Goal: Task Accomplishment & Management: Manage account settings

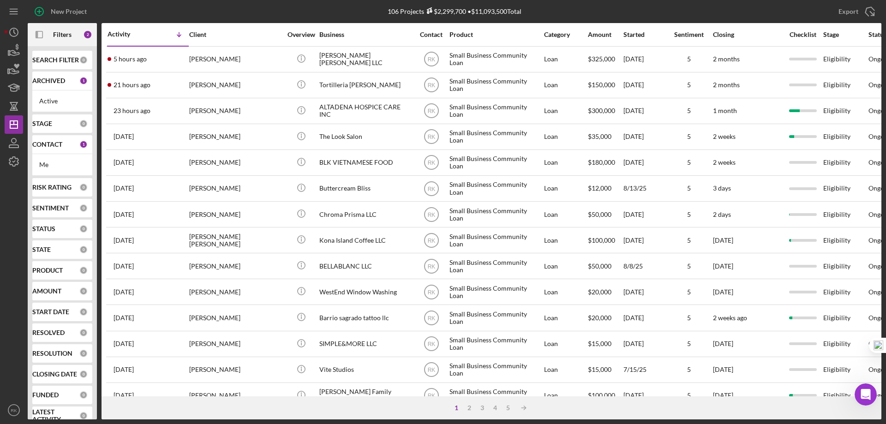
click at [49, 143] on b "CONTACT" at bounding box center [47, 144] width 30 height 7
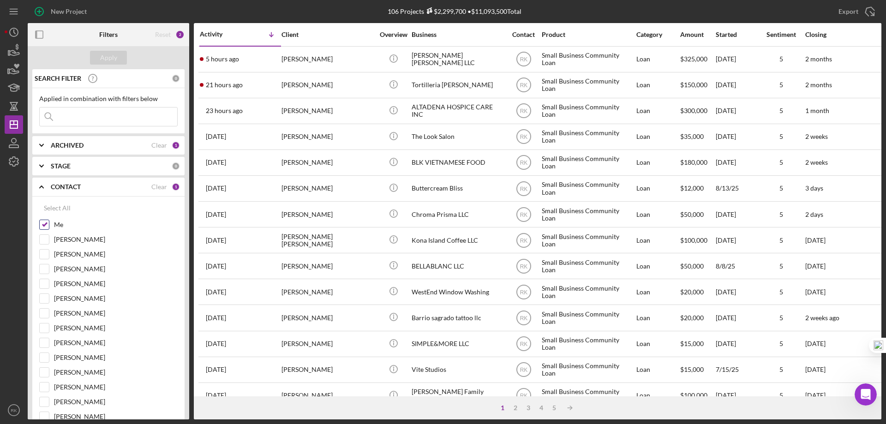
click at [44, 228] on input "Me" at bounding box center [44, 224] width 9 height 9
checkbox input "false"
click at [46, 315] on input "[PERSON_NAME]" at bounding box center [44, 313] width 9 height 9
checkbox input "true"
click at [105, 52] on div "Apply" at bounding box center [108, 58] width 17 height 14
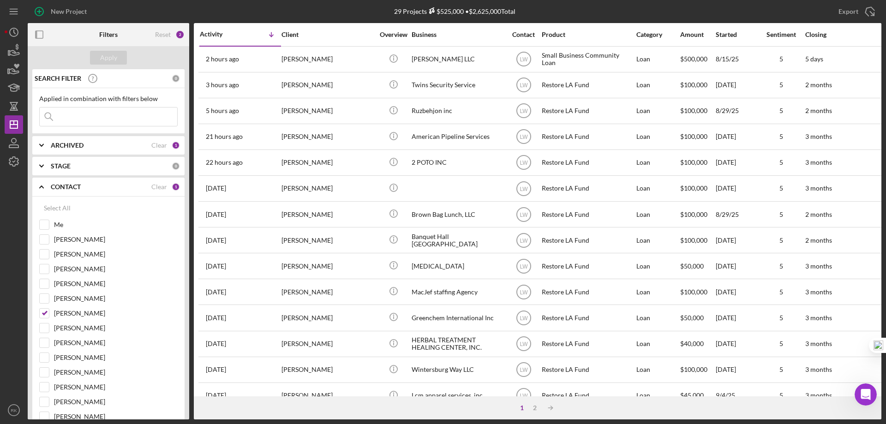
drag, startPoint x: 36, startPoint y: 30, endPoint x: 69, endPoint y: 76, distance: 56.6
click at [36, 30] on icon "button" at bounding box center [39, 34] width 21 height 21
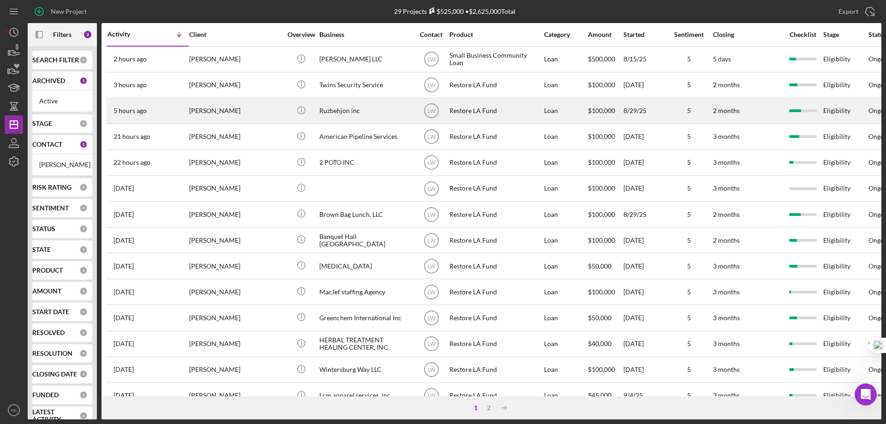
click at [326, 114] on div "Ruzbehjon inc" at bounding box center [365, 111] width 92 height 24
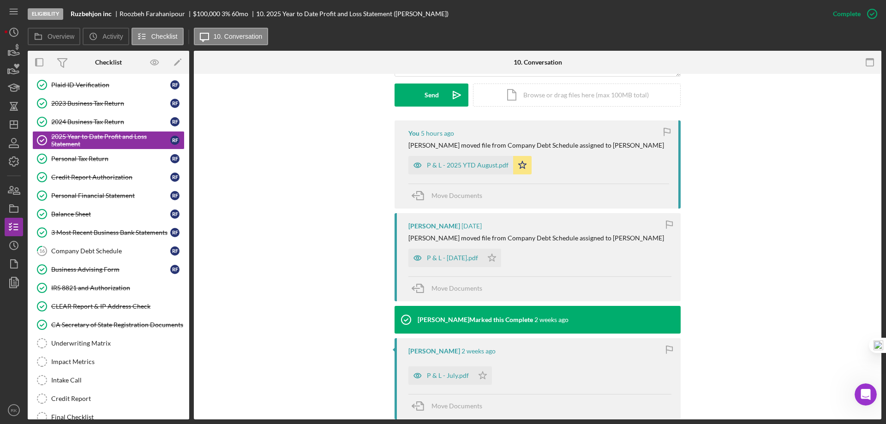
scroll to position [61, 0]
drag, startPoint x: 88, startPoint y: 251, endPoint x: 194, endPoint y: 246, distance: 106.7
click at [88, 251] on div "Company Debt Schedule" at bounding box center [110, 250] width 119 height 7
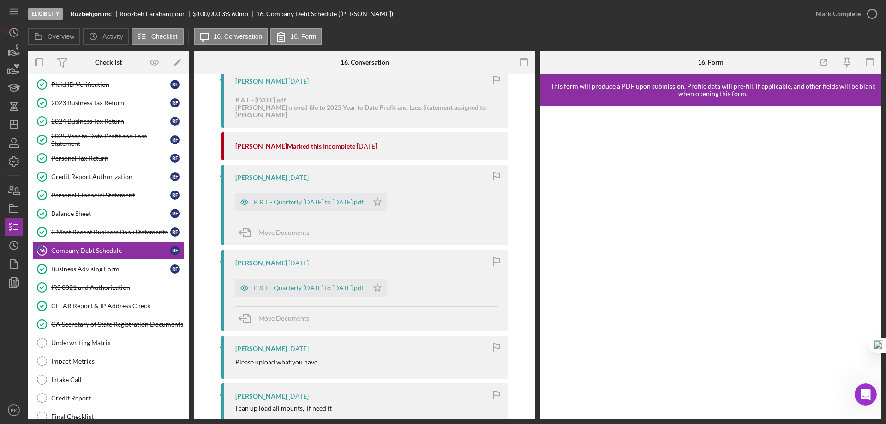
scroll to position [492, 0]
click at [72, 215] on div "Balance Sheet" at bounding box center [110, 213] width 119 height 7
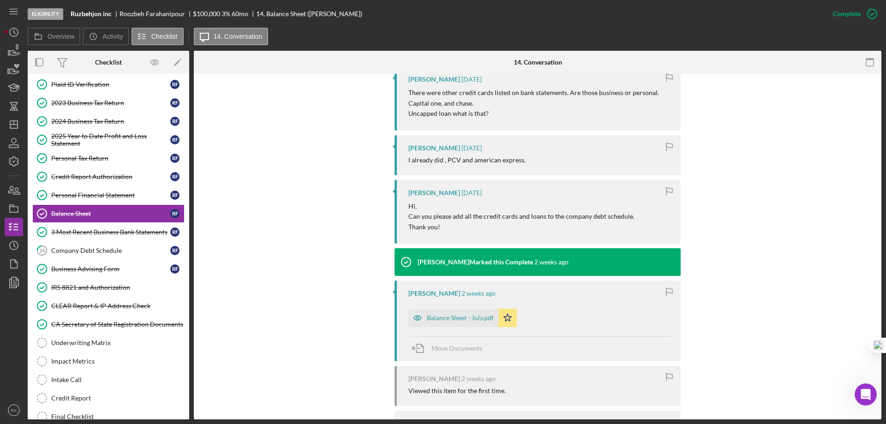
scroll to position [569, 0]
click at [443, 321] on div "Balance Sheet - July.pdf" at bounding box center [460, 317] width 67 height 7
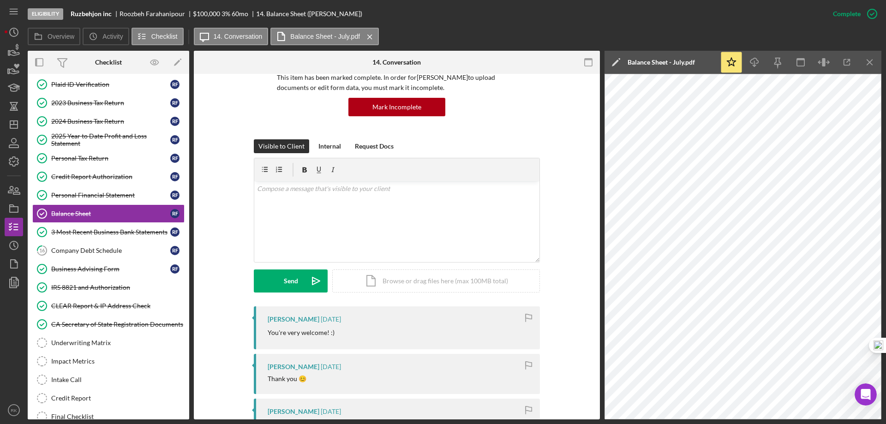
scroll to position [71, 0]
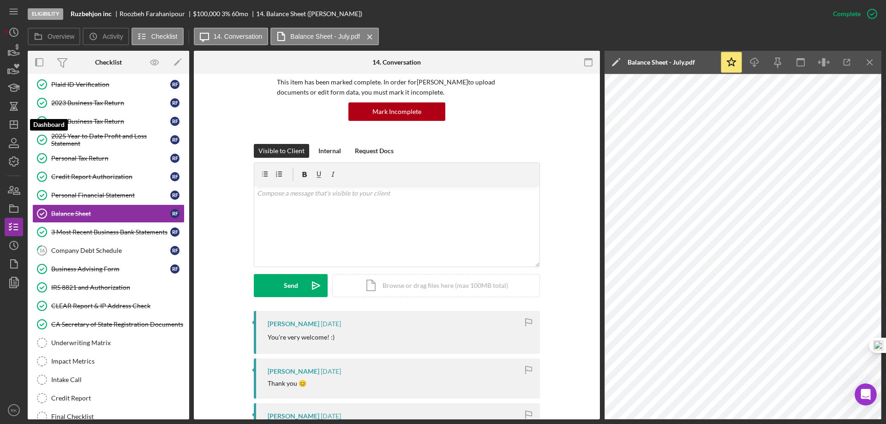
drag, startPoint x: 15, startPoint y: 125, endPoint x: 26, endPoint y: 140, distance: 18.1
click at [15, 125] on icon "Icon/Dashboard" at bounding box center [13, 124] width 23 height 23
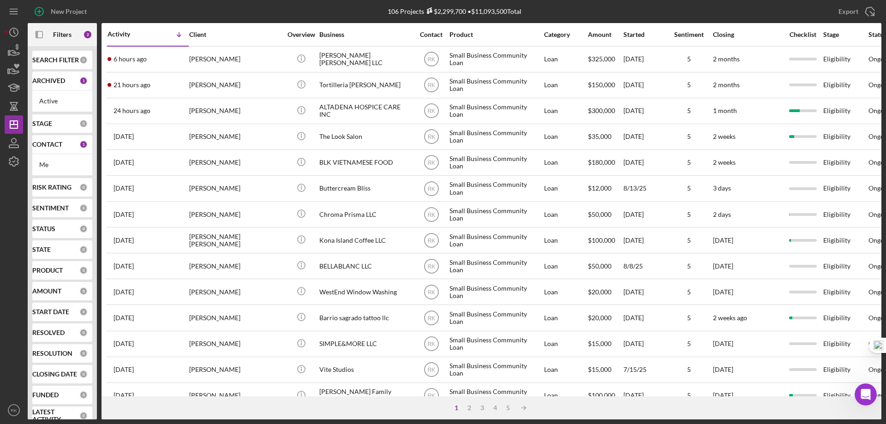
click at [47, 145] on b "CONTACT" at bounding box center [47, 144] width 30 height 7
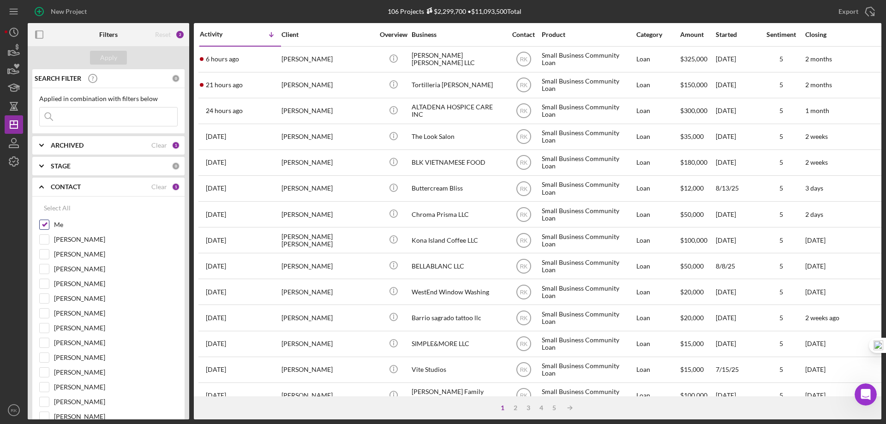
click at [44, 227] on input "Me" at bounding box center [44, 224] width 9 height 9
checkbox input "false"
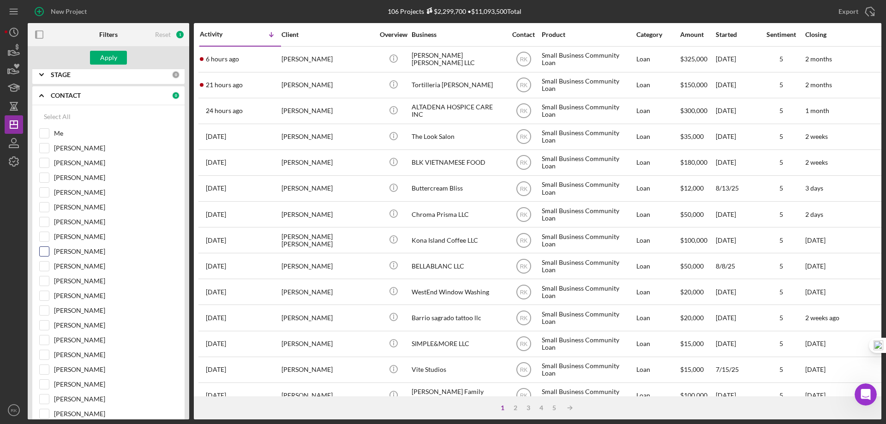
scroll to position [92, 0]
click at [48, 254] on input "Yash Abichandani" at bounding box center [44, 250] width 9 height 9
checkbox input "true"
click at [118, 56] on button "Apply" at bounding box center [108, 58] width 37 height 14
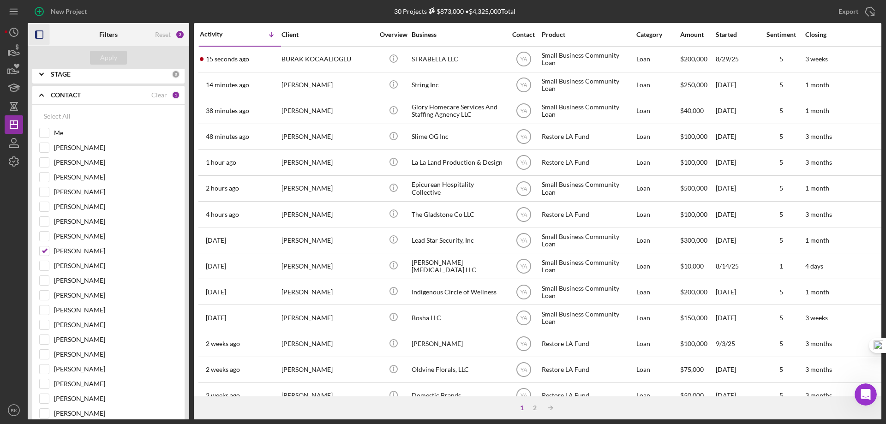
click at [44, 36] on icon "button" at bounding box center [39, 34] width 21 height 21
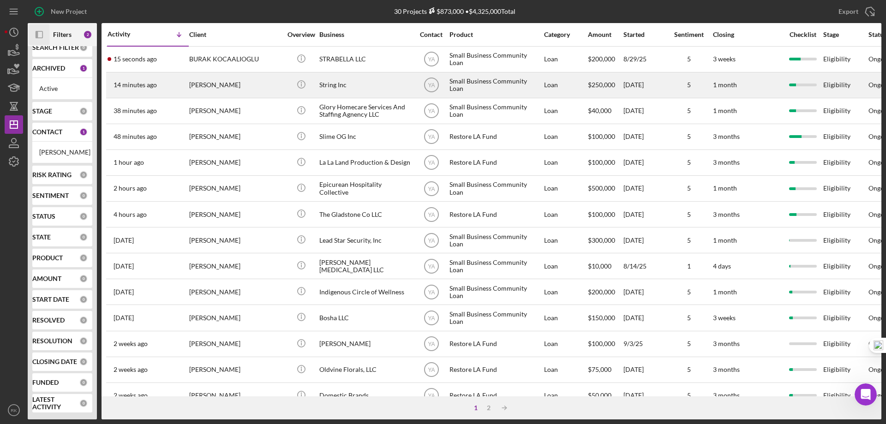
scroll to position [20, 0]
click at [329, 85] on div "String Inc" at bounding box center [365, 85] width 92 height 24
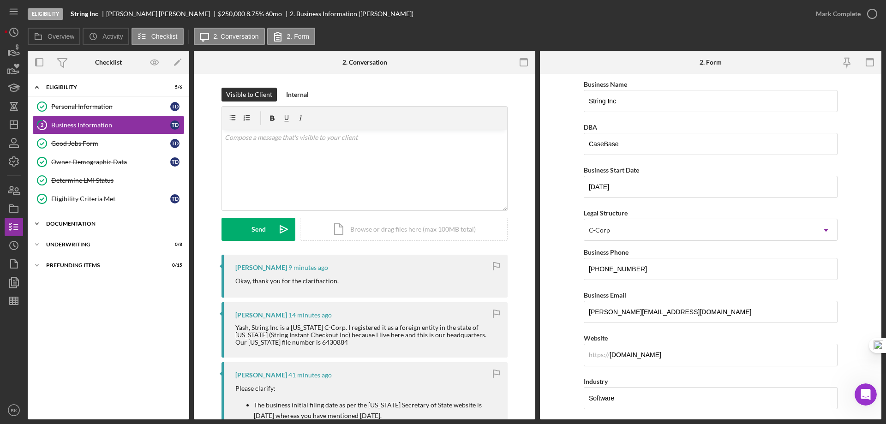
click at [86, 226] on div "Documentation" at bounding box center [111, 224] width 131 height 6
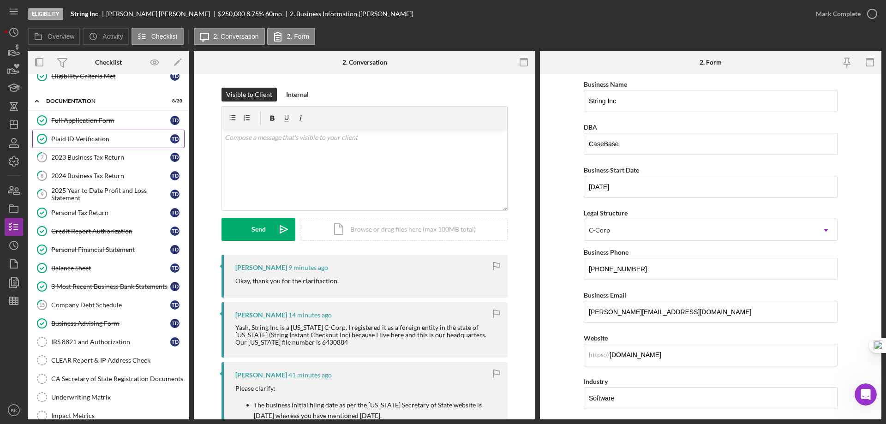
scroll to position [123, 0]
click at [90, 380] on div "CA Secretary of State Registration Documents" at bounding box center [117, 378] width 133 height 7
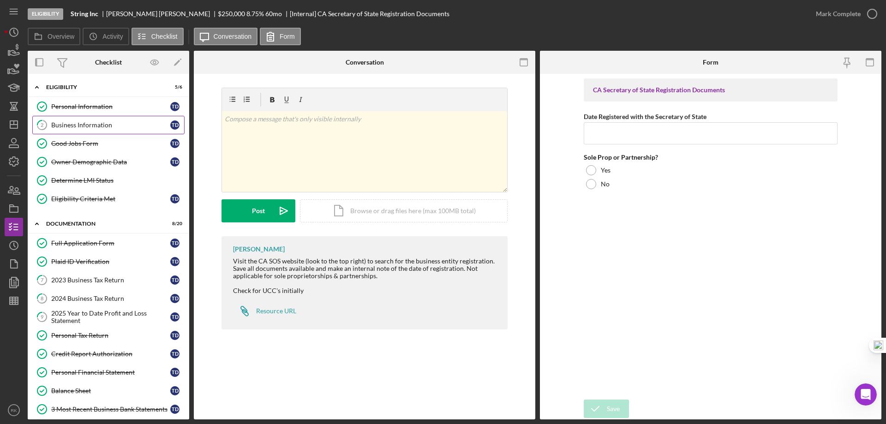
click at [81, 131] on link "2 Business Information T D" at bounding box center [108, 125] width 152 height 18
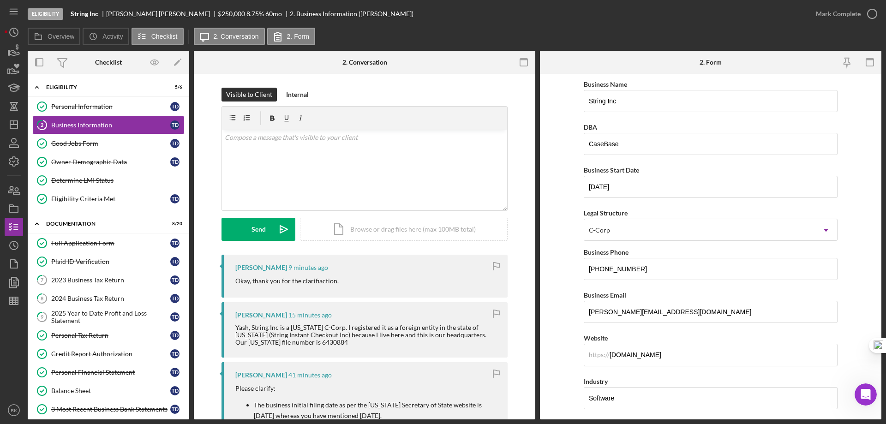
click at [266, 336] on div "Yash, String Inc is a Delaware C-Corp. I registered it as a foreign entity in t…" at bounding box center [366, 335] width 263 height 22
drag, startPoint x: 266, startPoint y: 336, endPoint x: 342, endPoint y: 338, distance: 75.7
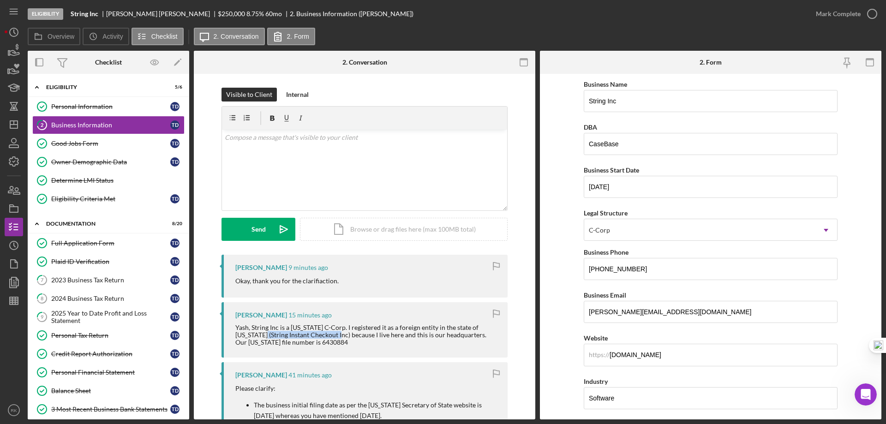
click at [342, 338] on div "Yash, String Inc is a Delaware C-Corp. I registered it as a foreign entity in t…" at bounding box center [366, 335] width 263 height 22
copy div "String Instant Checkout Inc"
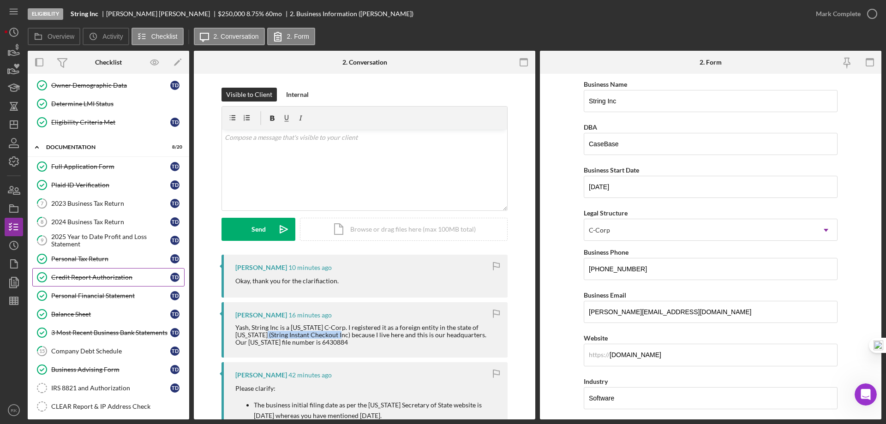
scroll to position [77, 0]
click at [98, 332] on div "3 Most Recent Business Bank Statements" at bounding box center [110, 331] width 119 height 7
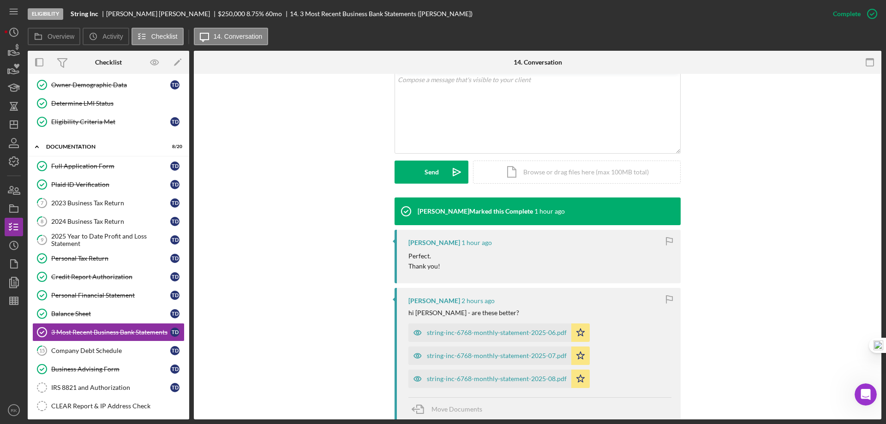
scroll to position [185, 0]
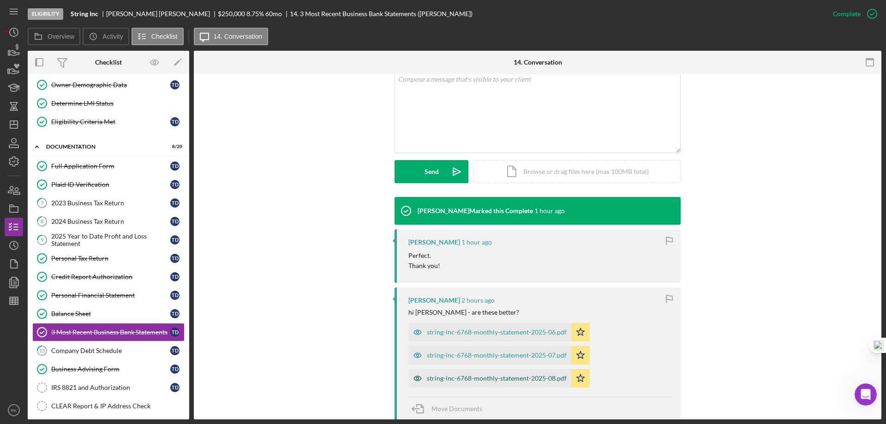
click at [498, 376] on div "string-inc-6768-monthly-statement-2025-08.pdf" at bounding box center [497, 378] width 140 height 7
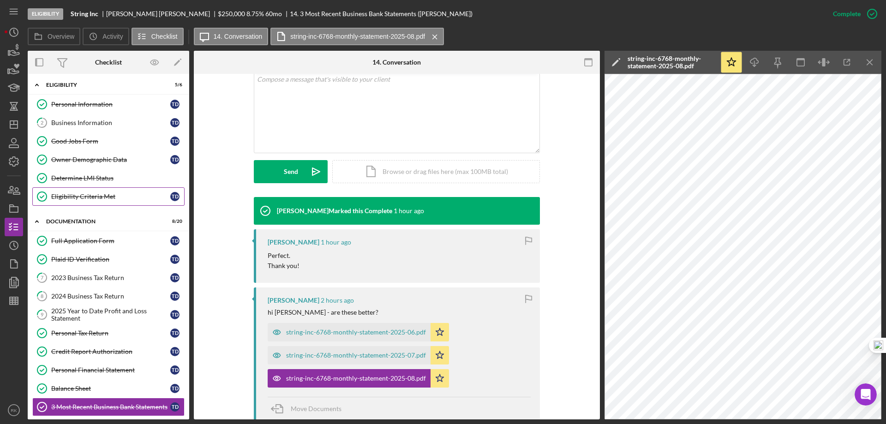
scroll to position [0, 0]
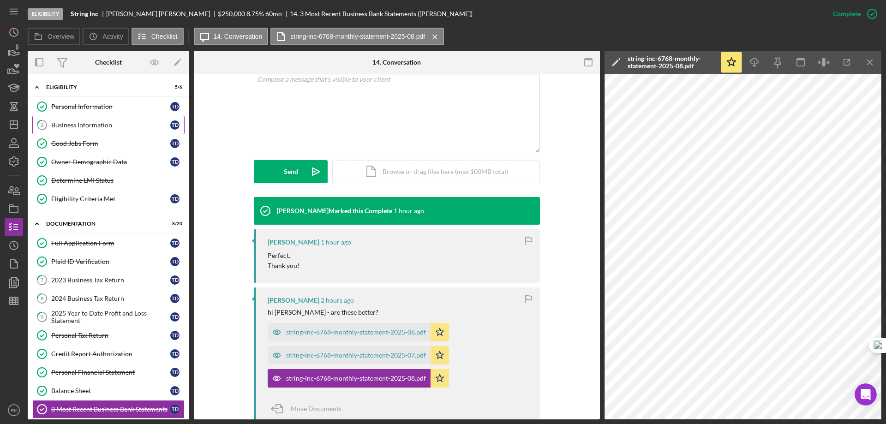
click at [88, 129] on div "Business Information" at bounding box center [110, 124] width 119 height 7
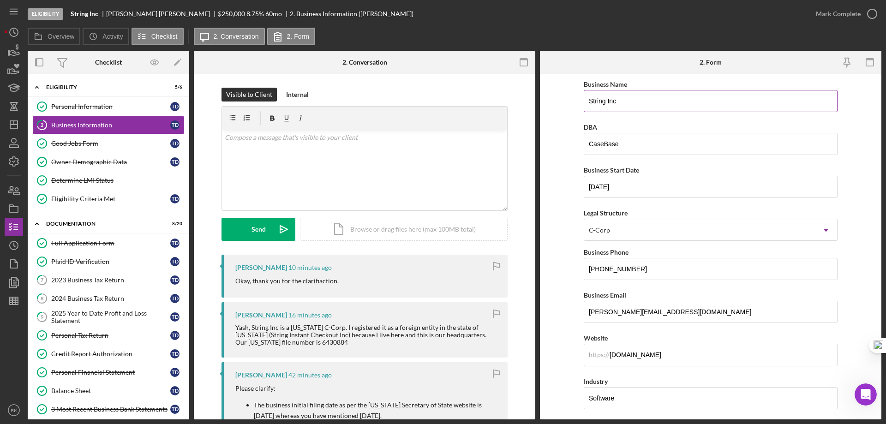
drag, startPoint x: 625, startPoint y: 101, endPoint x: 584, endPoint y: 98, distance: 41.6
click at [584, 98] on input "String Inc" at bounding box center [711, 101] width 254 height 22
click at [18, 206] on icon "button" at bounding box center [13, 208] width 23 height 23
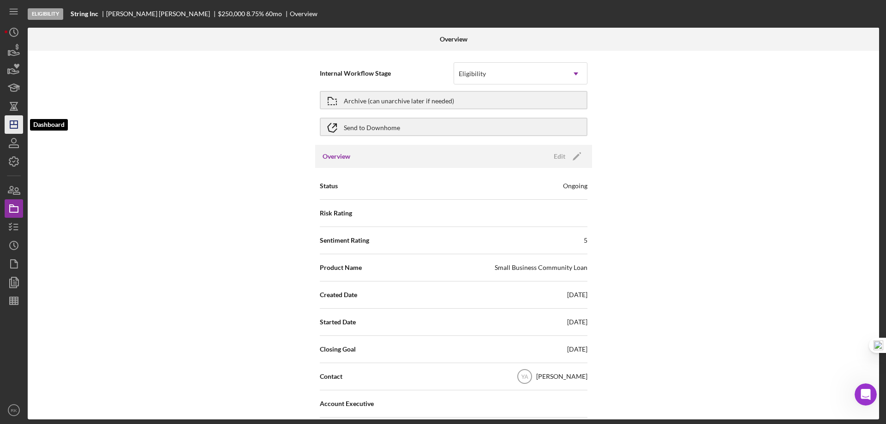
click at [17, 122] on polygon "button" at bounding box center [13, 124] width 7 height 7
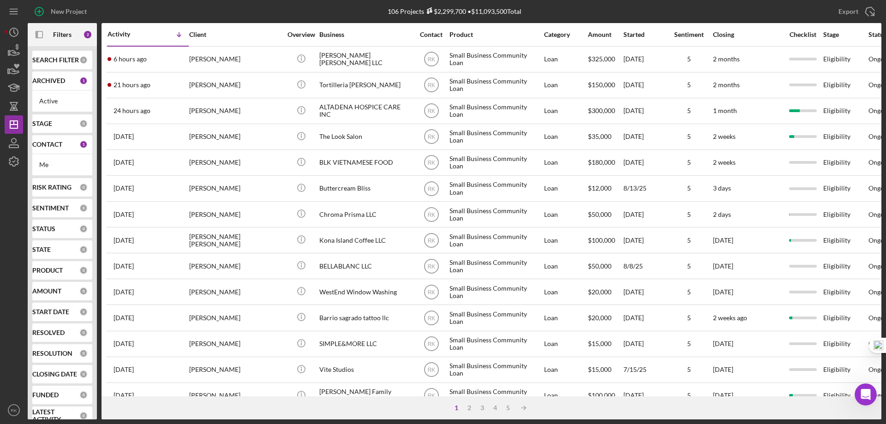
click at [57, 148] on b "CONTACT" at bounding box center [47, 144] width 30 height 7
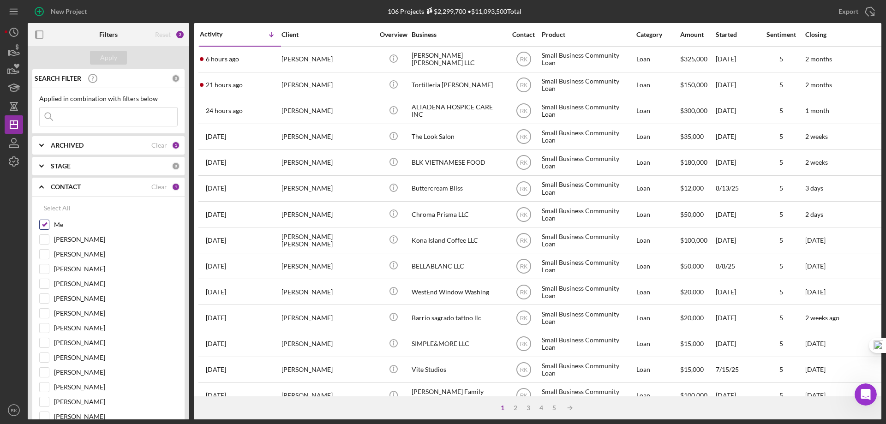
click at [43, 227] on input "Me" at bounding box center [44, 224] width 9 height 9
checkbox input "false"
click at [42, 345] on input "Yash Abichandani" at bounding box center [44, 342] width 9 height 9
click at [120, 58] on button "Apply" at bounding box center [108, 58] width 37 height 14
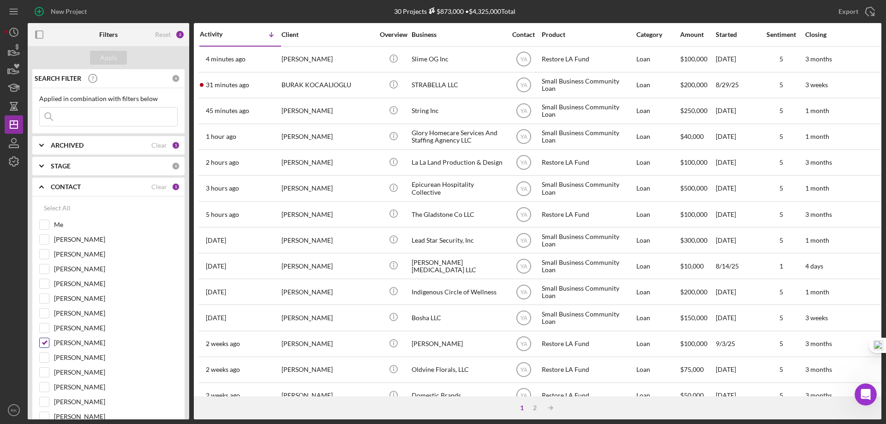
click at [45, 346] on input "Yash Abichandani" at bounding box center [44, 342] width 9 height 9
checkbox input "false"
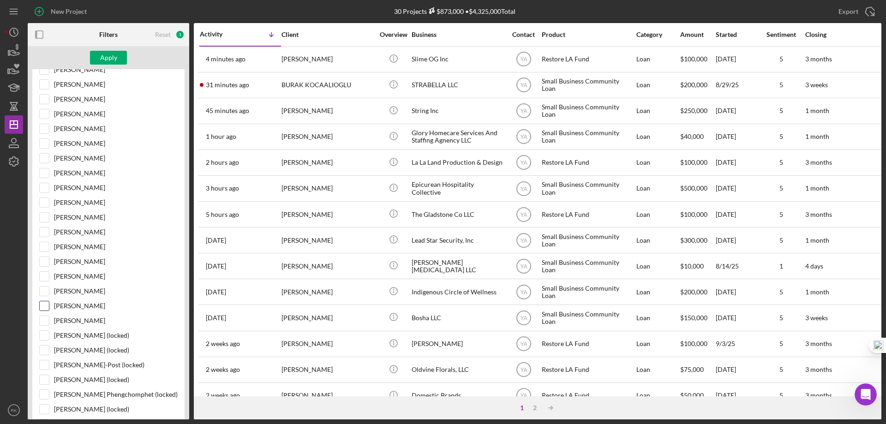
click at [42, 309] on input "Alberto Enriquez" at bounding box center [44, 305] width 9 height 9
click at [104, 63] on div "Apply" at bounding box center [108, 58] width 17 height 14
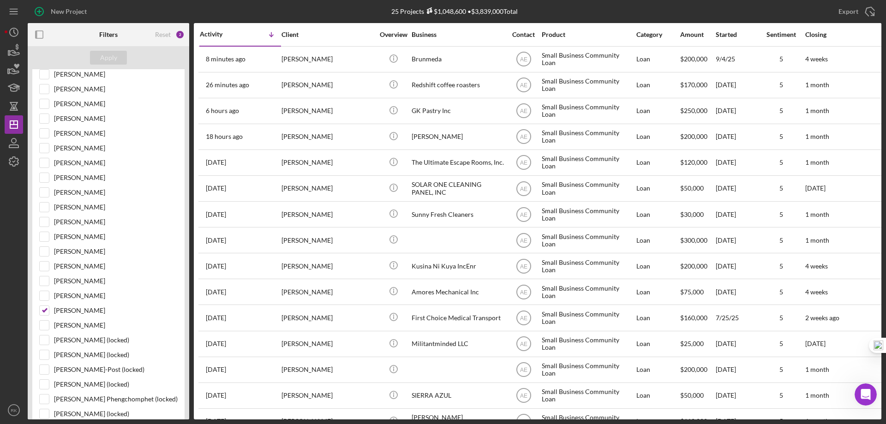
scroll to position [209, 0]
click at [44, 310] on input "Alberto Enriquez" at bounding box center [44, 311] width 9 height 9
checkbox input "false"
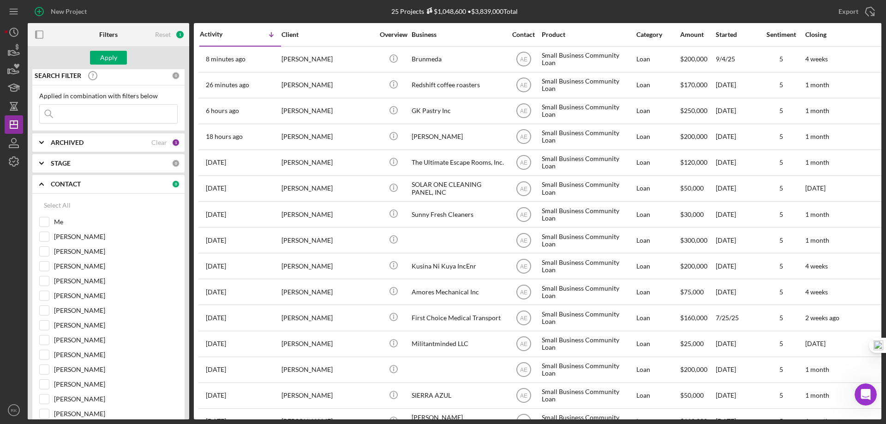
scroll to position [0, 0]
click at [73, 113] on input at bounding box center [108, 116] width 137 height 18
type input "Strawberry Hill Music"
drag, startPoint x: 61, startPoint y: 206, endPoint x: 70, endPoint y: 202, distance: 9.7
click at [62, 206] on div "Select All" at bounding box center [57, 208] width 27 height 18
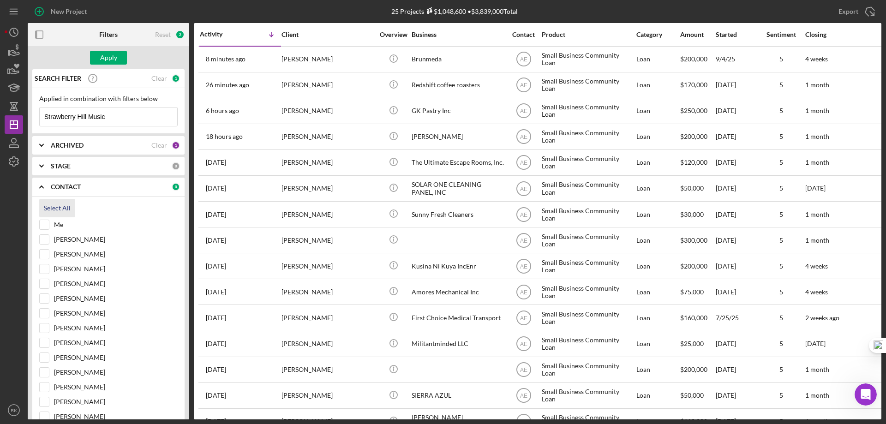
checkbox input "true"
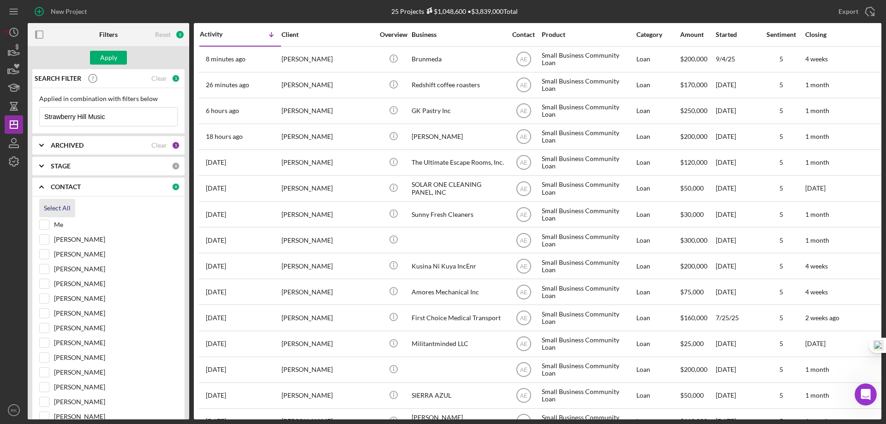
checkbox input "true"
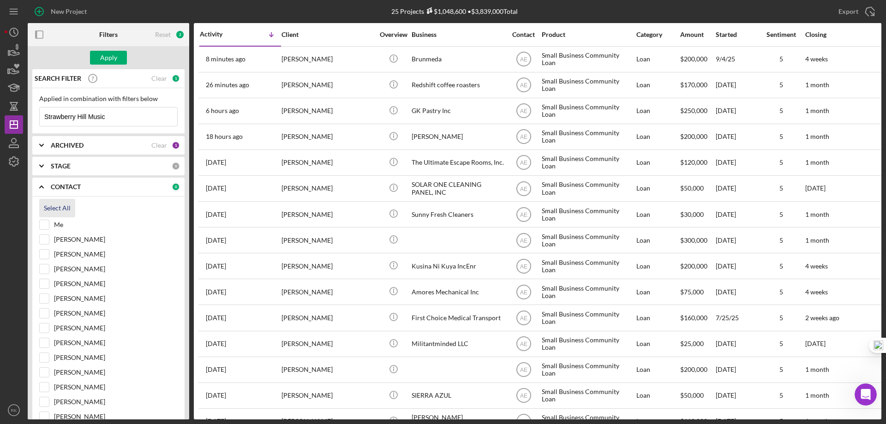
checkbox input "true"
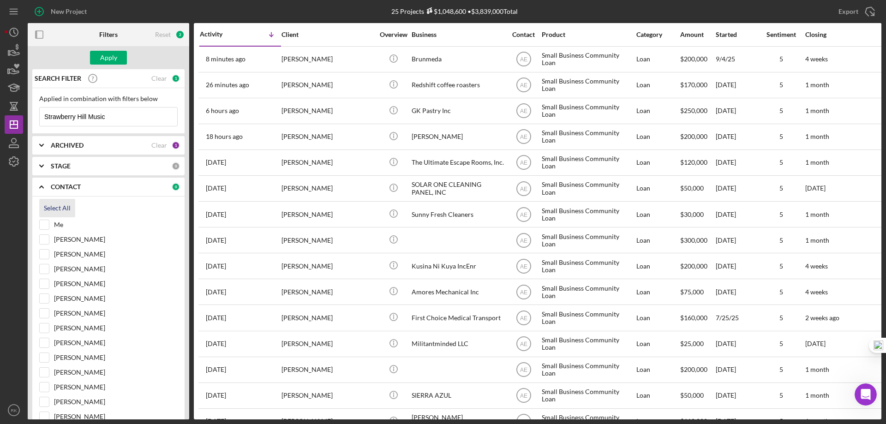
checkbox input "true"
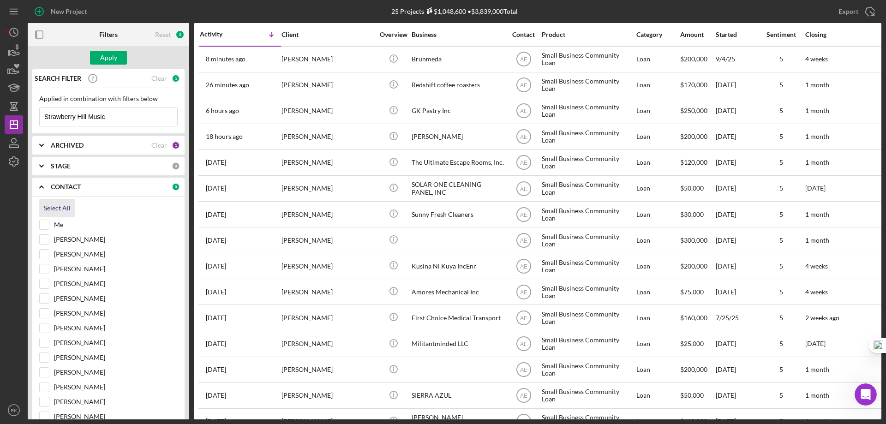
checkbox input "true"
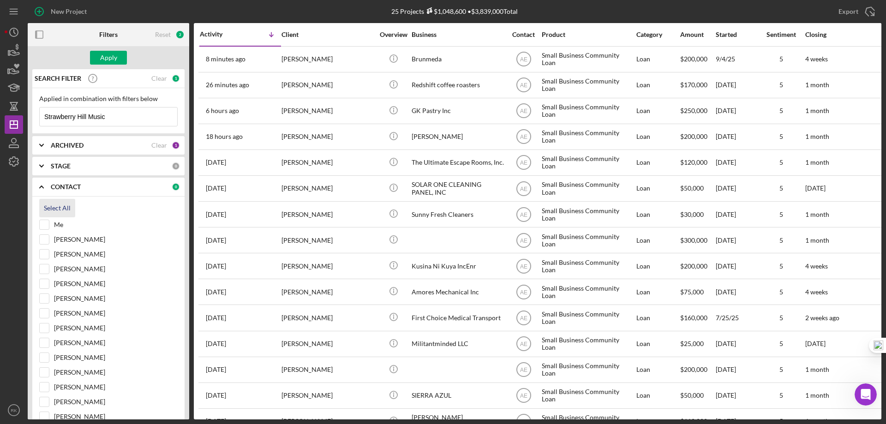
checkbox input "true"
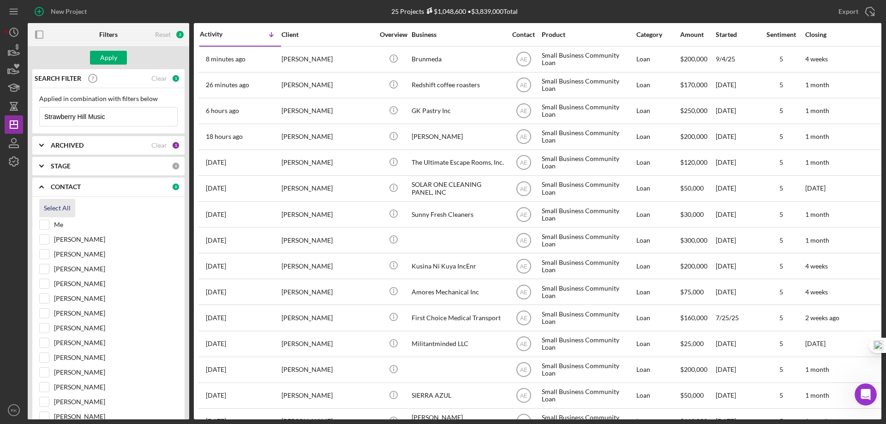
checkbox input "true"
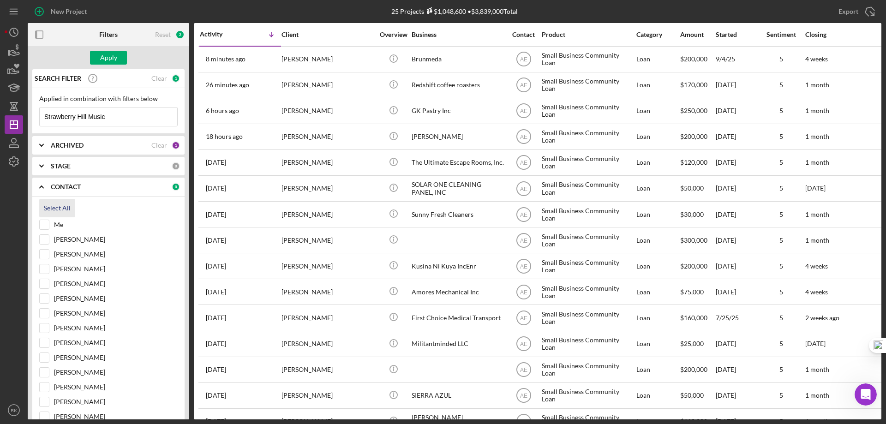
checkbox input "true"
click at [111, 55] on div "Apply" at bounding box center [108, 58] width 17 height 14
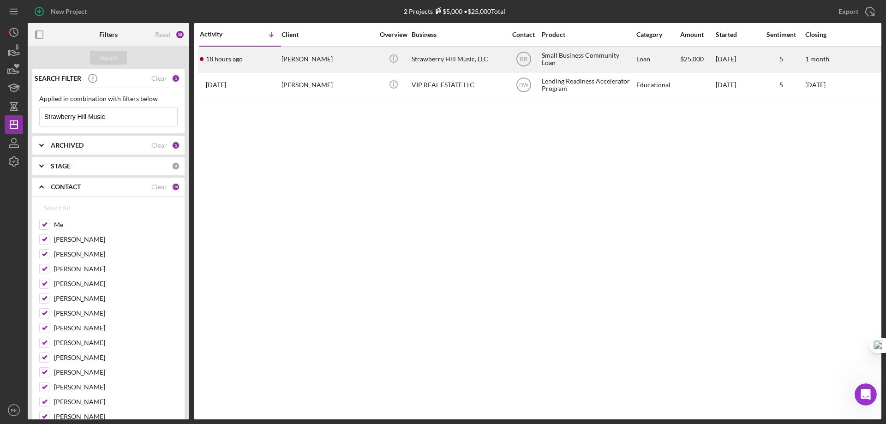
click at [303, 60] on div "[PERSON_NAME]" at bounding box center [327, 59] width 92 height 24
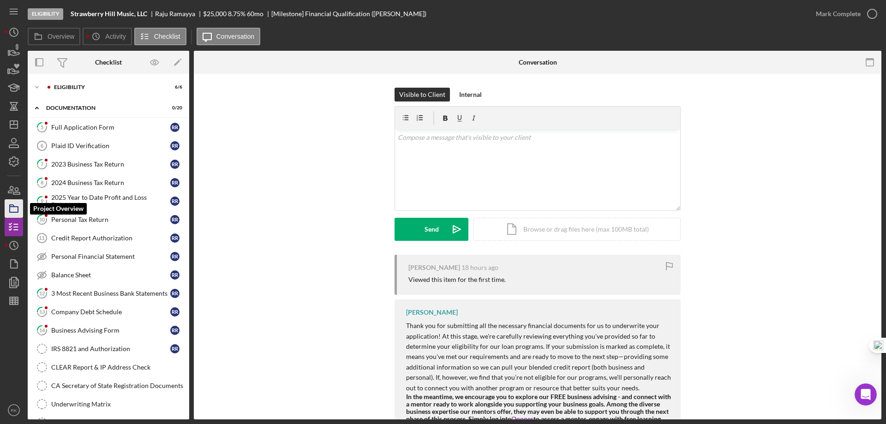
click at [16, 209] on icon "button" at bounding box center [13, 208] width 23 height 23
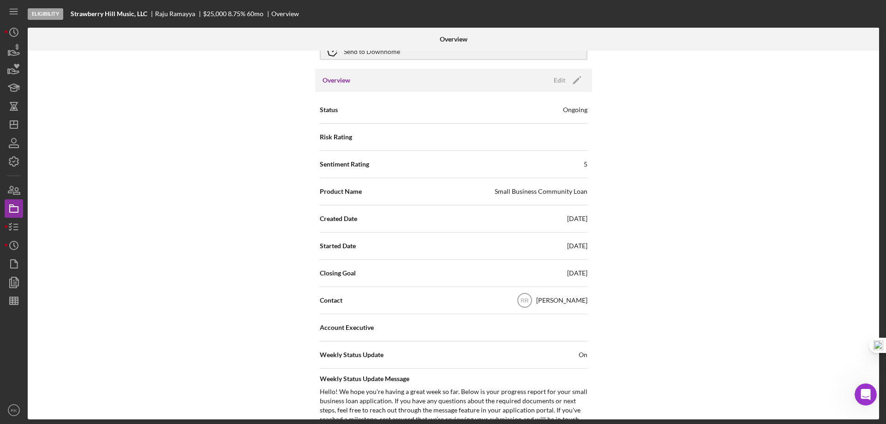
scroll to position [77, 0]
click at [10, 124] on polygon "button" at bounding box center [13, 124] width 7 height 7
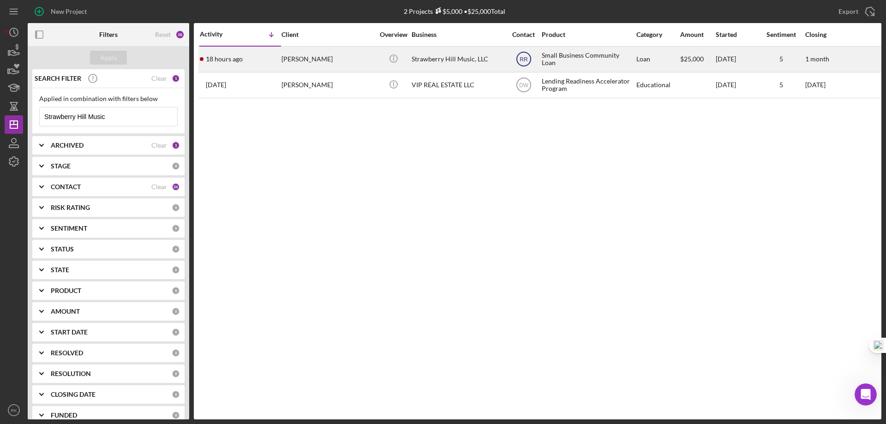
click at [524, 59] on text "RR" at bounding box center [523, 59] width 8 height 6
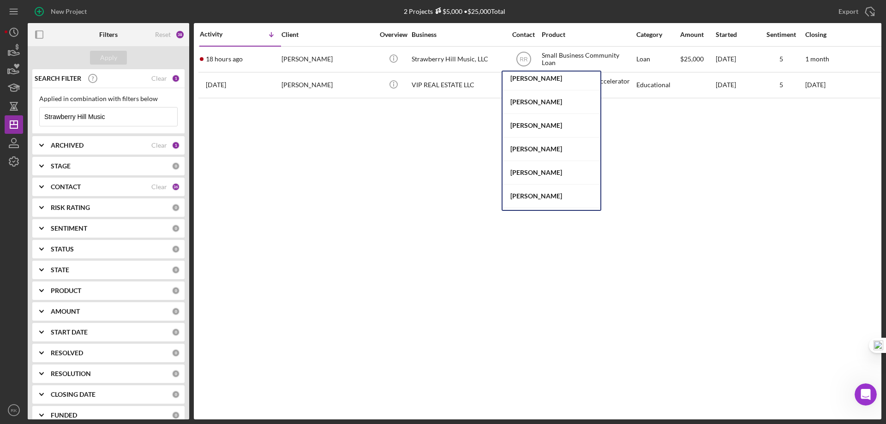
scroll to position [123, 0]
click at [518, 102] on div "[PERSON_NAME]" at bounding box center [551, 102] width 98 height 24
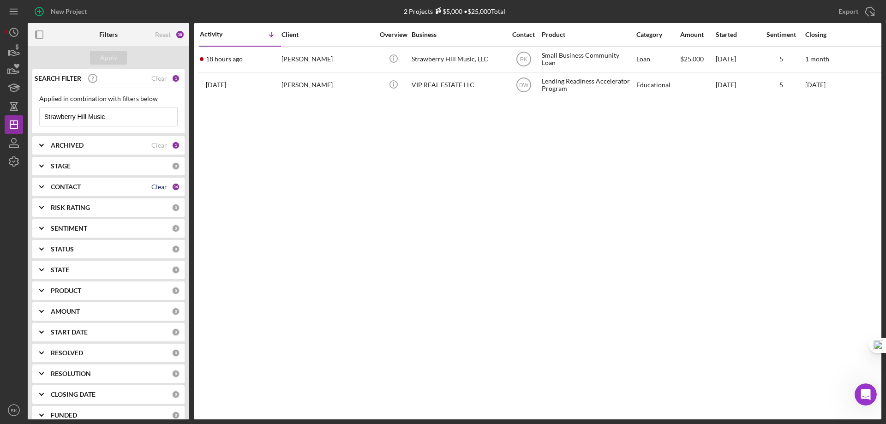
click at [157, 187] on div "Clear" at bounding box center [159, 186] width 16 height 7
click at [48, 187] on icon "Icon/Expander" at bounding box center [41, 186] width 23 height 23
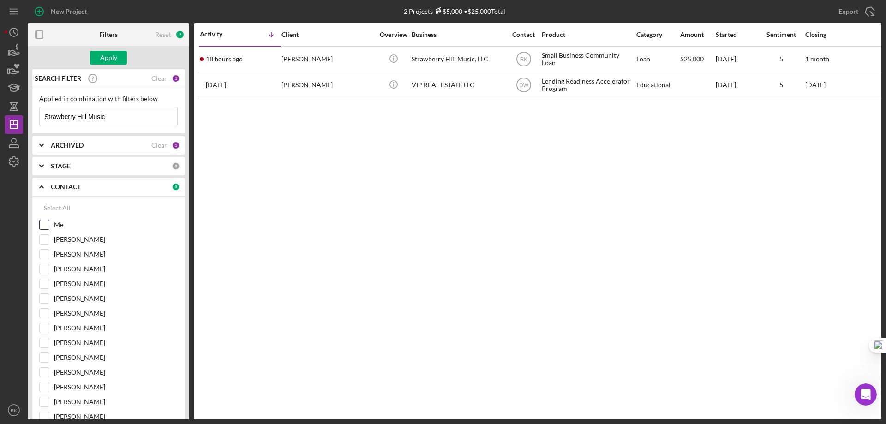
click at [45, 226] on input "Me" at bounding box center [44, 224] width 9 height 9
checkbox input "true"
click at [153, 78] on div "Clear" at bounding box center [159, 78] width 16 height 7
click at [112, 57] on div "Apply" at bounding box center [108, 58] width 17 height 14
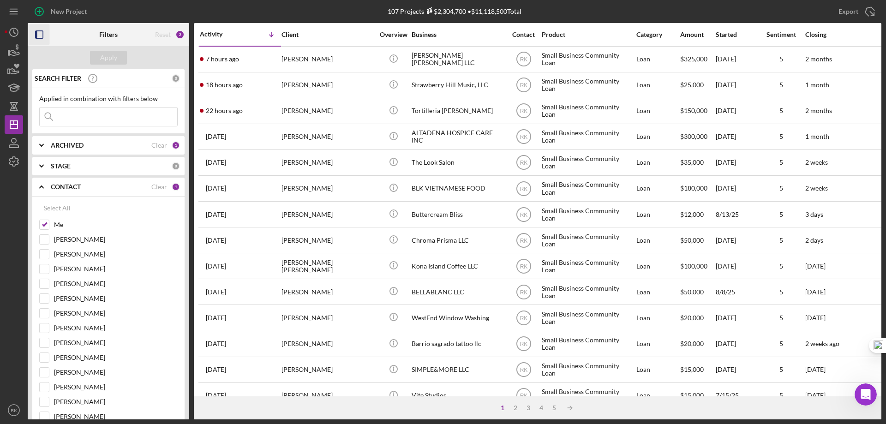
click at [37, 37] on rect "button" at bounding box center [37, 34] width 2 height 7
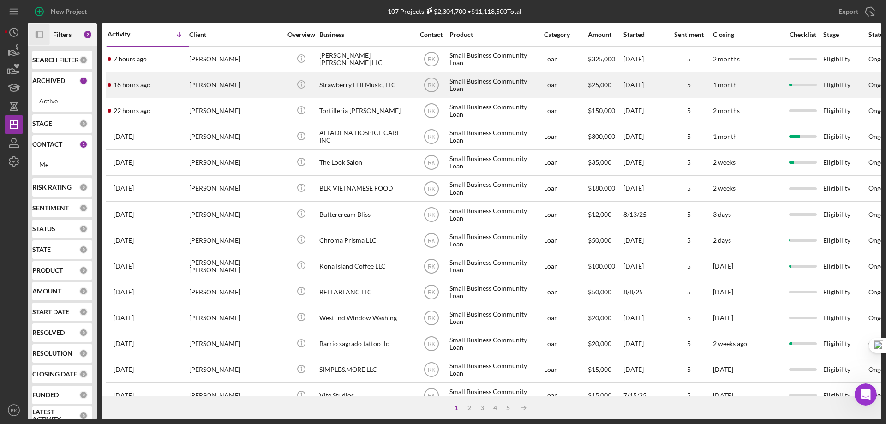
click at [329, 85] on div "Strawberry Hill Music, LLC" at bounding box center [365, 85] width 92 height 24
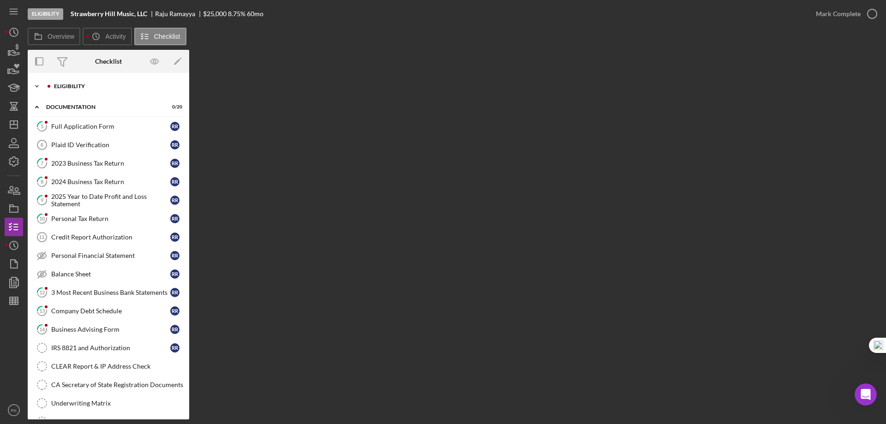
click at [70, 89] on div "Icon/Expander Eligibility 6 / 6" at bounding box center [108, 86] width 161 height 18
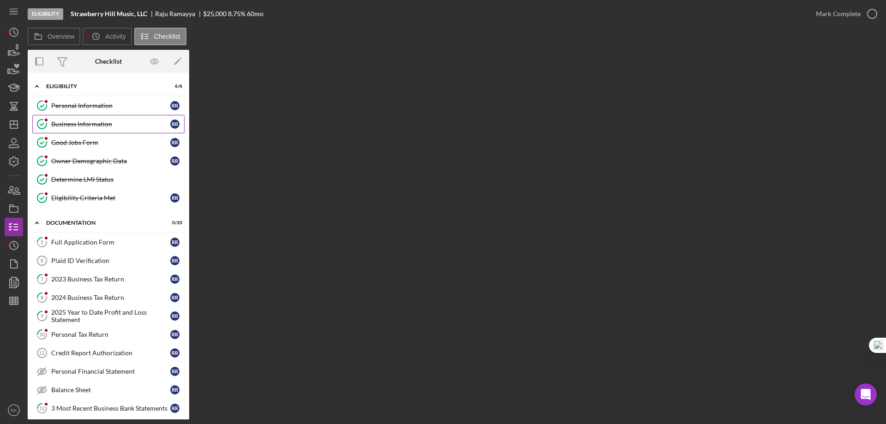
click at [88, 129] on link "Business Information Business Information R R" at bounding box center [108, 124] width 152 height 18
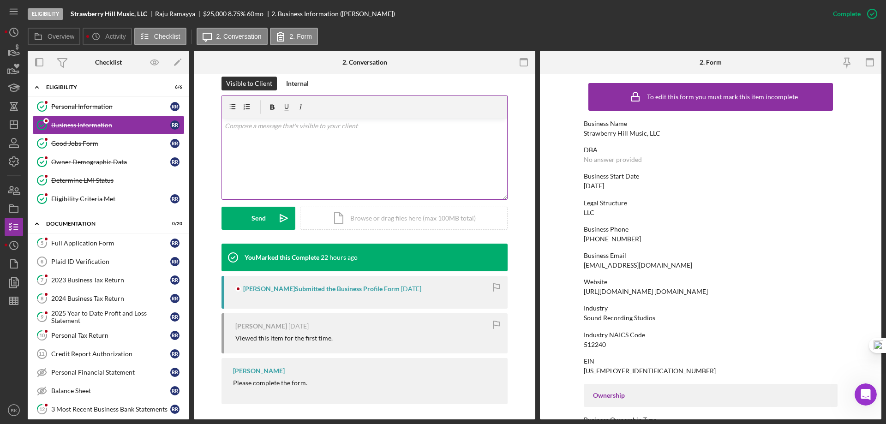
scroll to position [138, 0]
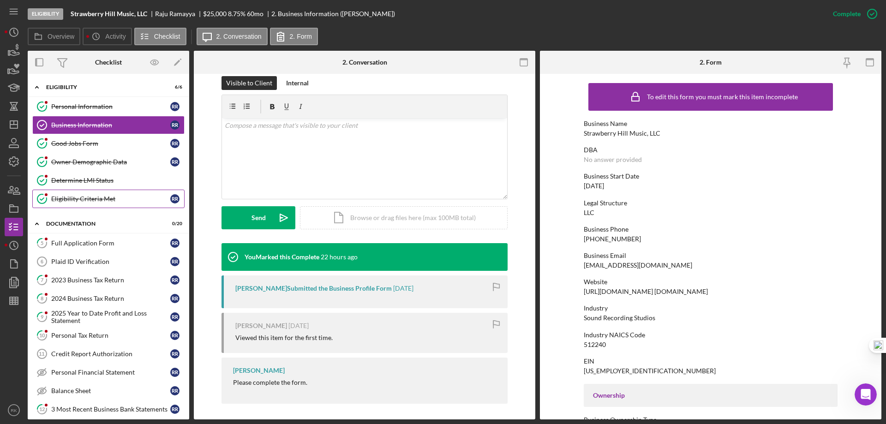
click at [97, 194] on link "Eligibility Criteria Met Eligibility Criteria Met R R" at bounding box center [108, 199] width 152 height 18
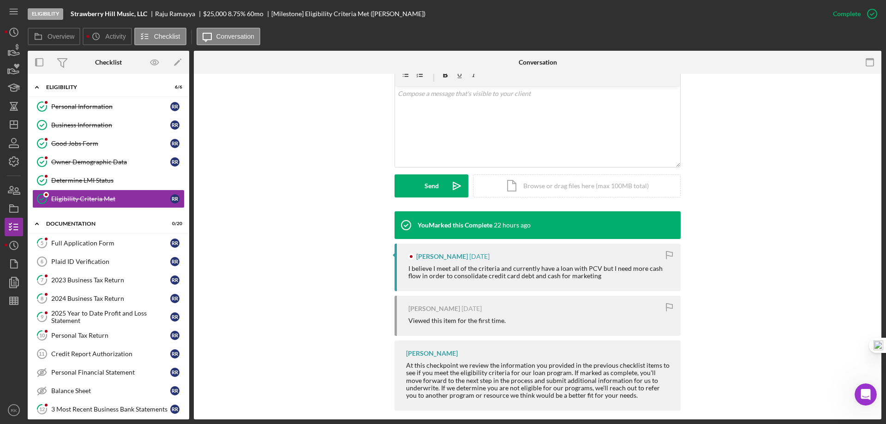
scroll to position [180, 0]
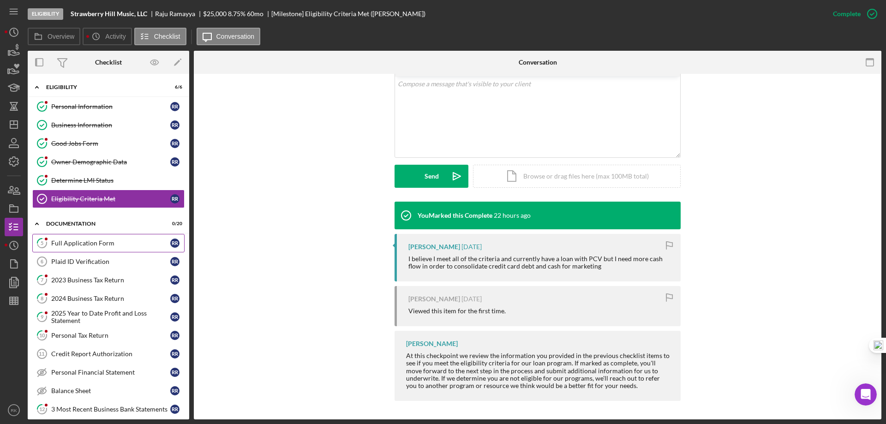
click at [89, 245] on div "Full Application Form" at bounding box center [110, 242] width 119 height 7
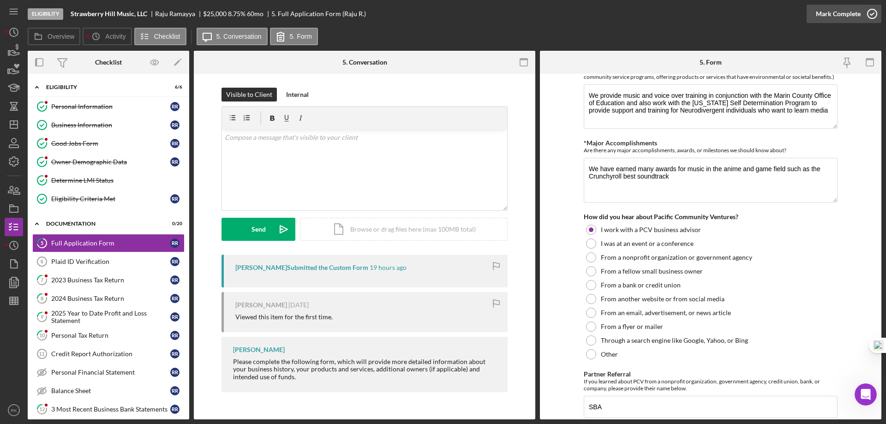
scroll to position [892, 0]
click at [871, 12] on icon "button" at bounding box center [871, 13] width 23 height 23
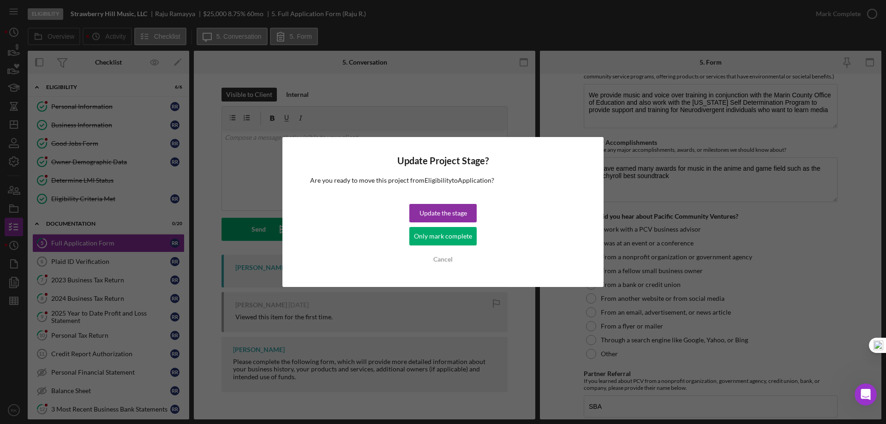
drag, startPoint x: 459, startPoint y: 236, endPoint x: 417, endPoint y: 231, distance: 42.7
click at [459, 236] on div "Only mark complete" at bounding box center [443, 236] width 58 height 18
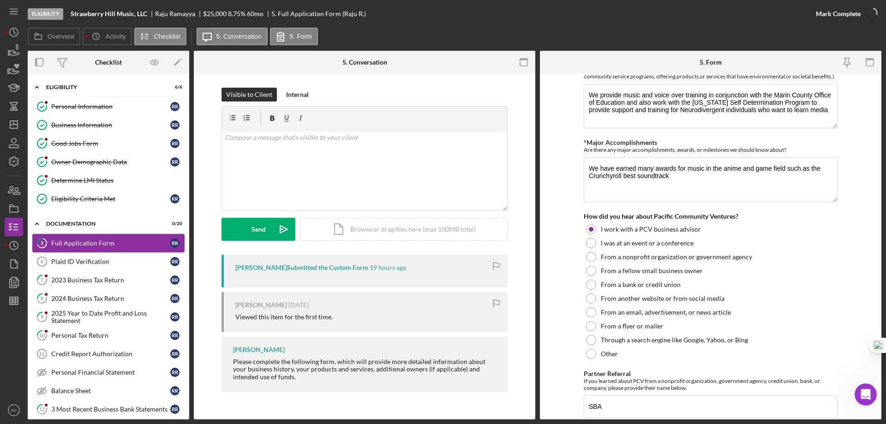
scroll to position [929, 0]
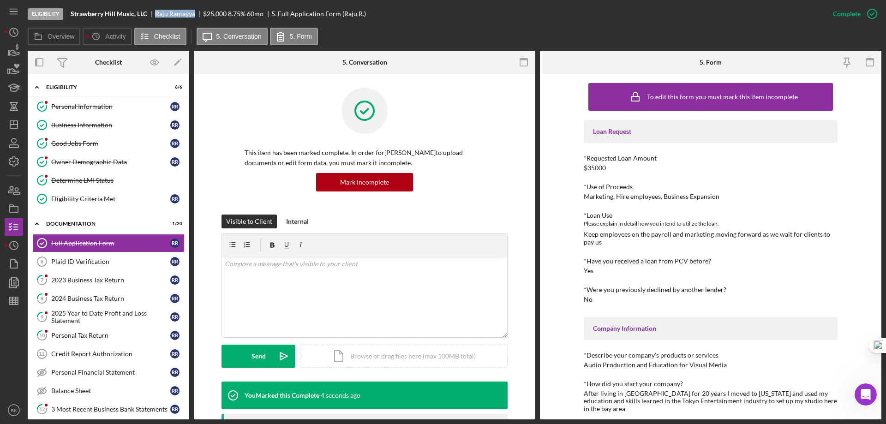
drag, startPoint x: 156, startPoint y: 12, endPoint x: 194, endPoint y: 13, distance: 38.3
click at [194, 13] on div "Raju Ramayya" at bounding box center [179, 13] width 48 height 7
copy div "Raju Ramayya"
click at [135, 262] on div "Plaid ID Verification" at bounding box center [110, 261] width 119 height 7
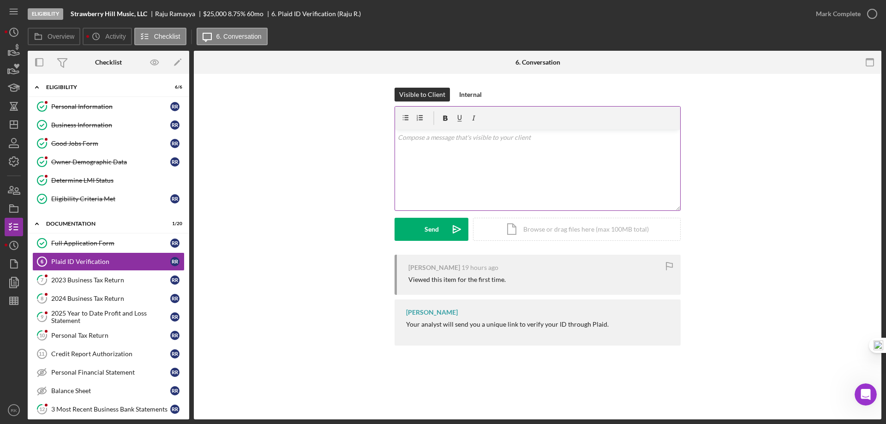
click at [408, 144] on div "v Color teal Color pink Remove color Add row above Add row below Add column bef…" at bounding box center [537, 170] width 285 height 81
click at [422, 230] on button "Send Icon/icon-invite-send" at bounding box center [431, 229] width 74 height 23
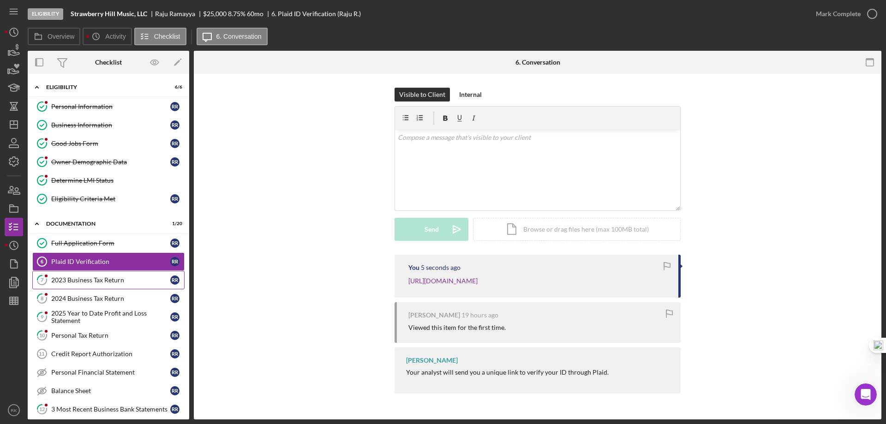
click at [86, 283] on div "2023 Business Tax Return" at bounding box center [110, 279] width 119 height 7
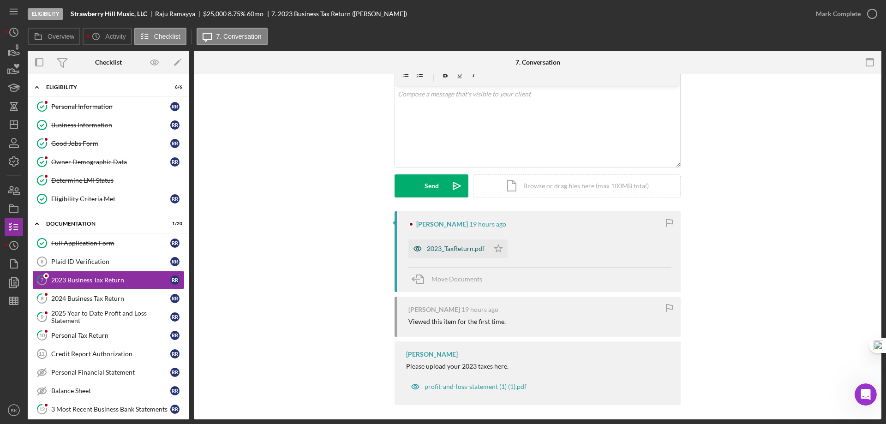
scroll to position [48, 0]
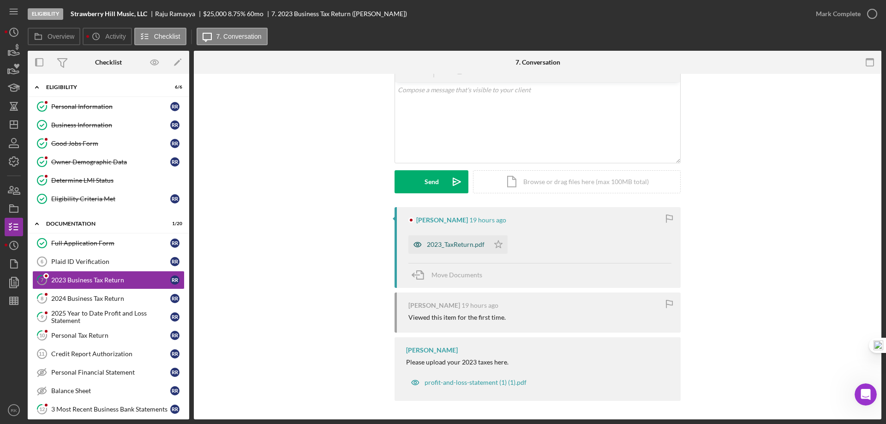
click at [455, 241] on div "2023_TaxReturn.pdf" at bounding box center [456, 244] width 58 height 7
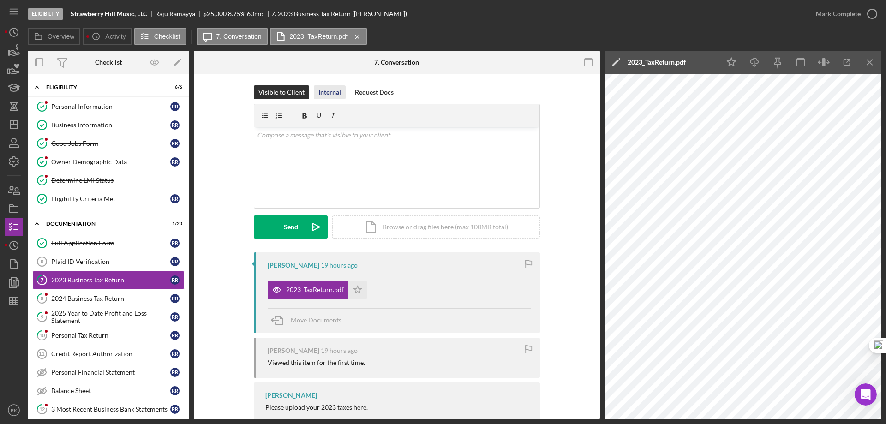
scroll to position [2, 0]
click at [327, 97] on div "Internal" at bounding box center [329, 93] width 23 height 14
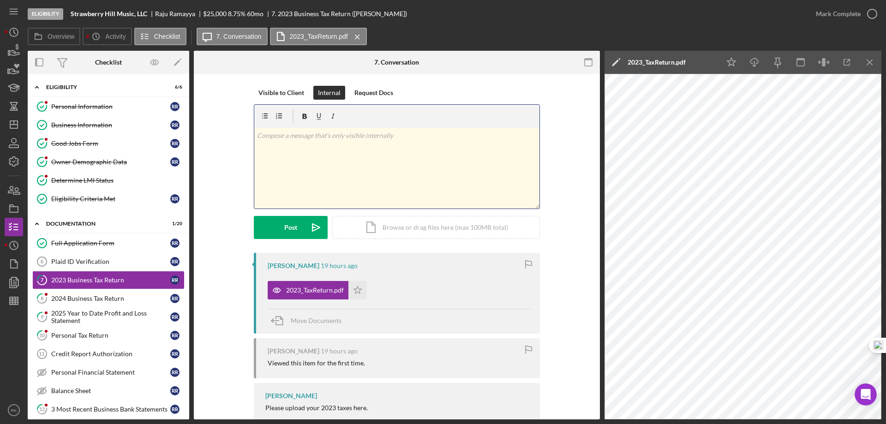
click at [340, 136] on p at bounding box center [397, 136] width 280 height 10
click at [289, 225] on div "Post" at bounding box center [290, 227] width 13 height 23
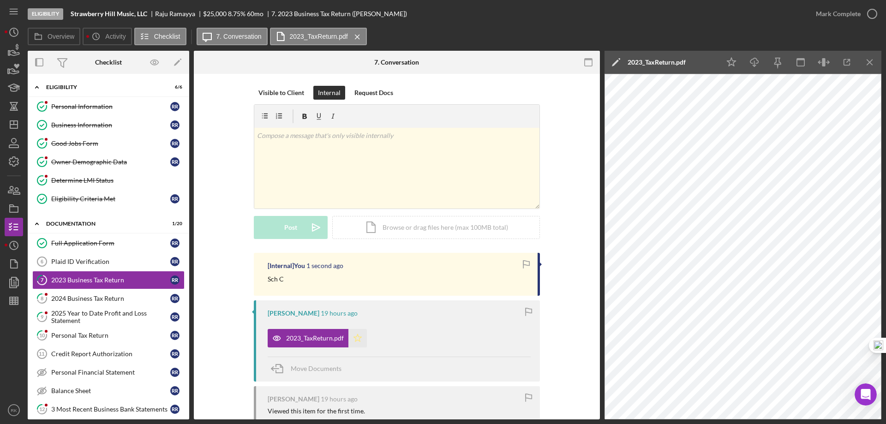
click at [354, 340] on polygon "button" at bounding box center [358, 337] width 8 height 7
click at [867, 15] on icon "button" at bounding box center [871, 13] width 23 height 23
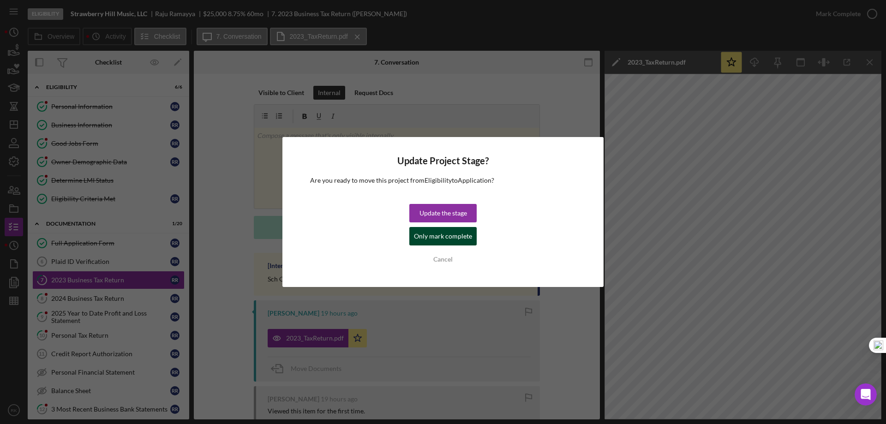
click at [466, 234] on div "Only mark complete" at bounding box center [443, 236] width 58 height 18
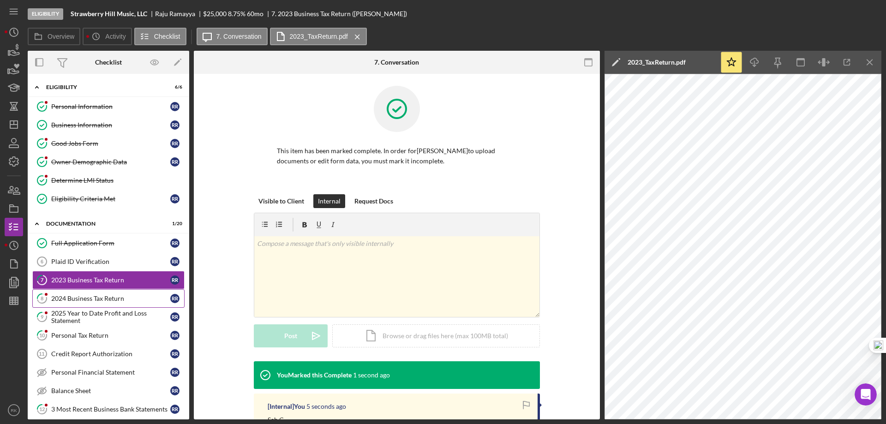
scroll to position [129, 0]
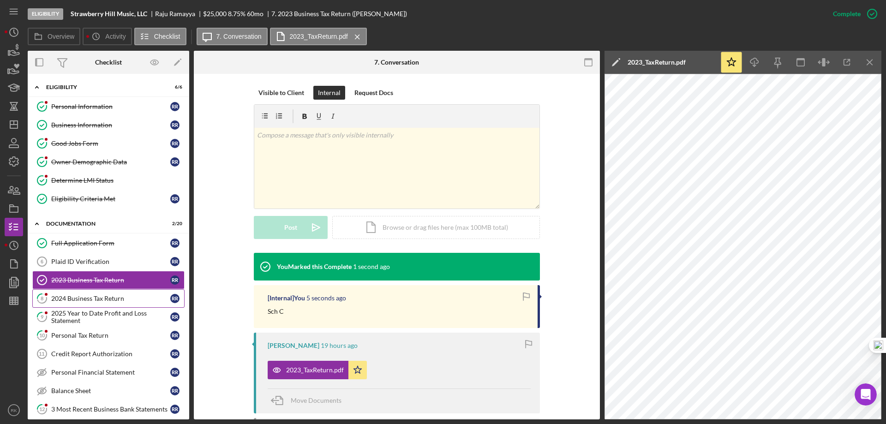
drag, startPoint x: 101, startPoint y: 303, endPoint x: 152, endPoint y: 290, distance: 51.8
click at [101, 302] on link "8 2024 Business Tax Return R R" at bounding box center [108, 298] width 152 height 18
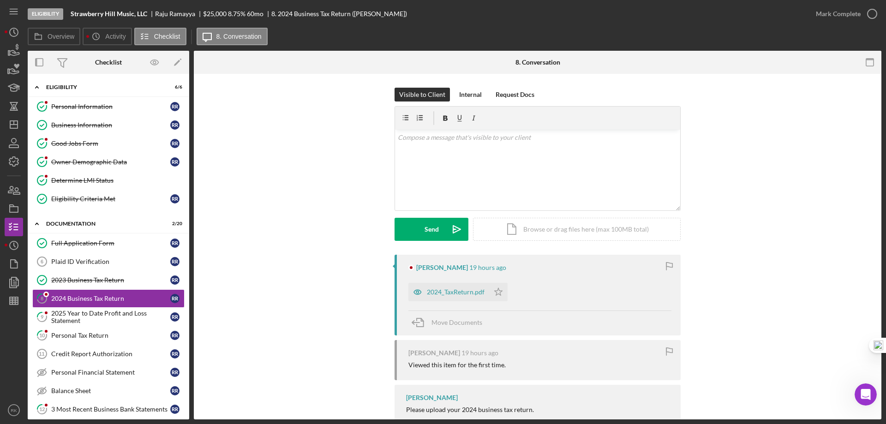
click at [454, 293] on div "2024_TaxReturn.pdf" at bounding box center [456, 291] width 58 height 7
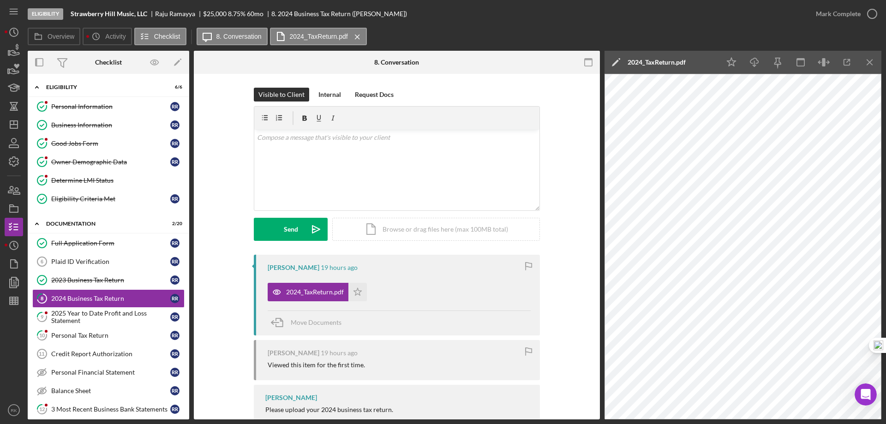
scroll to position [0, 0]
click at [331, 95] on div "Internal" at bounding box center [329, 94] width 23 height 14
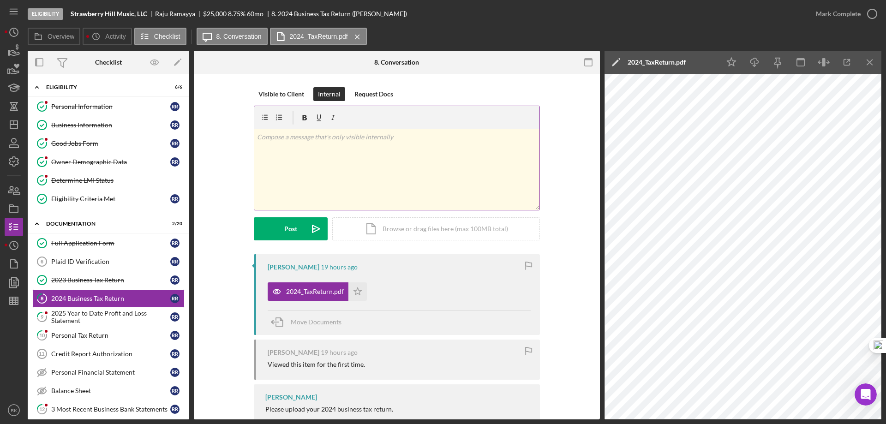
click at [336, 151] on div "v Color teal Color pink Remove color Add row above Add row below Add column bef…" at bounding box center [396, 169] width 285 height 81
click at [301, 229] on button "Post Icon/icon-invite-send" at bounding box center [291, 228] width 74 height 23
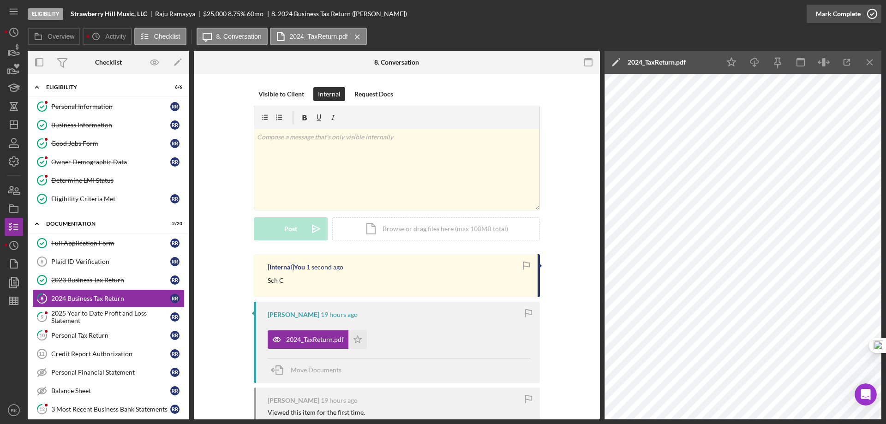
click at [876, 12] on icon "button" at bounding box center [871, 13] width 23 height 23
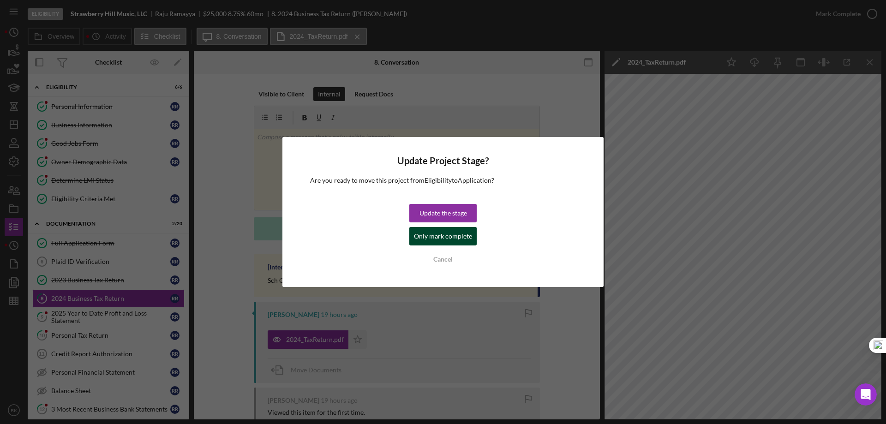
click at [435, 245] on div "Only mark complete" at bounding box center [443, 236] width 58 height 18
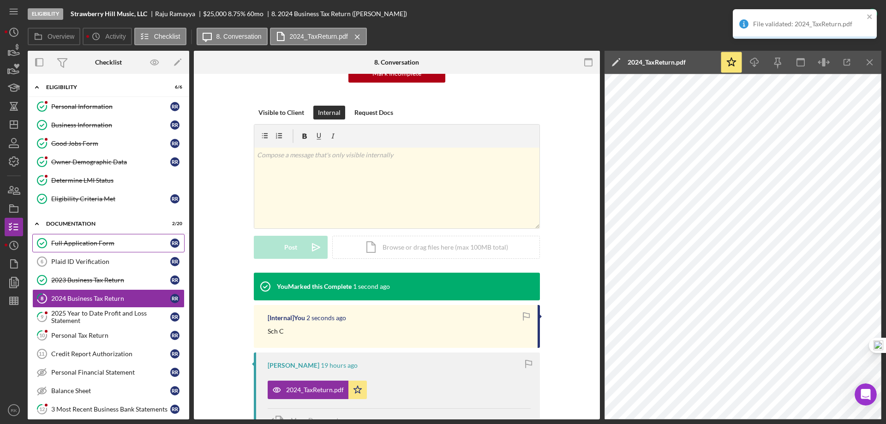
scroll to position [127, 0]
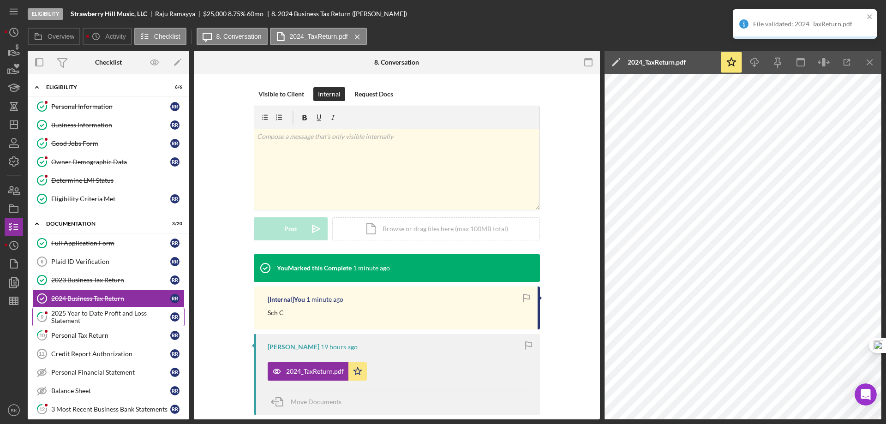
click at [102, 312] on div "2025 Year to Date Profit and Loss Statement" at bounding box center [110, 317] width 119 height 15
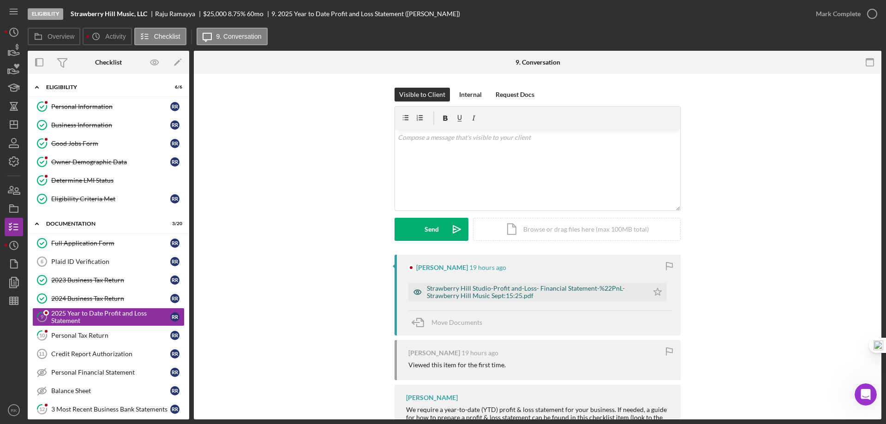
click at [497, 298] on div "Strawberry Hill Studio-Profit and-Loss- Financial Statement-%22PnL-Strawberry H…" at bounding box center [535, 292] width 217 height 15
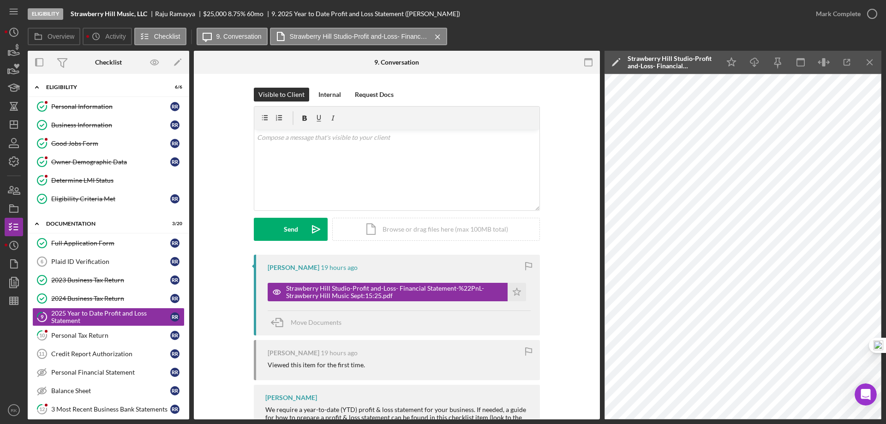
scroll to position [0, 0]
click at [71, 106] on div "Personal Information" at bounding box center [110, 106] width 119 height 7
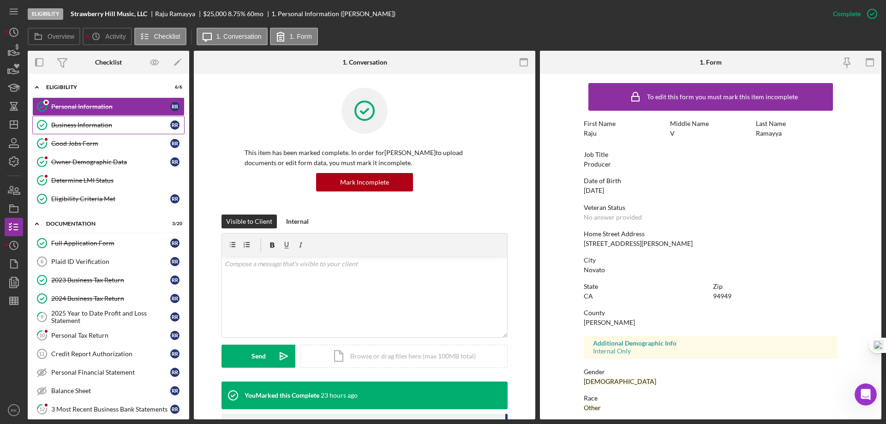
click at [82, 130] on link "Business Information Business Information R R" at bounding box center [108, 125] width 152 height 18
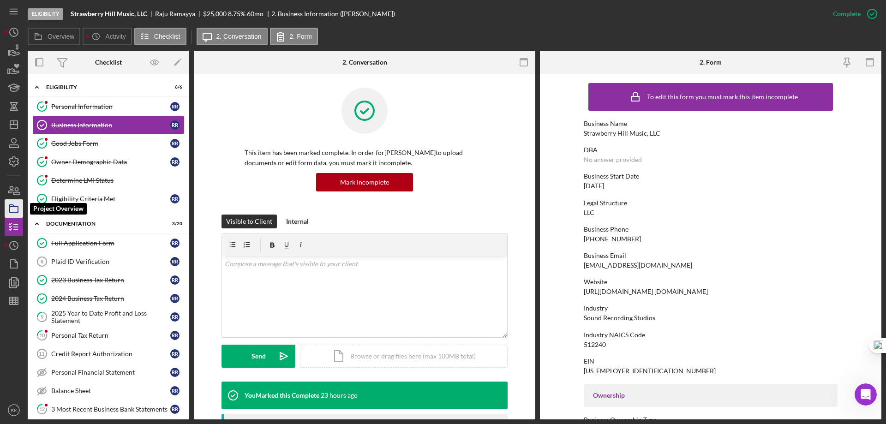
click at [14, 214] on icon "button" at bounding box center [13, 208] width 23 height 23
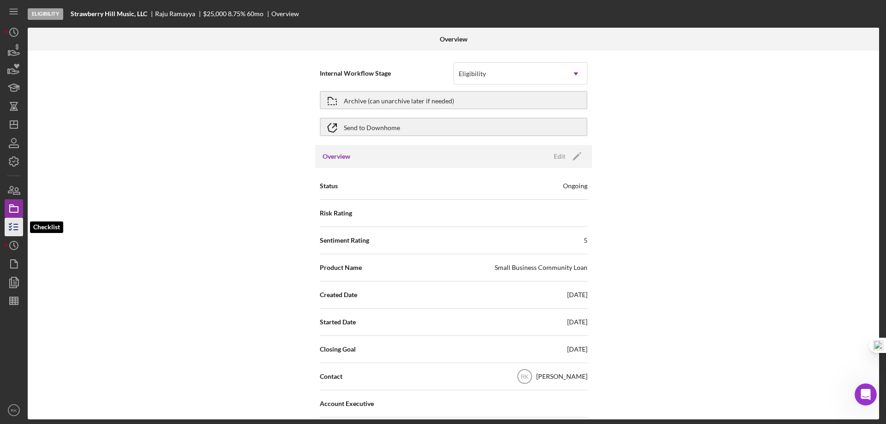
click at [13, 223] on icon "button" at bounding box center [13, 226] width 23 height 23
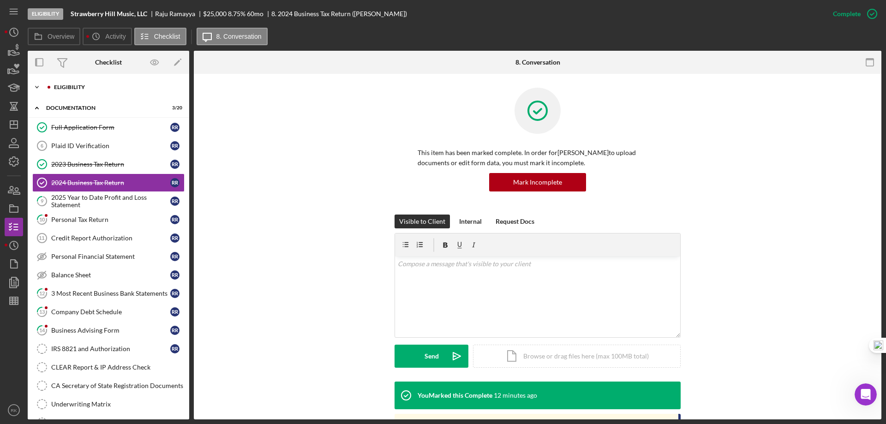
click at [56, 86] on div "Eligibility" at bounding box center [116, 87] width 124 height 6
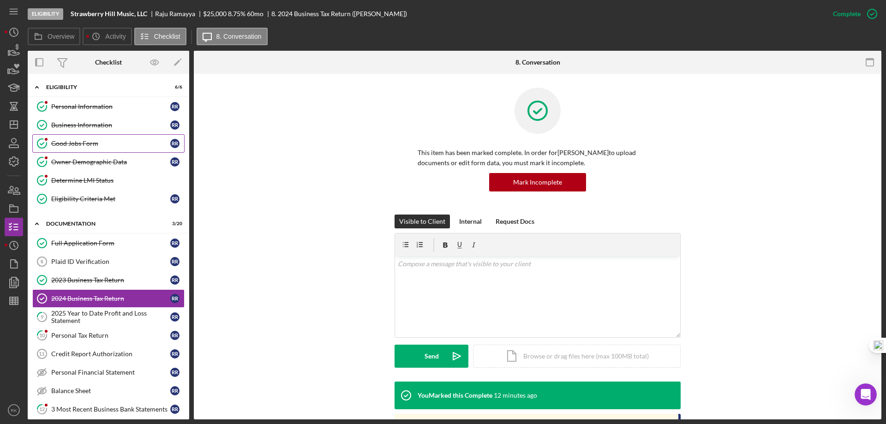
click at [78, 140] on div "Good Jobs Form" at bounding box center [110, 143] width 119 height 7
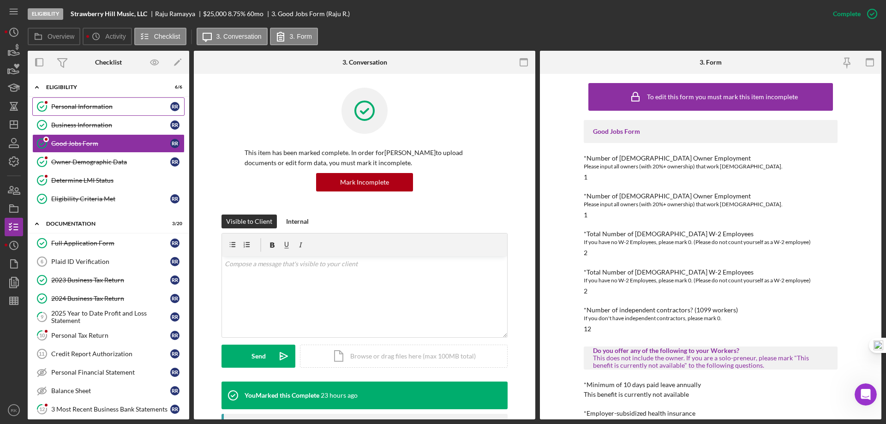
click at [79, 107] on div "Personal Information" at bounding box center [110, 106] width 119 height 7
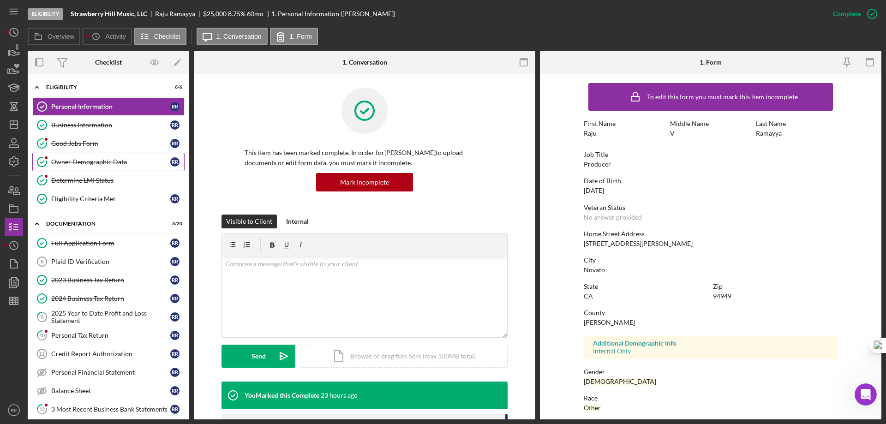
click at [131, 162] on div "Owner Demographic Data" at bounding box center [110, 161] width 119 height 7
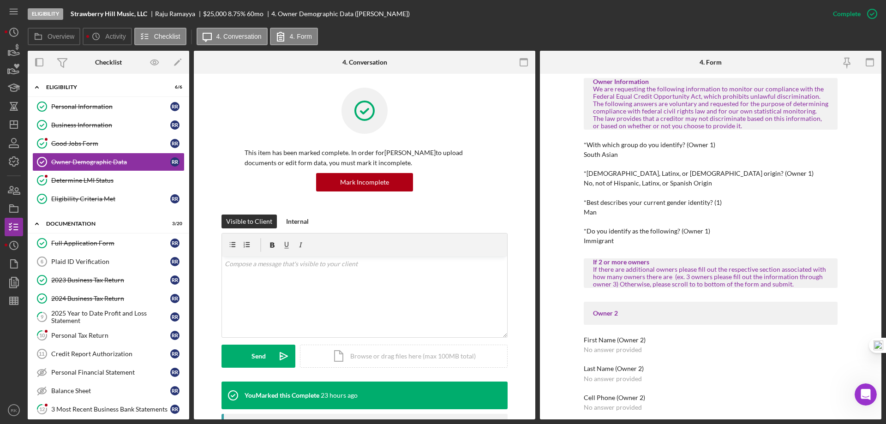
scroll to position [308, 0]
click at [74, 180] on div "Determine LMI Status" at bounding box center [117, 180] width 133 height 7
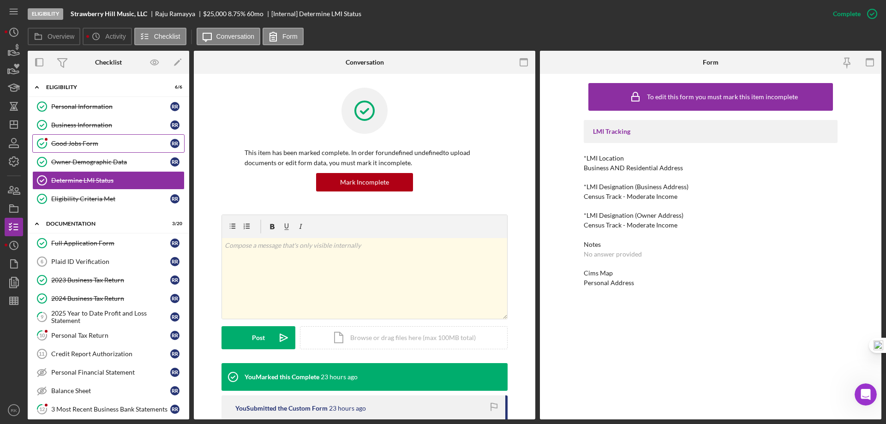
click at [75, 141] on div "Good Jobs Form" at bounding box center [110, 143] width 119 height 7
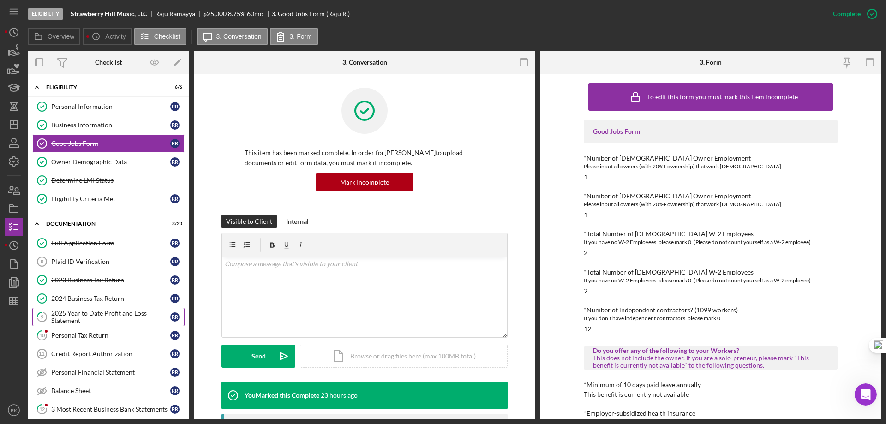
click at [95, 316] on div "2025 Year to Date Profit and Loss Statement" at bounding box center [110, 317] width 119 height 15
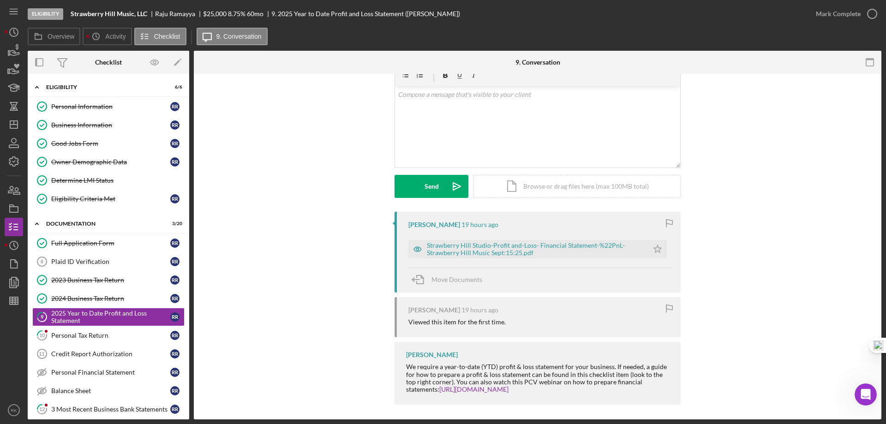
scroll to position [47, 0]
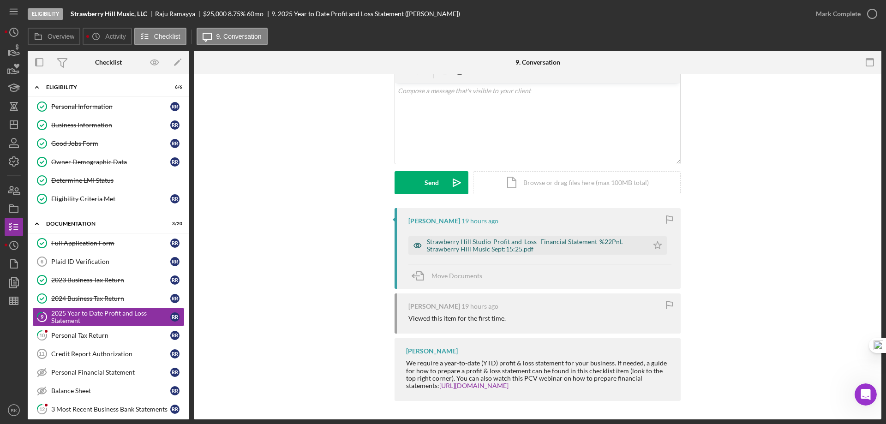
click at [474, 251] on div "Strawberry Hill Studio-Profit and-Loss- Financial Statement-%22PnL-Strawberry H…" at bounding box center [535, 245] width 217 height 15
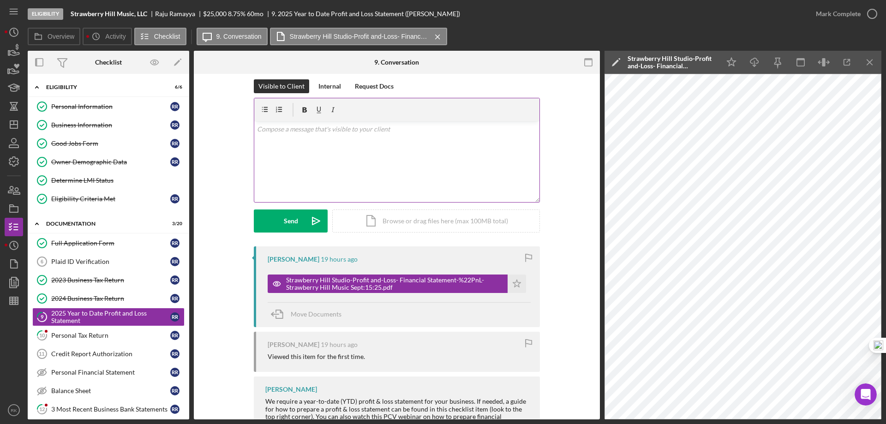
scroll to position [0, 0]
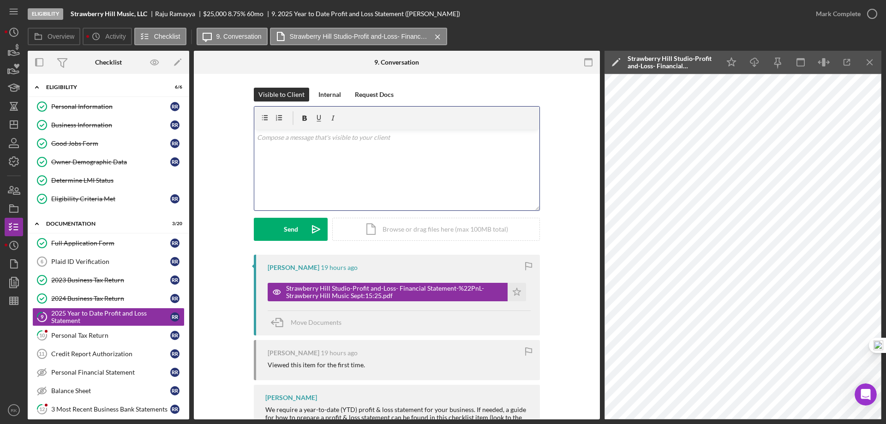
click at [330, 143] on div "v Color teal Color pink Remove color Add row above Add row below Add column bef…" at bounding box center [396, 170] width 285 height 81
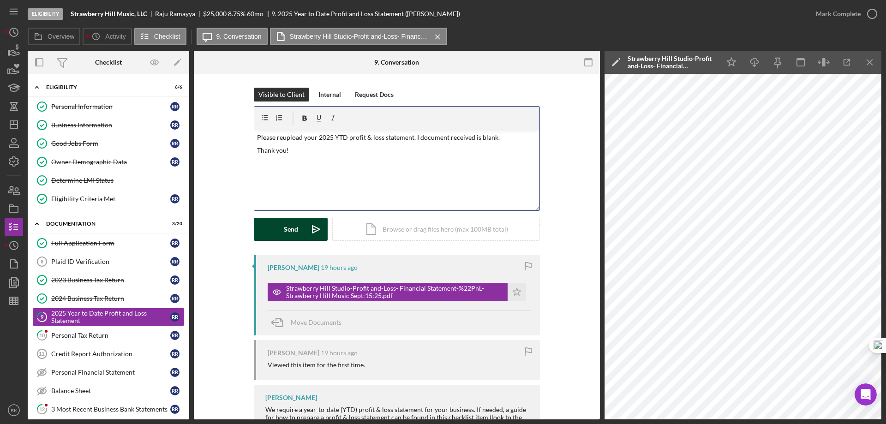
click at [284, 229] on div "Send" at bounding box center [291, 229] width 14 height 23
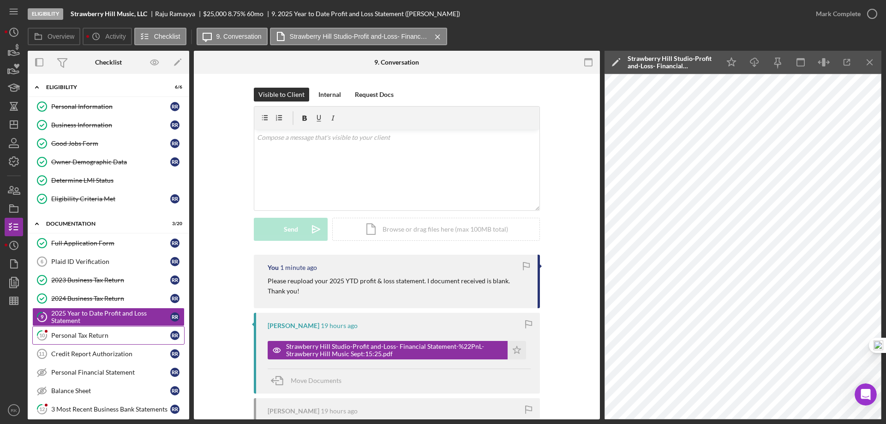
click at [99, 337] on div "Personal Tax Return" at bounding box center [110, 335] width 119 height 7
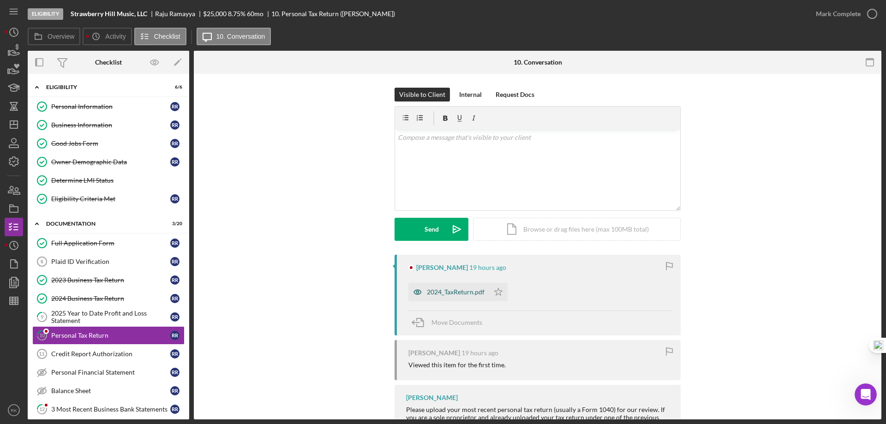
click at [457, 296] on div "2024_TaxReturn.pdf" at bounding box center [448, 292] width 81 height 18
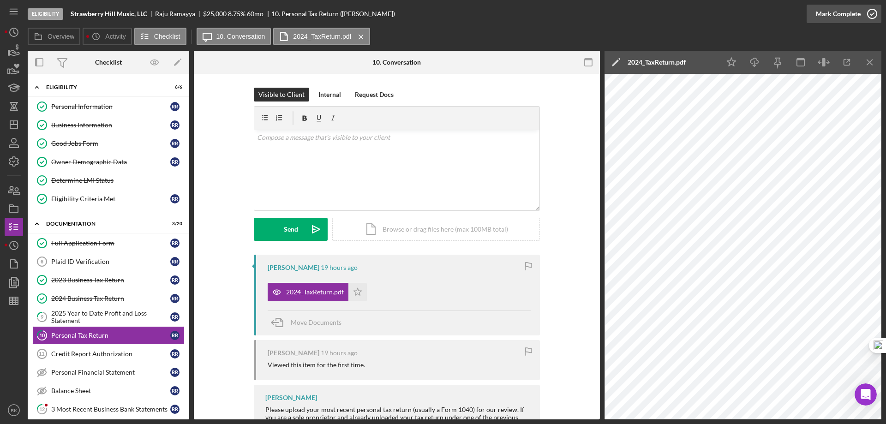
click at [871, 17] on icon "button" at bounding box center [871, 13] width 23 height 23
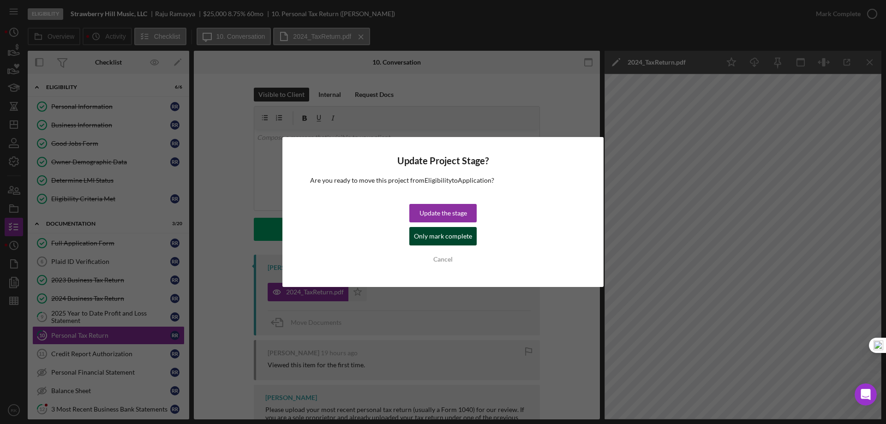
click at [460, 235] on div "Only mark complete" at bounding box center [443, 236] width 58 height 18
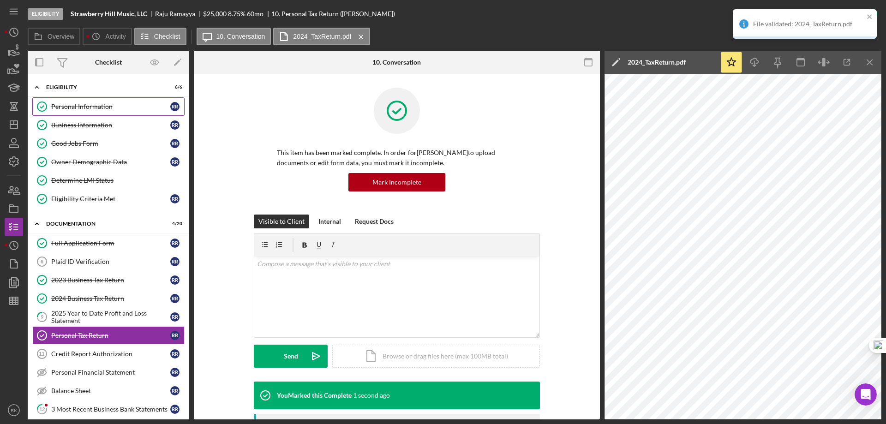
click at [80, 110] on div "Personal Information" at bounding box center [110, 106] width 119 height 7
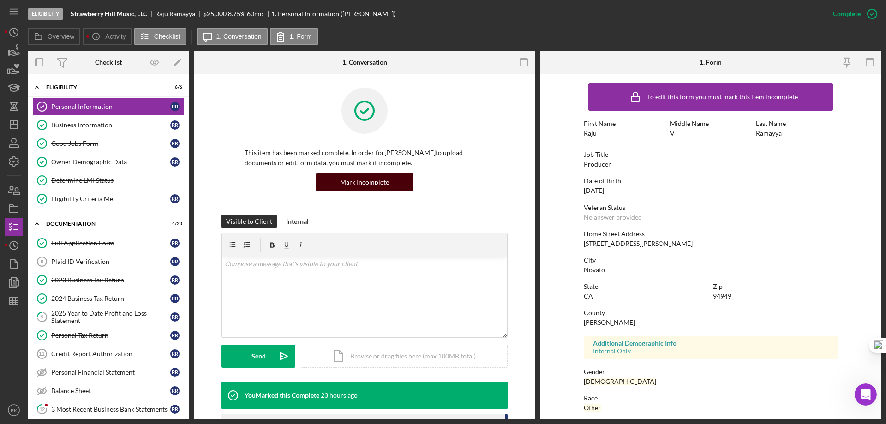
click at [364, 187] on div "Mark Incomplete" at bounding box center [364, 182] width 49 height 18
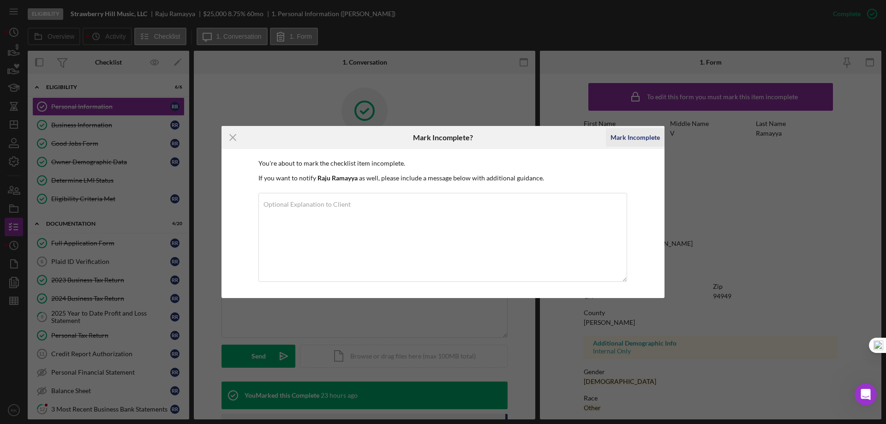
click at [640, 140] on div "Mark Incomplete" at bounding box center [634, 137] width 49 height 18
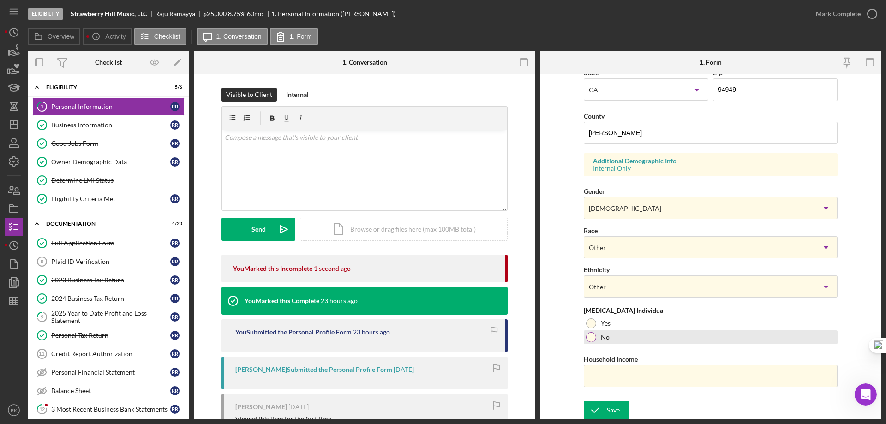
scroll to position [270, 0]
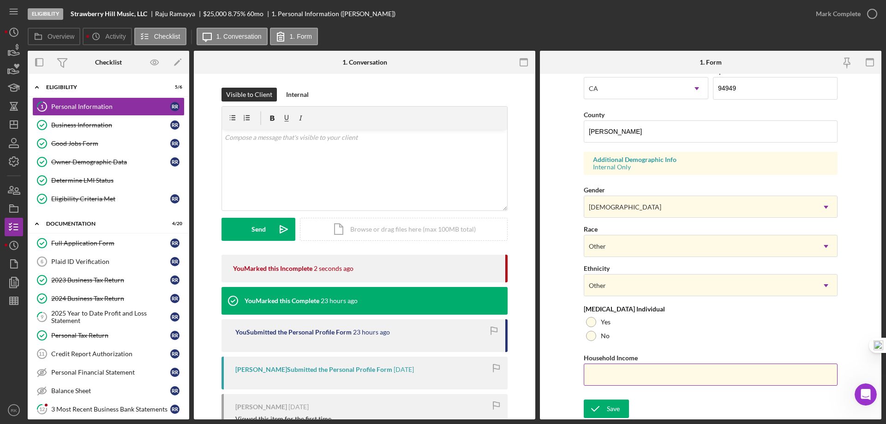
click at [618, 379] on input "Household Income" at bounding box center [711, 375] width 254 height 22
type input "$44,670"
click at [610, 406] on div "Save" at bounding box center [613, 409] width 13 height 18
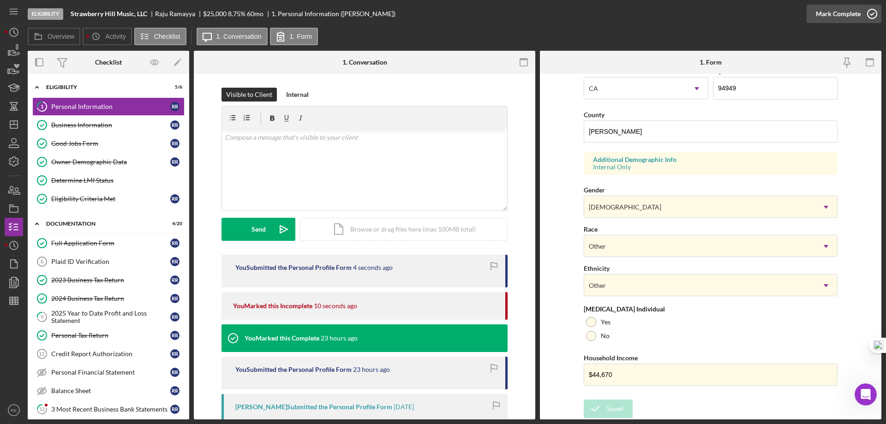
click at [870, 12] on icon "button" at bounding box center [871, 13] width 23 height 23
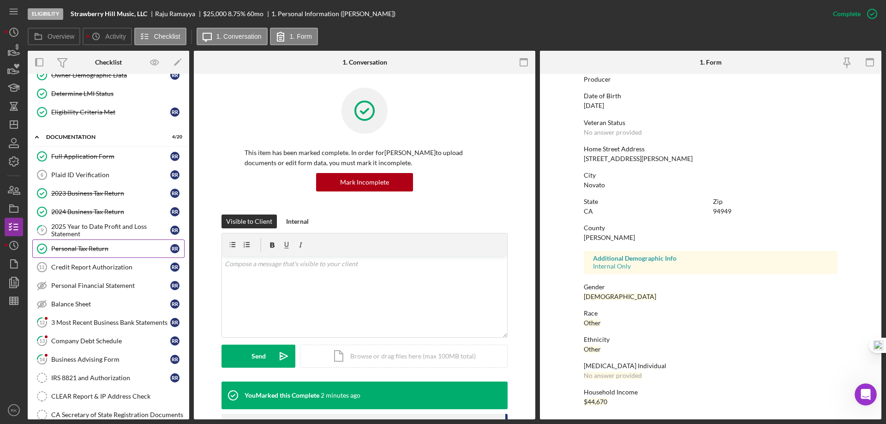
scroll to position [92, 0]
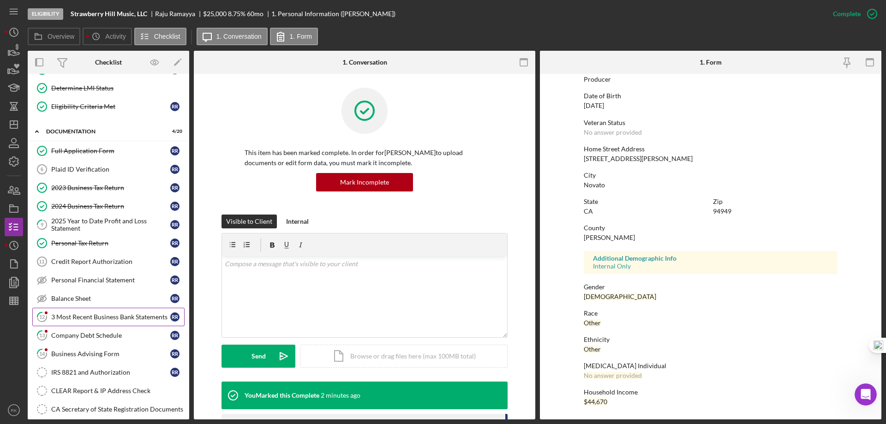
drag, startPoint x: 78, startPoint y: 314, endPoint x: 174, endPoint y: 314, distance: 96.4
click at [78, 314] on div "3 Most Recent Business Bank Statements" at bounding box center [110, 316] width 119 height 7
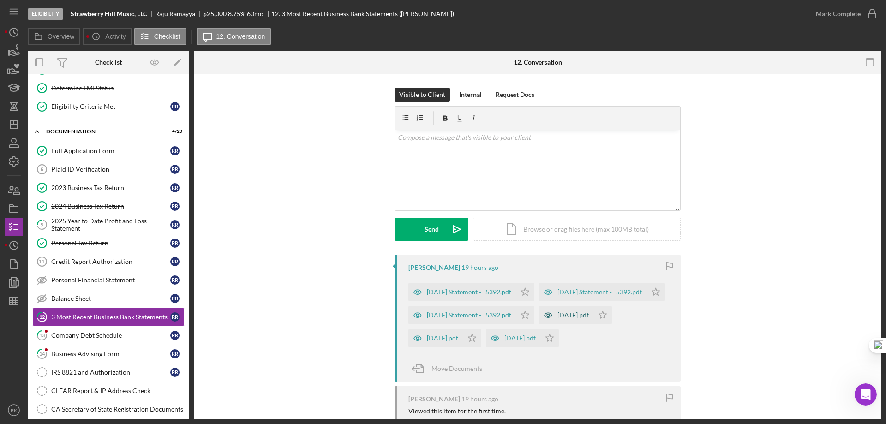
click at [578, 319] on div "June 30.pdf" at bounding box center [572, 314] width 31 height 7
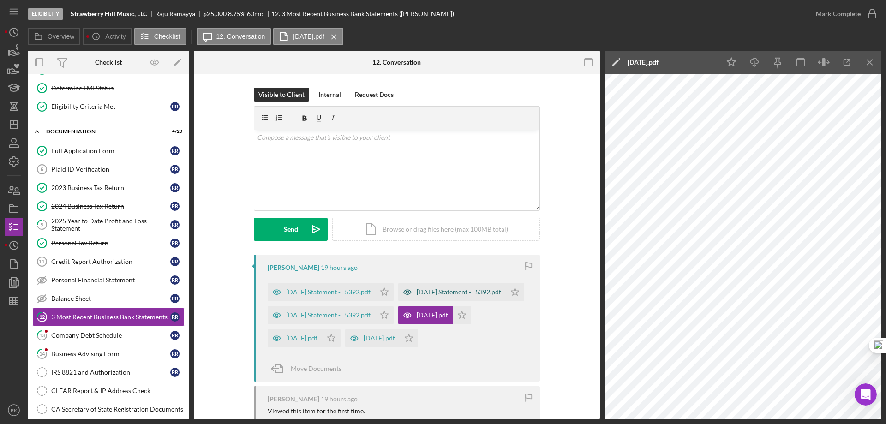
click at [417, 296] on div "June 2025 Statement - _5392.pdf" at bounding box center [459, 291] width 84 height 7
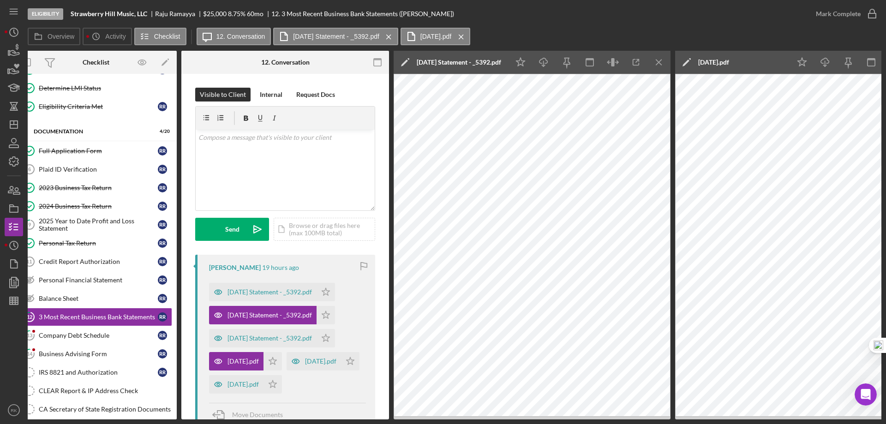
scroll to position [0, 83]
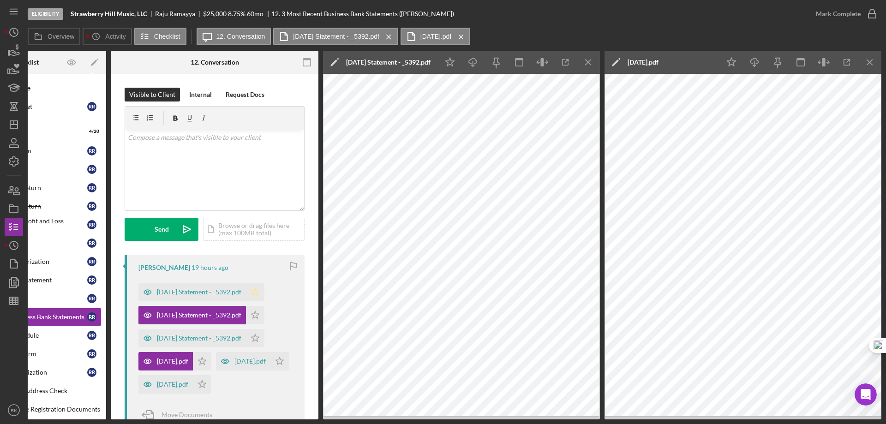
click at [262, 296] on icon "Icon/Star" at bounding box center [255, 292] width 18 height 18
click at [259, 314] on polygon "button" at bounding box center [255, 314] width 8 height 7
click at [264, 335] on icon "Icon/Star" at bounding box center [255, 338] width 18 height 18
click at [203, 364] on icon "Icon/Star" at bounding box center [202, 361] width 18 height 18
drag, startPoint x: 203, startPoint y: 381, endPoint x: 212, endPoint y: 404, distance: 25.0
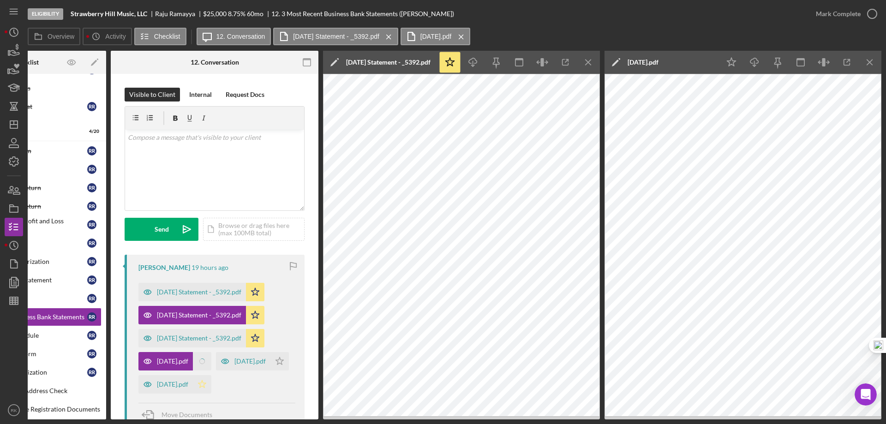
click at [270, 370] on icon "Icon/Star" at bounding box center [279, 361] width 18 height 18
click at [211, 394] on icon "Icon/Star" at bounding box center [202, 384] width 18 height 18
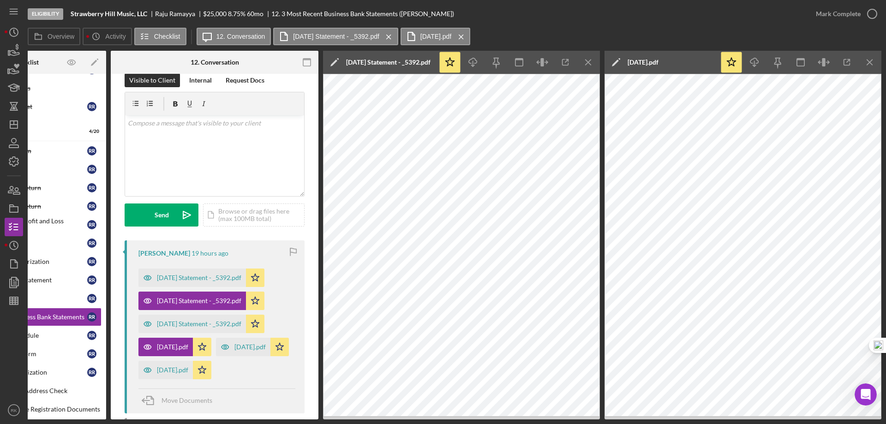
scroll to position [0, 0]
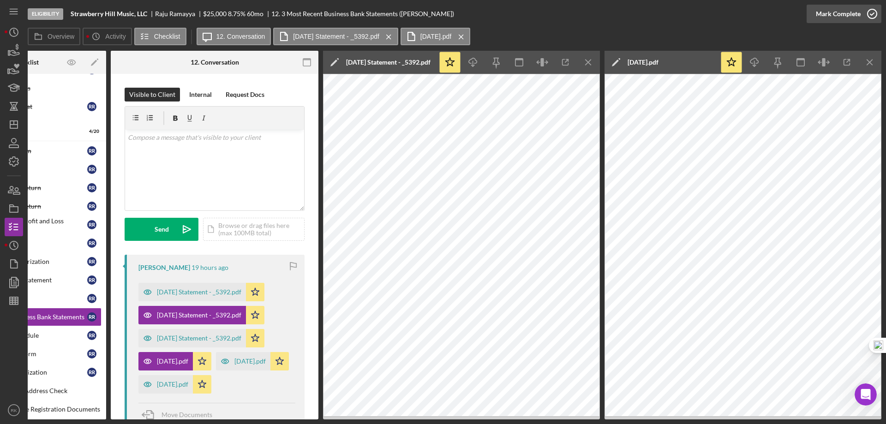
click at [867, 16] on icon "button" at bounding box center [871, 13] width 23 height 23
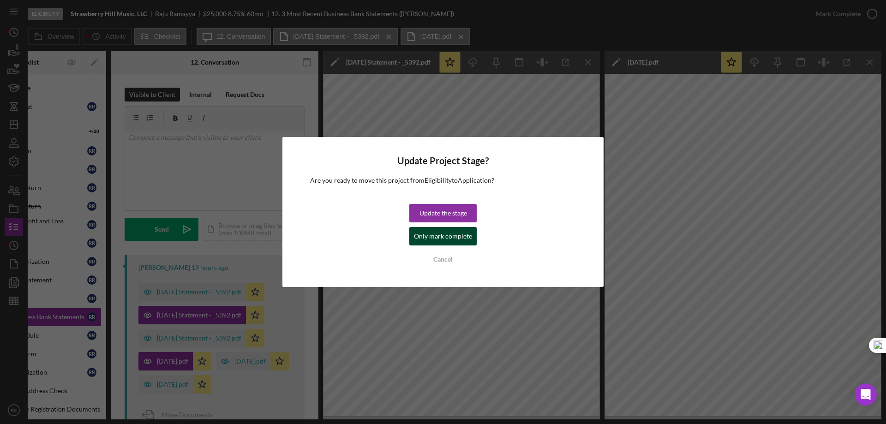
click at [454, 235] on div "Only mark complete" at bounding box center [443, 236] width 58 height 18
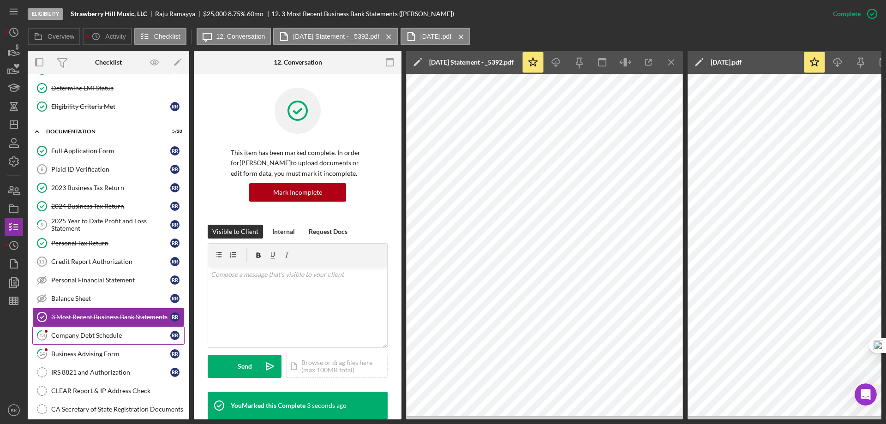
click at [77, 338] on div "Company Debt Schedule" at bounding box center [110, 335] width 119 height 7
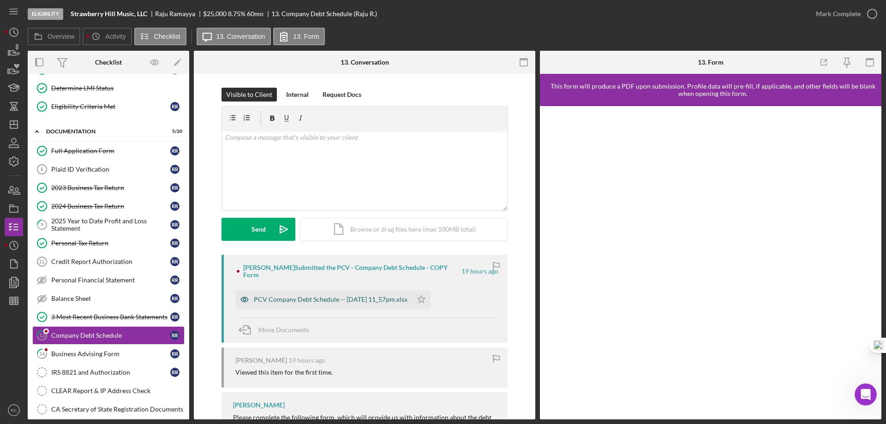
click at [330, 296] on div "PCV Company Debt Schedule -- [DATE] 11_57pm.xlsx" at bounding box center [331, 299] width 154 height 7
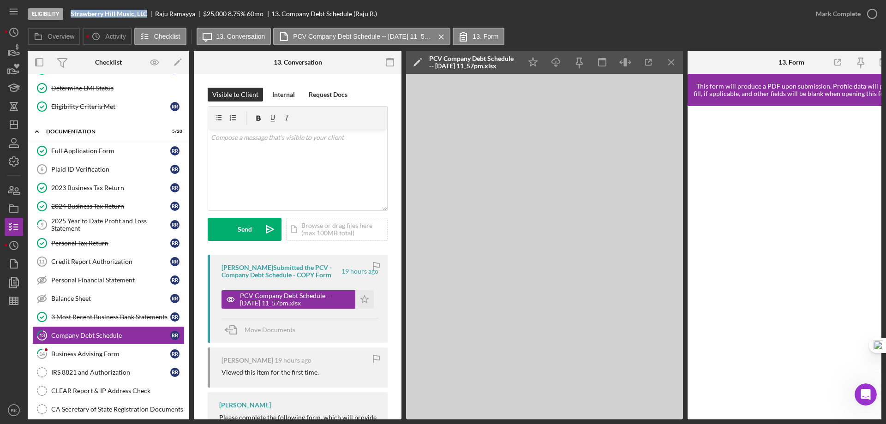
drag, startPoint x: 70, startPoint y: 12, endPoint x: 147, endPoint y: 14, distance: 77.1
click at [147, 14] on div "Eligibility Strawberry Hill Music, LLC Raju Ramayya $25,000 $5,000 8.75 % 60 mo…" at bounding box center [417, 14] width 779 height 28
copy b "Strawberry Hill Music, LLC"
click at [287, 95] on div "Internal" at bounding box center [283, 95] width 23 height 14
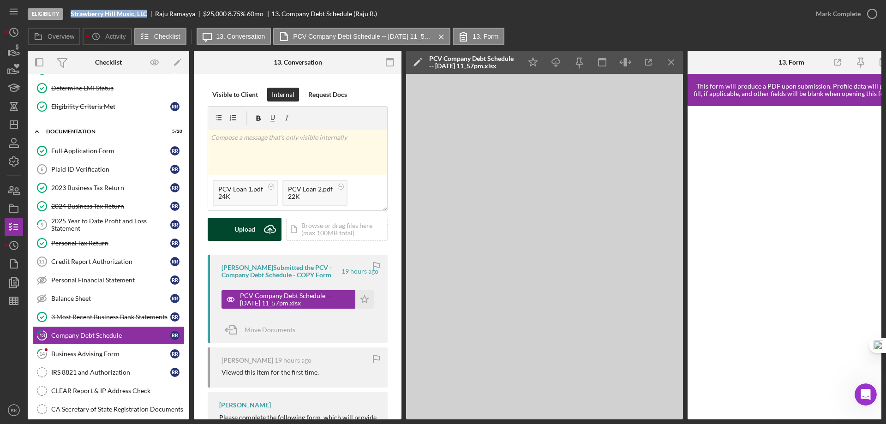
click at [249, 229] on div "Upload" at bounding box center [244, 229] width 21 height 23
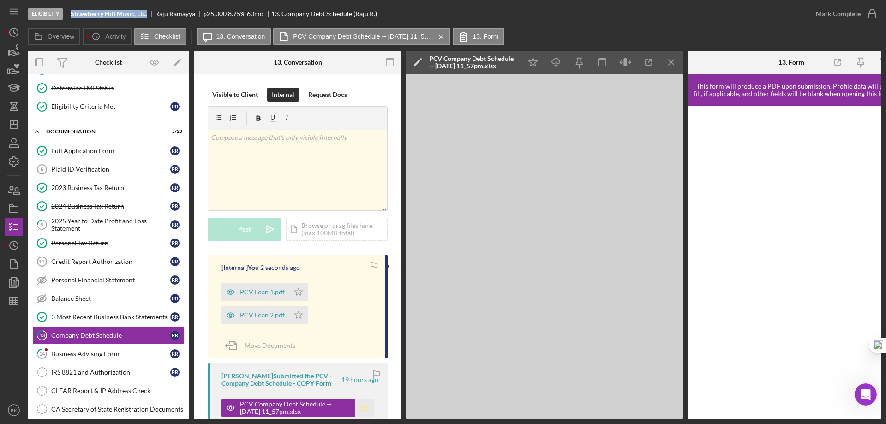
click at [361, 406] on icon "Icon/Star" at bounding box center [364, 408] width 18 height 18
click at [294, 312] on icon "Icon/Star" at bounding box center [298, 315] width 18 height 18
click at [298, 291] on icon "Icon/Star" at bounding box center [298, 292] width 18 height 18
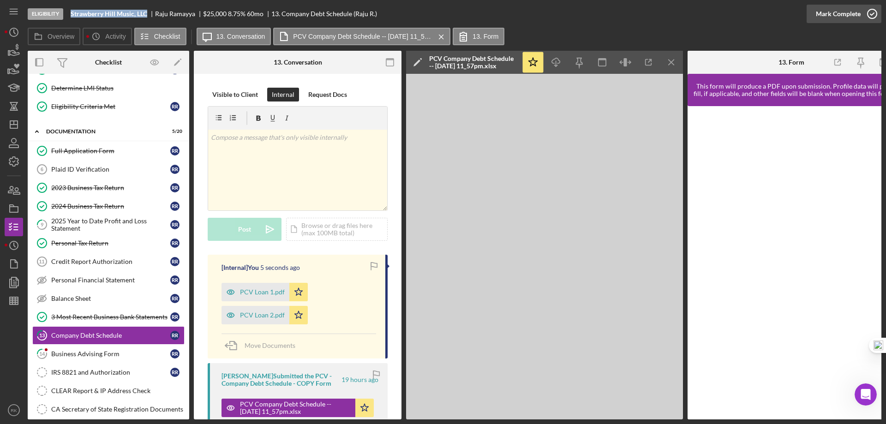
click at [866, 12] on icon "button" at bounding box center [871, 13] width 23 height 23
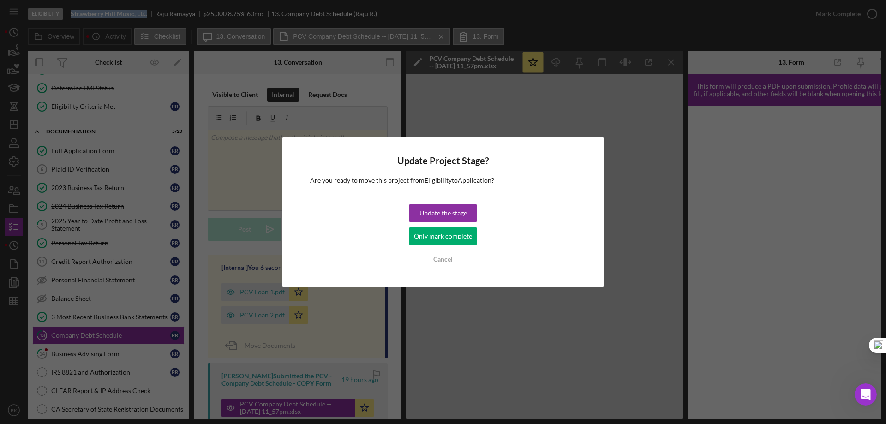
click at [454, 237] on div "Only mark complete" at bounding box center [443, 236] width 58 height 18
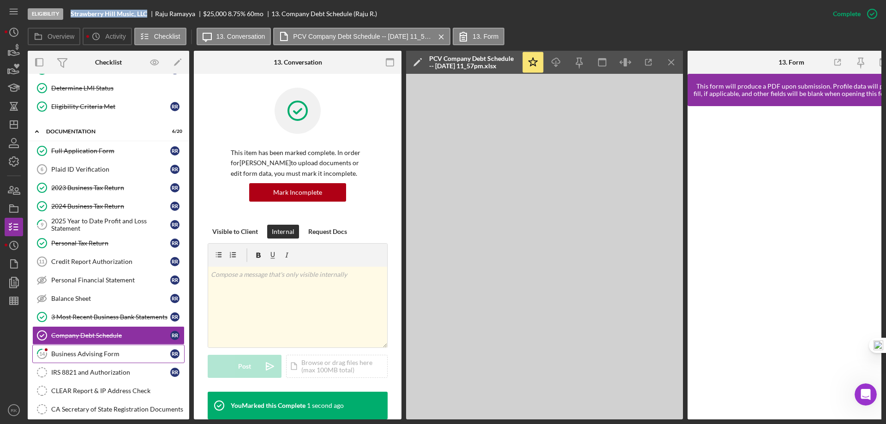
click at [105, 352] on div "Business Advising Form" at bounding box center [110, 353] width 119 height 7
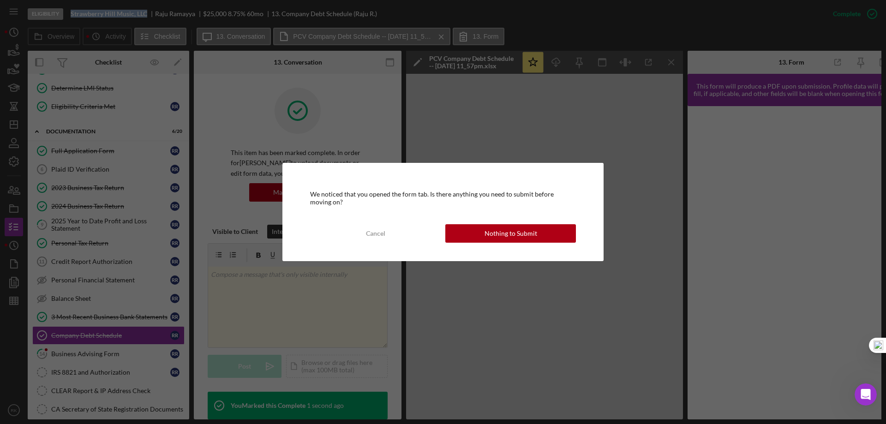
click at [497, 235] on div "Nothing to Submit" at bounding box center [510, 233] width 53 height 18
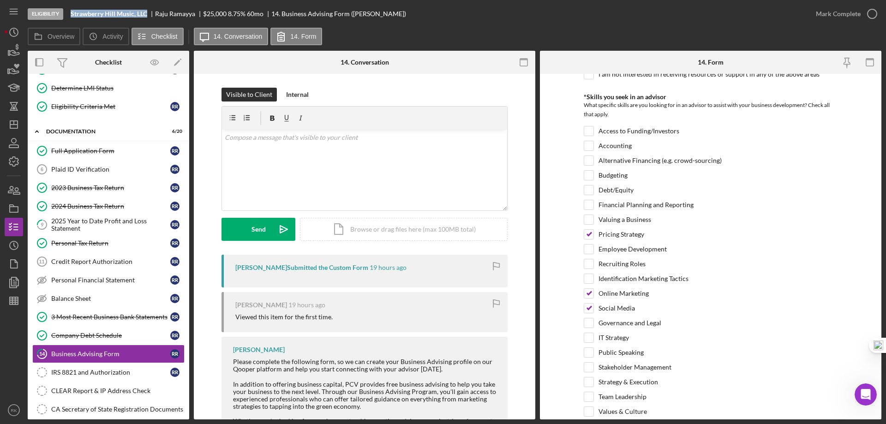
scroll to position [231, 0]
click at [870, 15] on icon "button" at bounding box center [871, 13] width 23 height 23
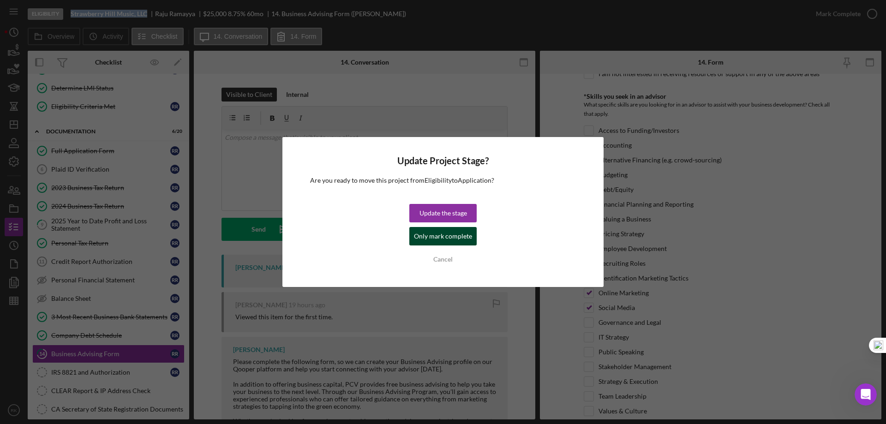
click at [458, 238] on div "Only mark complete" at bounding box center [443, 236] width 58 height 18
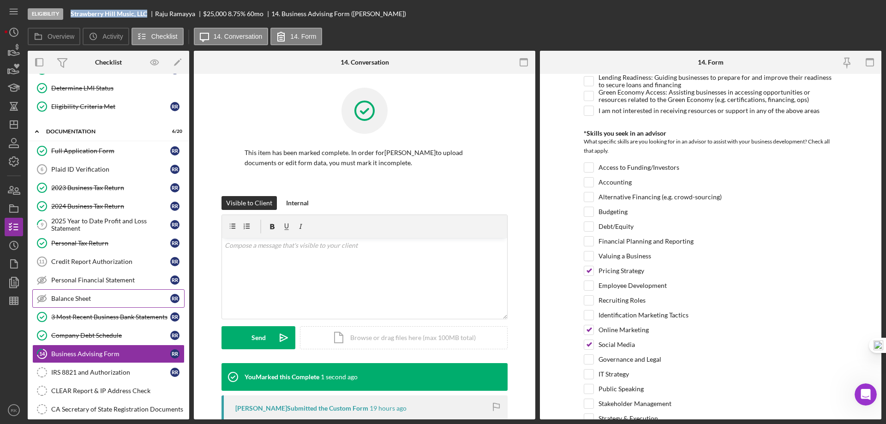
scroll to position [268, 0]
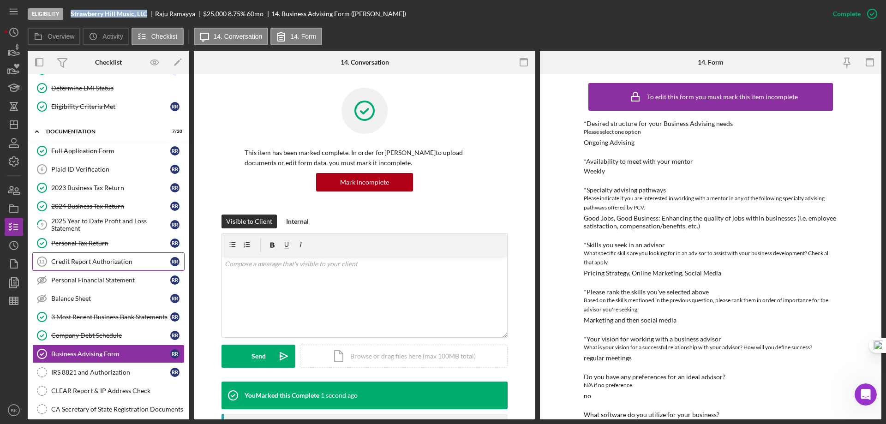
click at [105, 264] on div "Credit Report Authorization" at bounding box center [110, 261] width 119 height 7
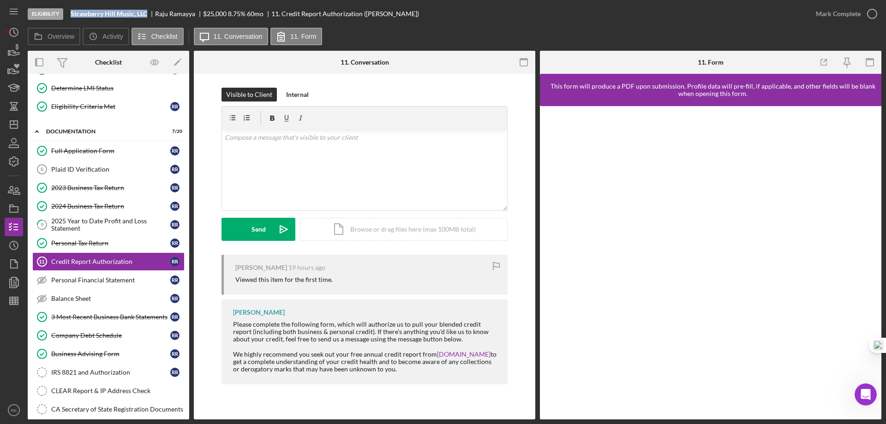
drag, startPoint x: 233, startPoint y: 326, endPoint x: 466, endPoint y: 371, distance: 238.2
click at [466, 371] on div "Raymond Ko Please complete the following form, which will authorize us to pull …" at bounding box center [364, 341] width 286 height 85
copy div "Please complete the following form, which will authorize us to pull your blende…"
click at [250, 150] on div "v Color teal Color pink Remove color Add row above Add row below Add column bef…" at bounding box center [364, 170] width 285 height 81
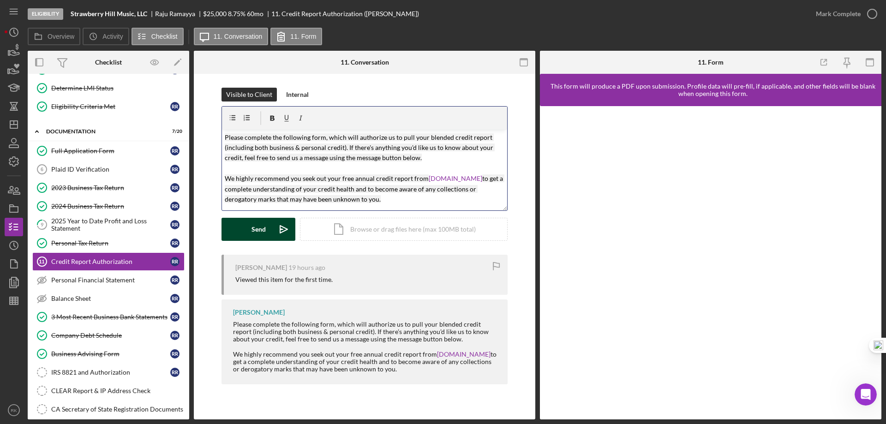
click at [265, 225] on div "Send" at bounding box center [258, 229] width 14 height 23
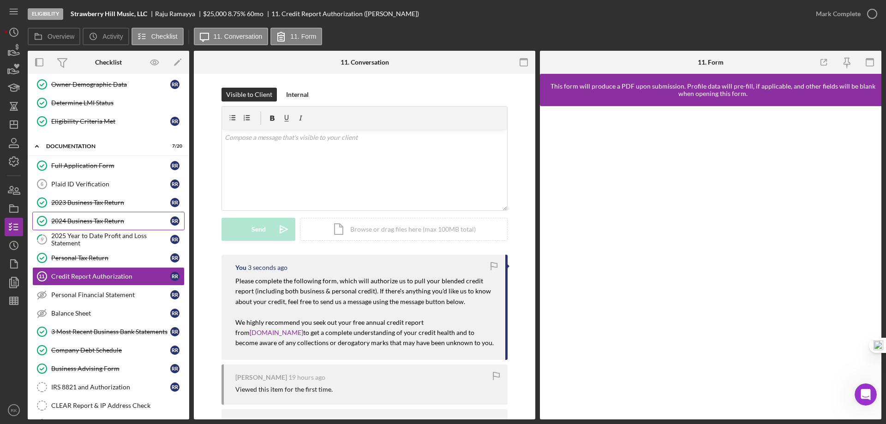
scroll to position [77, 0]
click at [95, 236] on div "2025 Year to Date Profit and Loss Statement" at bounding box center [110, 240] width 119 height 15
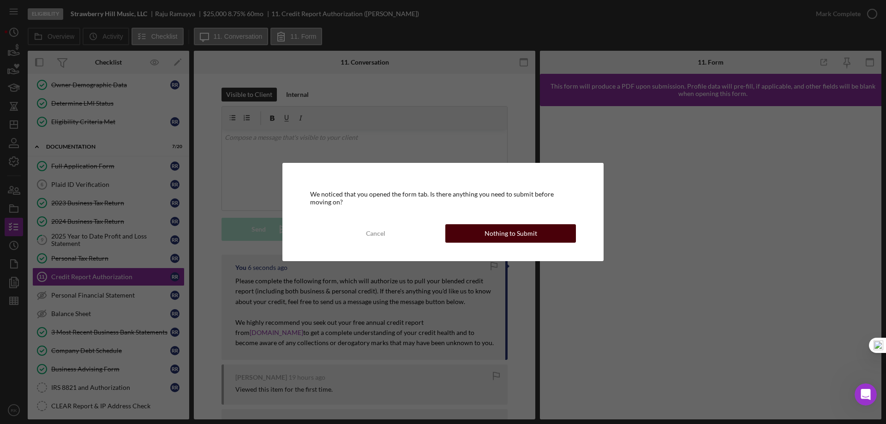
click at [487, 237] on div "Nothing to Submit" at bounding box center [510, 233] width 53 height 18
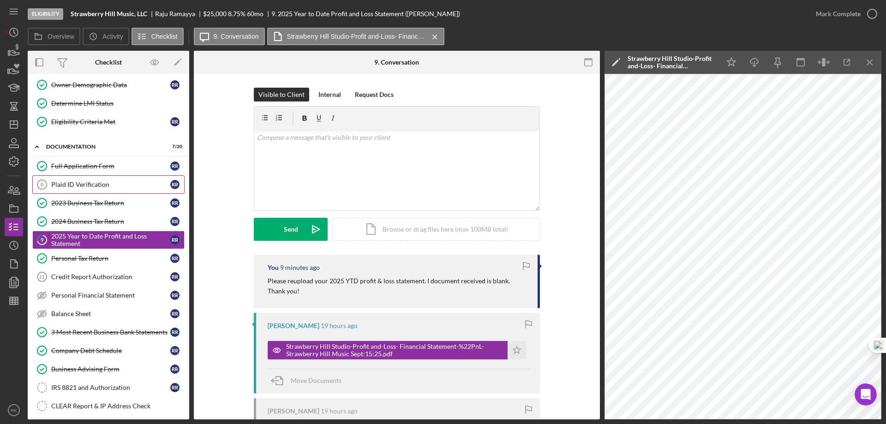
click at [137, 183] on div "Plaid ID Verification" at bounding box center [110, 184] width 119 height 7
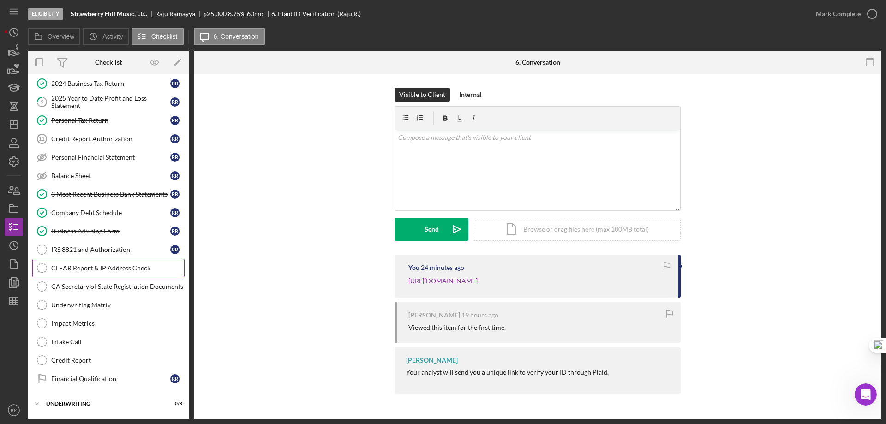
scroll to position [215, 0]
click at [99, 252] on div "IRS 8821 and Authorization" at bounding box center [110, 248] width 119 height 7
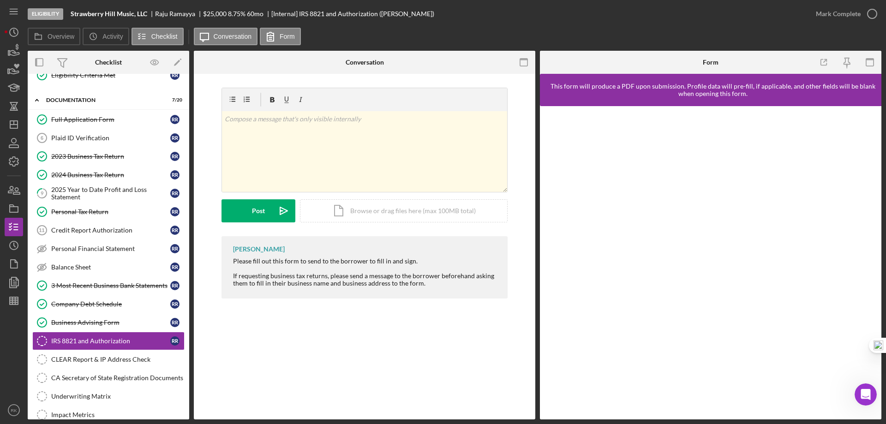
scroll to position [123, 0]
click at [292, 129] on div "v Color teal Color pink Remove color Add row above Add row below Add column bef…" at bounding box center [364, 151] width 285 height 81
click at [261, 214] on div "Post" at bounding box center [258, 210] width 13 height 23
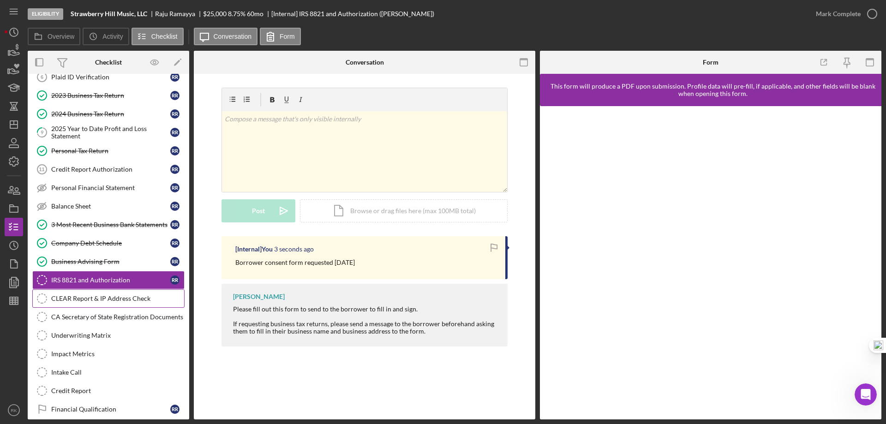
scroll to position [185, 0]
drag, startPoint x: 72, startPoint y: 14, endPoint x: 148, endPoint y: 14, distance: 75.7
click at [148, 14] on div "Strawberry Hill Music, LLC" at bounding box center [113, 13] width 84 height 7
copy b "Strawberry Hill Music, LLC"
click at [97, 313] on div "CA Secretary of State Registration Documents" at bounding box center [117, 316] width 133 height 7
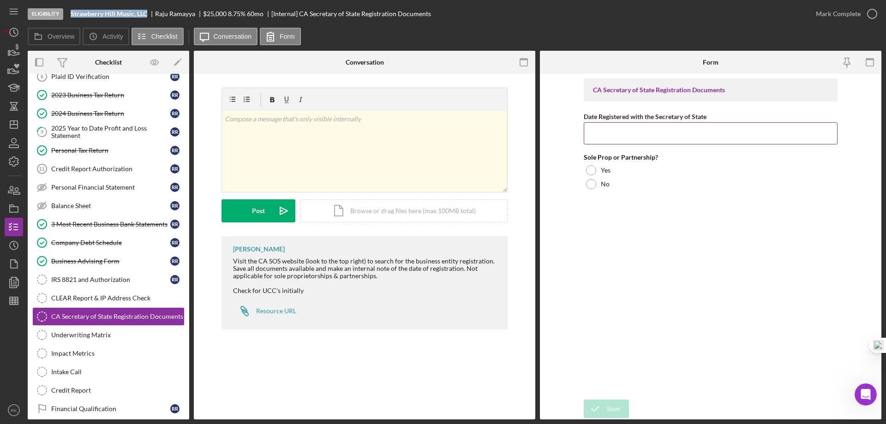
click at [617, 131] on input "Date Registered with the Secretary of State" at bounding box center [711, 133] width 254 height 22
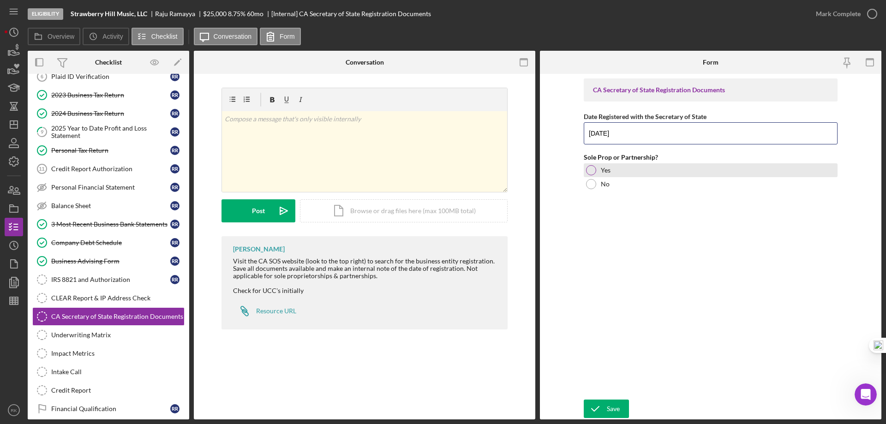
type input "10/17/2017"
click at [590, 171] on div at bounding box center [591, 170] width 10 height 10
click at [614, 409] on div "Save" at bounding box center [613, 409] width 13 height 18
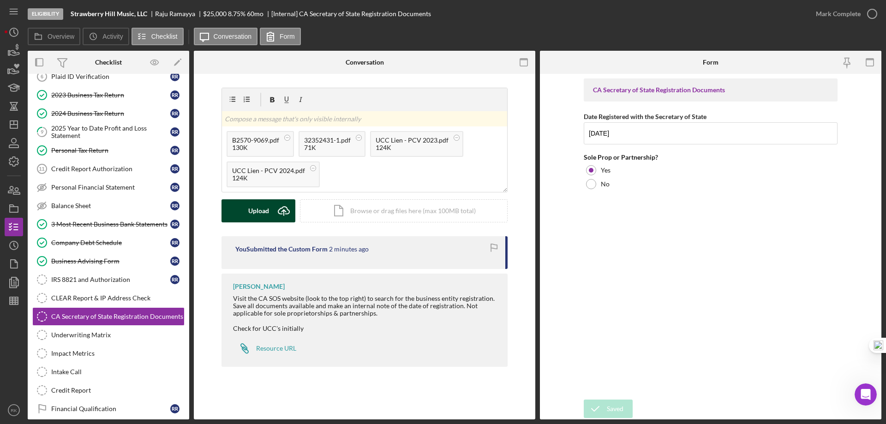
click at [245, 218] on button "Upload Icon/Upload" at bounding box center [258, 210] width 74 height 23
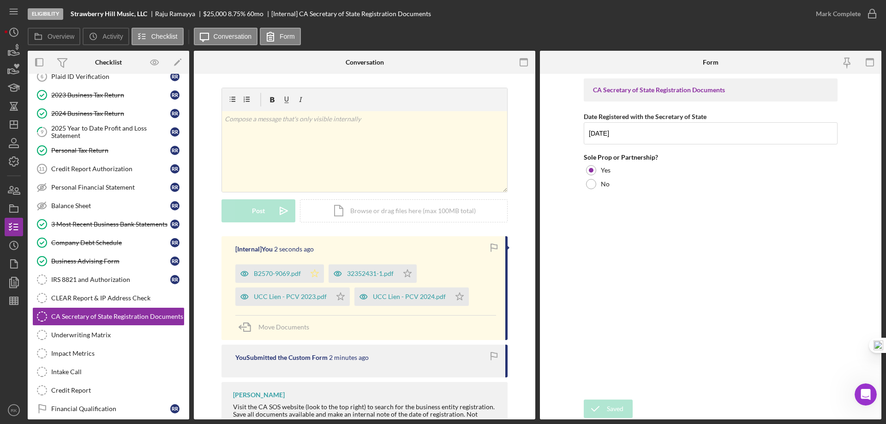
click at [312, 274] on icon "Icon/Star" at bounding box center [314, 273] width 18 height 18
click at [402, 271] on icon "Icon/Star" at bounding box center [407, 273] width 18 height 18
click at [456, 299] on polygon "button" at bounding box center [460, 295] width 8 height 7
click at [339, 294] on icon "Icon/Star" at bounding box center [340, 296] width 18 height 18
click at [875, 9] on icon "button" at bounding box center [871, 13] width 23 height 23
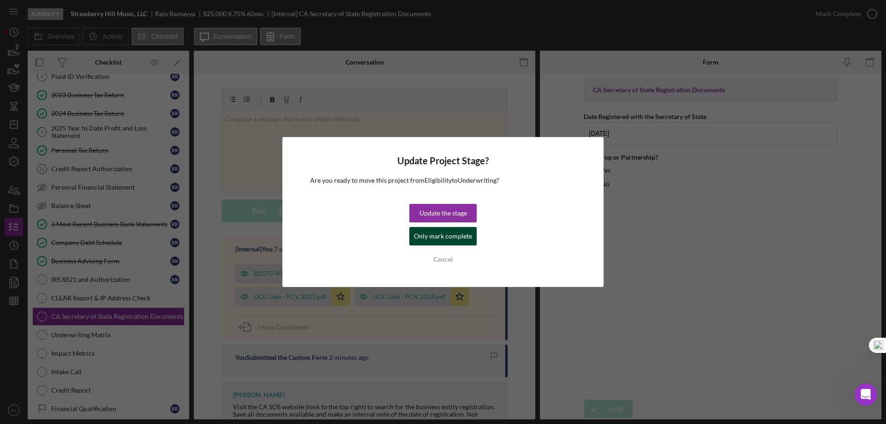
click at [444, 232] on div "Only mark complete" at bounding box center [443, 236] width 58 height 18
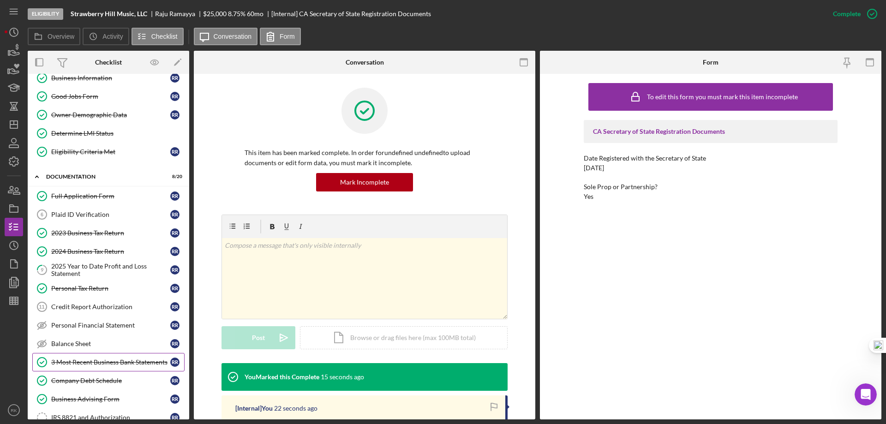
scroll to position [47, 0]
click at [115, 306] on div "Credit Report Authorization" at bounding box center [110, 307] width 119 height 7
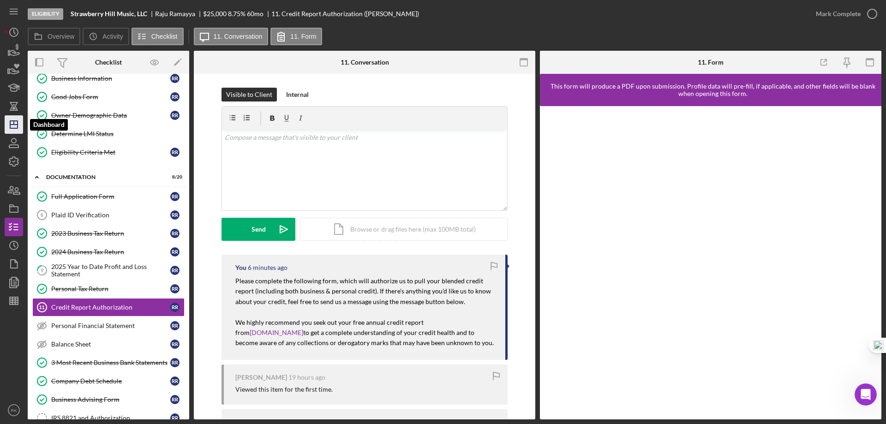
click at [5, 127] on icon "Icon/Dashboard" at bounding box center [13, 124] width 23 height 23
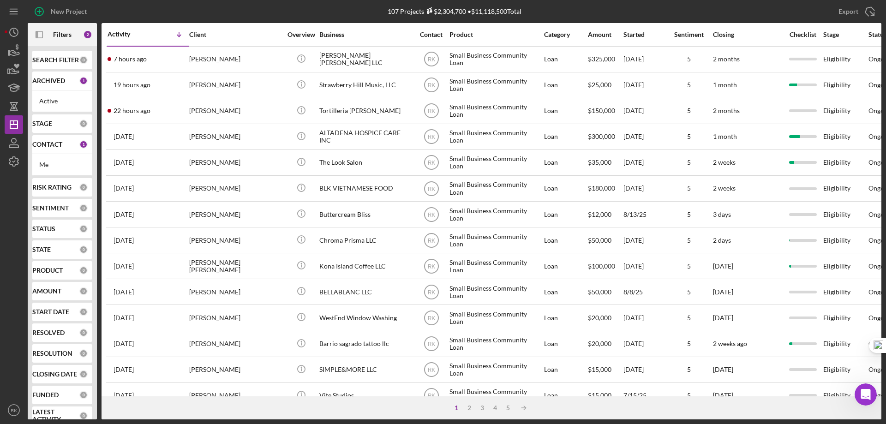
drag, startPoint x: 57, startPoint y: 145, endPoint x: 60, endPoint y: 183, distance: 38.4
click at [57, 144] on b "CONTACT" at bounding box center [47, 144] width 30 height 7
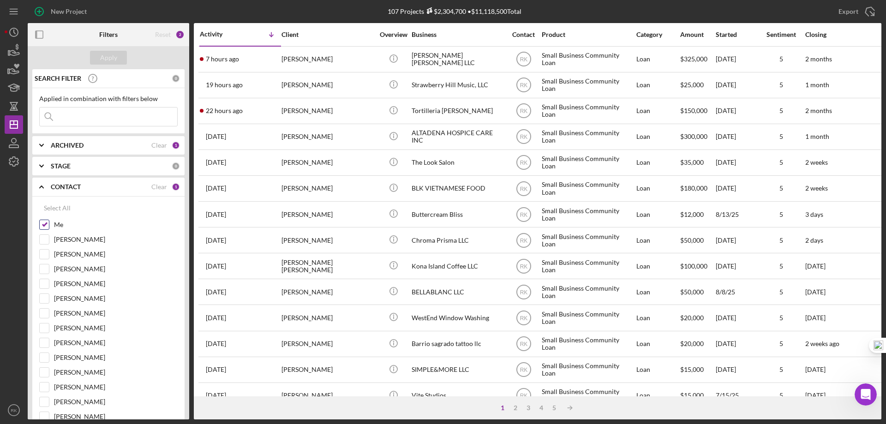
click at [48, 223] on input "Me" at bounding box center [44, 224] width 9 height 9
checkbox input "false"
click at [46, 315] on input "Lameisha Williams" at bounding box center [44, 313] width 9 height 9
checkbox input "true"
click at [105, 62] on div "Apply" at bounding box center [108, 58] width 17 height 14
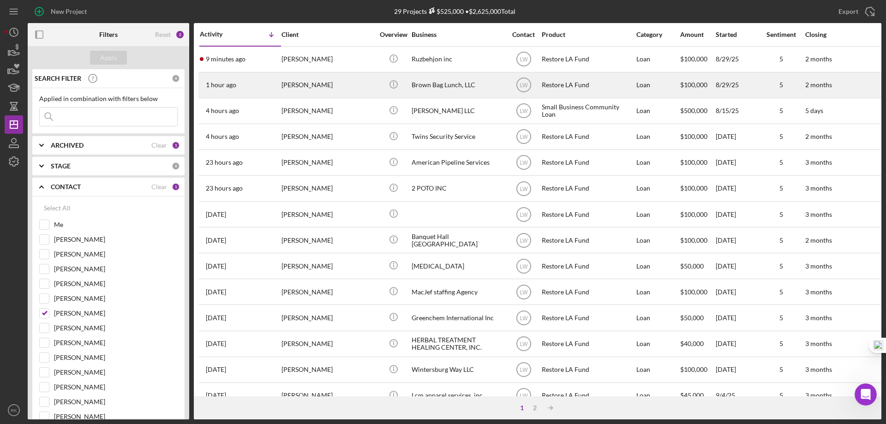
click at [41, 34] on icon "button" at bounding box center [39, 34] width 21 height 21
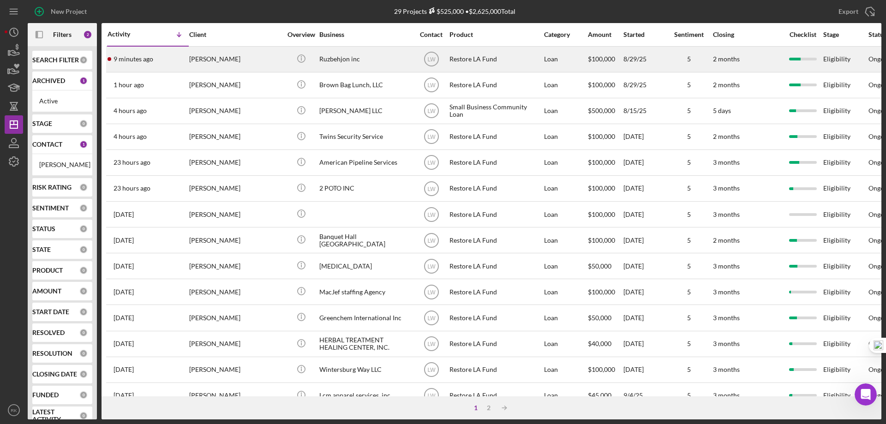
click at [332, 60] on div "Ruzbehjon inc" at bounding box center [365, 59] width 92 height 24
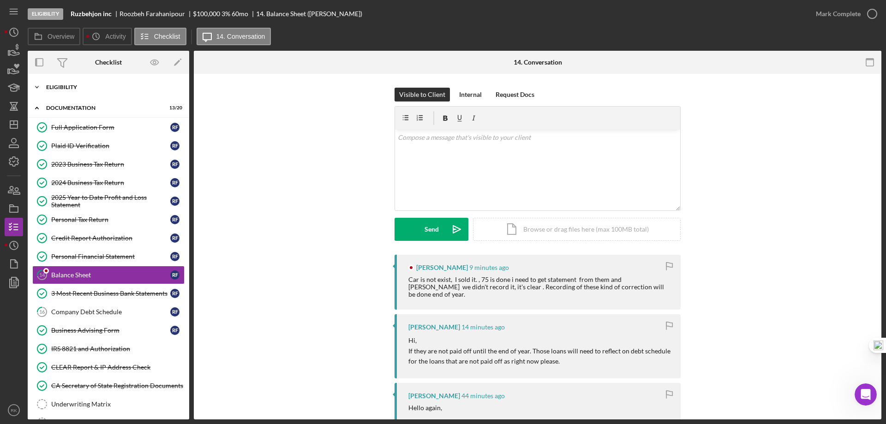
click at [79, 91] on div "Icon/Expander Eligibility 7 / 7" at bounding box center [108, 87] width 161 height 18
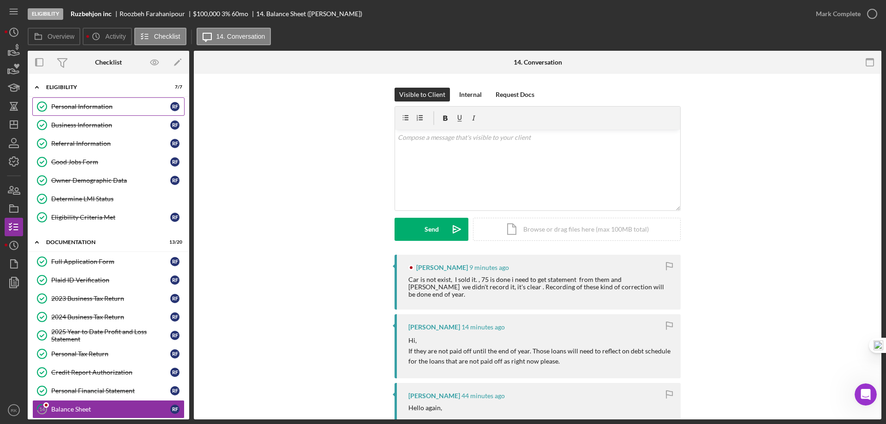
click at [88, 108] on div "Personal Information" at bounding box center [110, 106] width 119 height 7
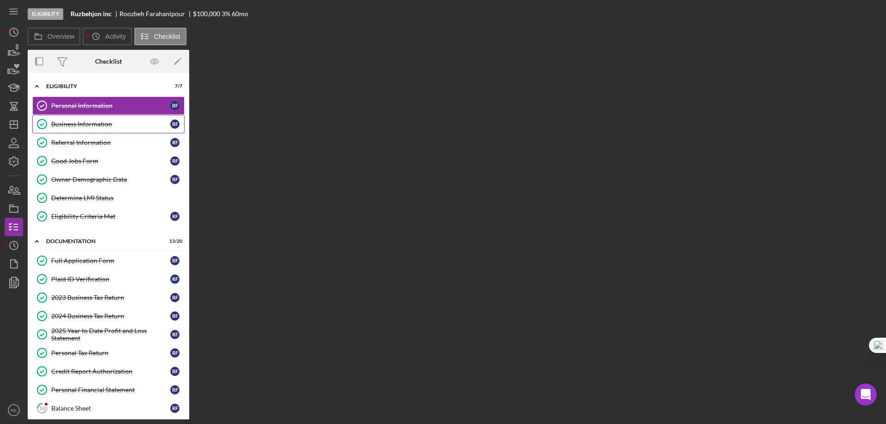
click at [91, 131] on link "Business Information Business Information R F" at bounding box center [108, 124] width 152 height 18
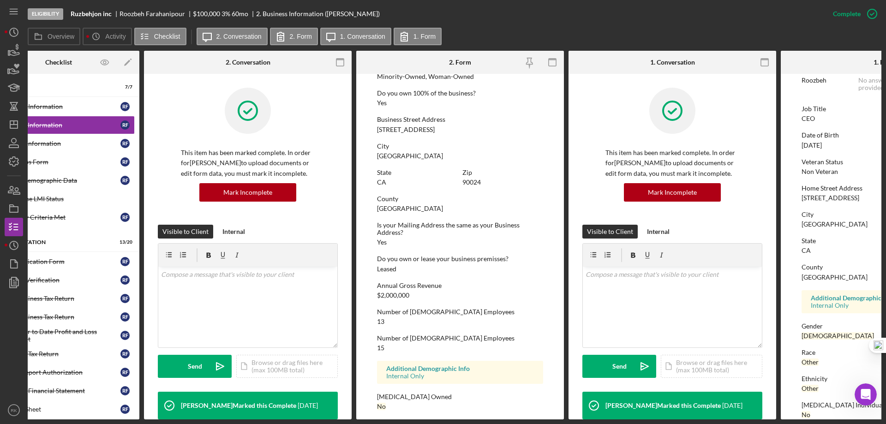
scroll to position [0, 12]
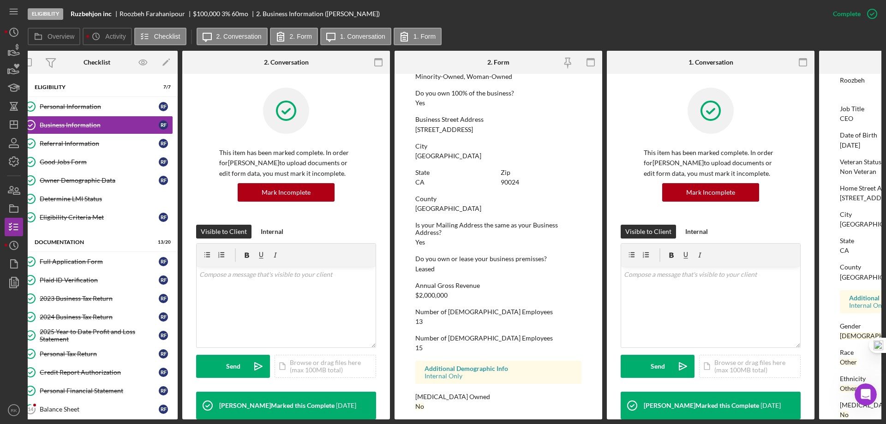
drag, startPoint x: 84, startPoint y: 104, endPoint x: 422, endPoint y: 135, distance: 339.1
click at [84, 105] on div "Personal Information" at bounding box center [99, 106] width 119 height 7
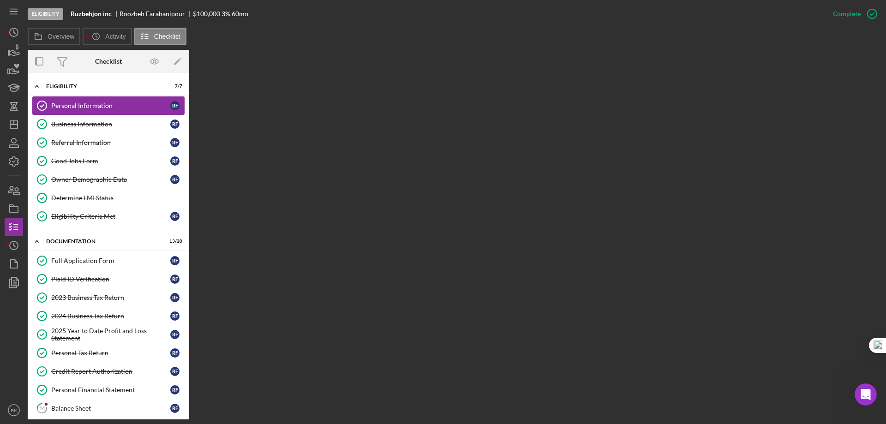
drag, startPoint x: 110, startPoint y: 120, endPoint x: 107, endPoint y: 113, distance: 7.6
click at [109, 119] on link "Business Information Business Information R F" at bounding box center [108, 124] width 152 height 18
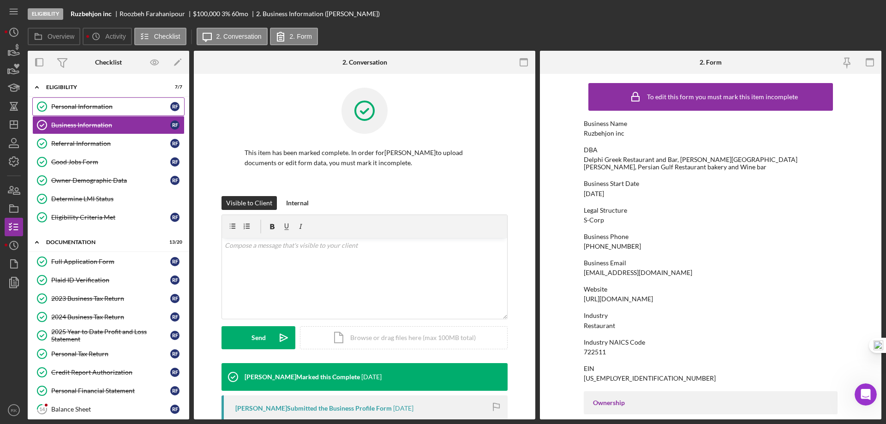
click at [104, 108] on div "Personal Information" at bounding box center [110, 106] width 119 height 7
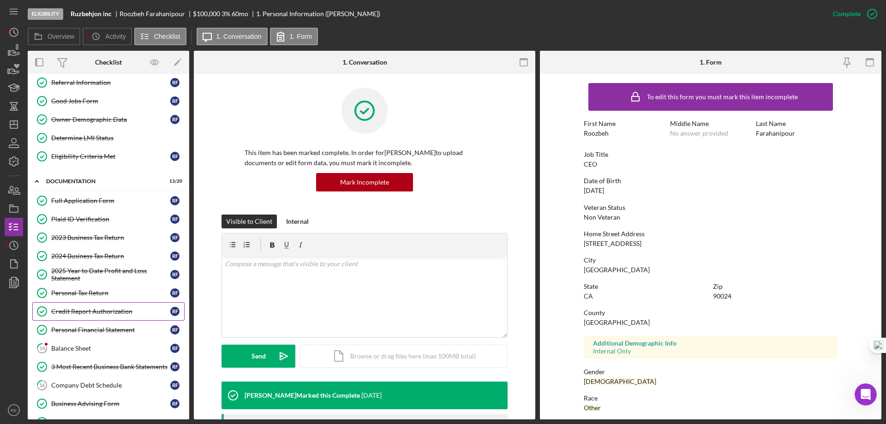
scroll to position [61, 0]
click at [102, 311] on div "Credit Report Authorization" at bounding box center [110, 310] width 119 height 7
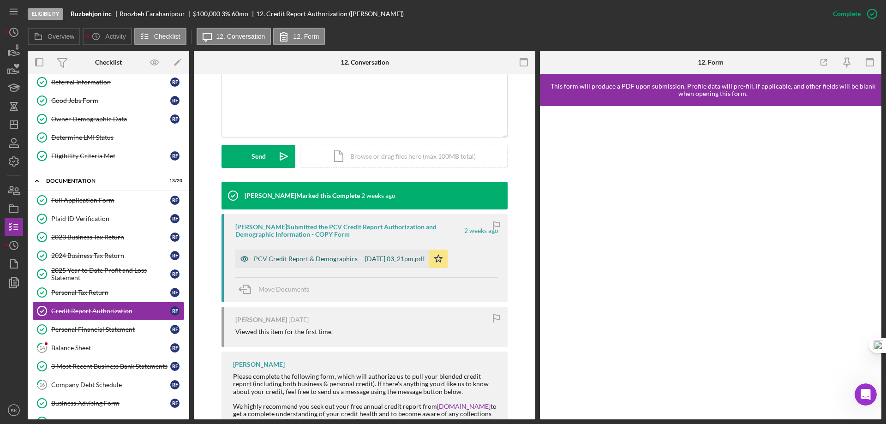
click at [321, 259] on div "PCV Credit Report & Demographics -- 2025-09-11 03_21pm.pdf" at bounding box center [339, 258] width 171 height 7
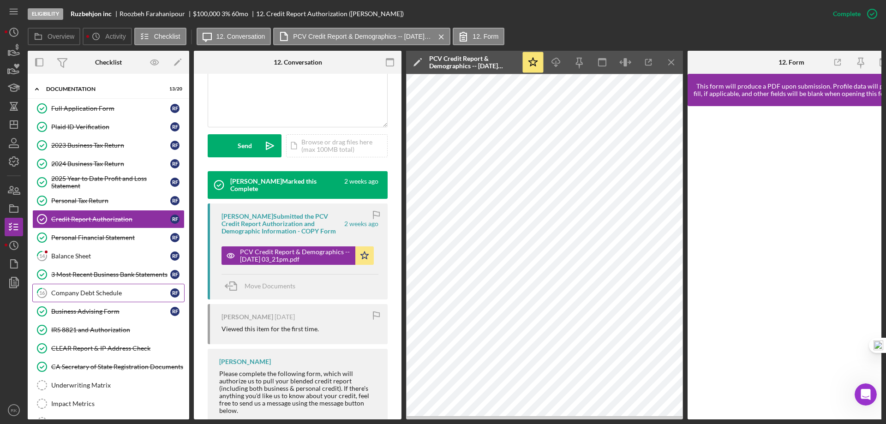
scroll to position [154, 0]
drag, startPoint x: 90, startPoint y: 273, endPoint x: 290, endPoint y: 271, distance: 200.2
click at [90, 273] on div "3 Most Recent Business Bank Statements" at bounding box center [110, 273] width 119 height 7
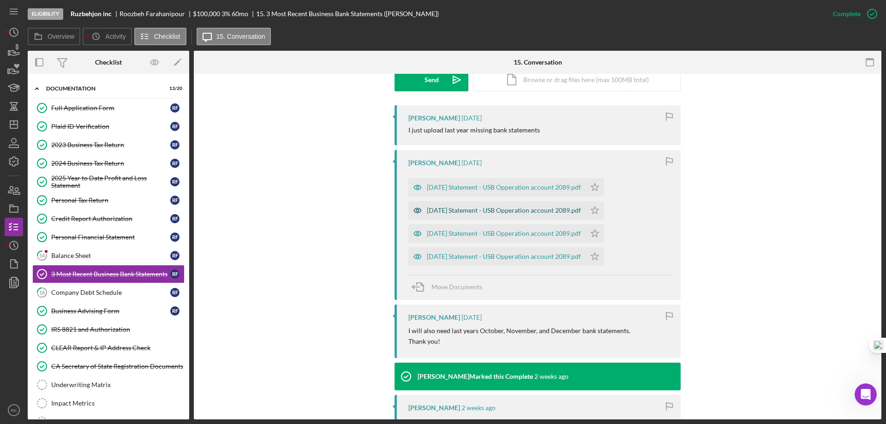
scroll to position [277, 0]
click at [512, 261] on div "2024-12-31 Statement - USB Opperation account 2089.pdf" at bounding box center [496, 256] width 177 height 18
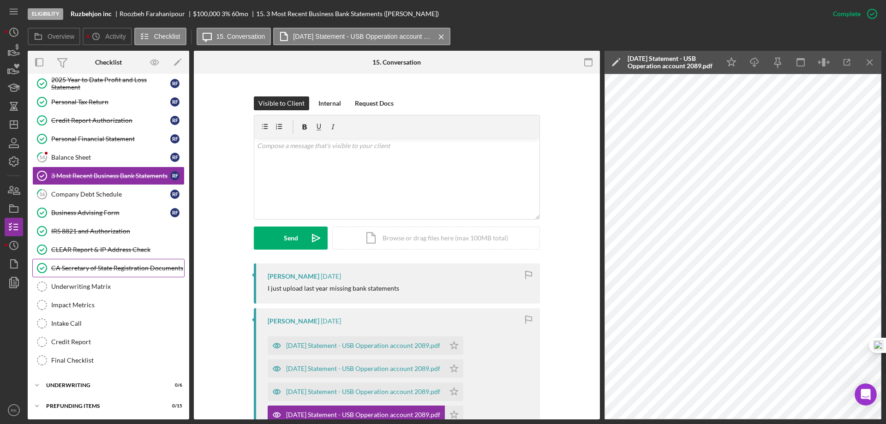
scroll to position [253, 0]
drag, startPoint x: 69, startPoint y: 384, endPoint x: 79, endPoint y: 382, distance: 9.9
click at [69, 384] on div "Underwriting" at bounding box center [111, 385] width 131 height 6
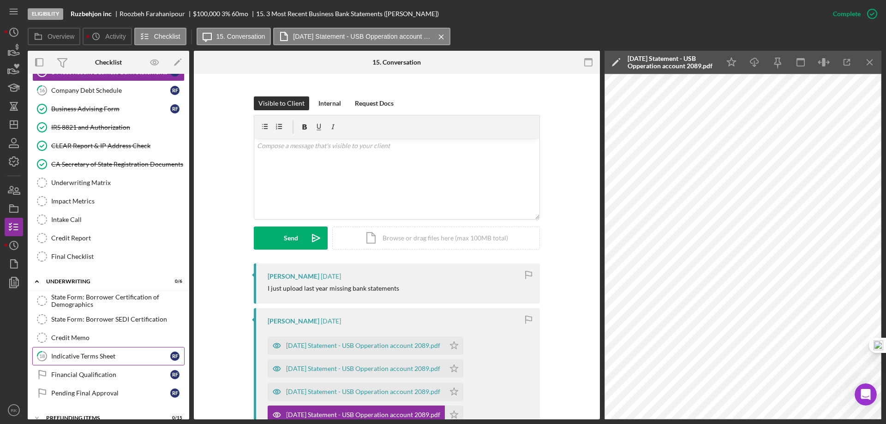
scroll to position [369, 0]
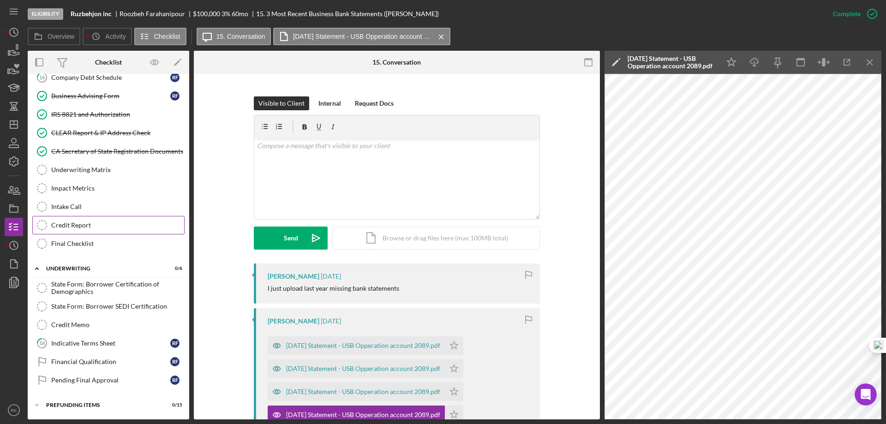
drag, startPoint x: 84, startPoint y: 223, endPoint x: 79, endPoint y: 232, distance: 9.9
click at [84, 223] on div "Credit Report" at bounding box center [117, 224] width 133 height 7
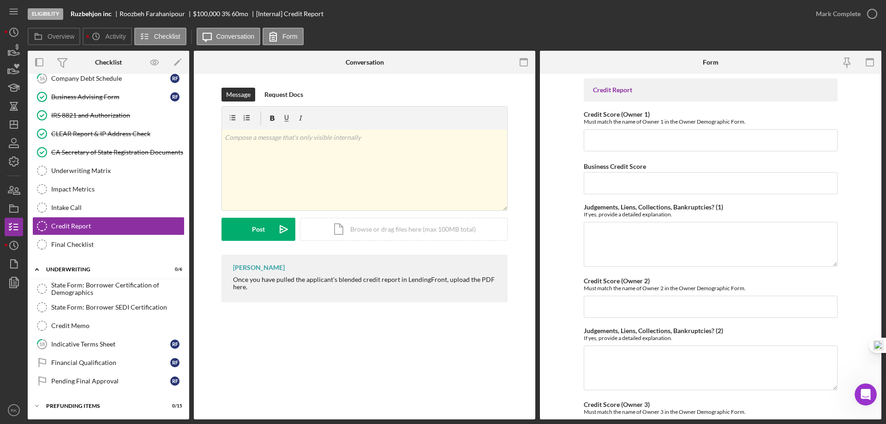
scroll to position [369, 0]
click at [606, 134] on input "Credit Score (Owner 1)" at bounding box center [711, 140] width 254 height 22
click at [604, 137] on input "Credit Score (Owner 1)" at bounding box center [711, 140] width 254 height 22
type input "741"
click at [602, 180] on input "Business Credit Score" at bounding box center [711, 183] width 254 height 22
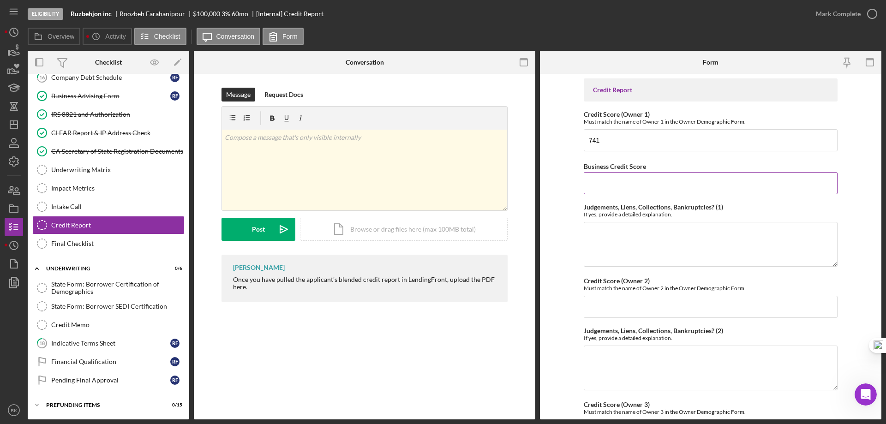
click at [622, 181] on input "Business Credit Score" at bounding box center [711, 183] width 254 height 22
type input "43"
click at [609, 235] on textarea "Judgements, Liens, Collections, Bankruptcies? (1)" at bounding box center [711, 244] width 254 height 44
type textarea "C"
type textarea "L"
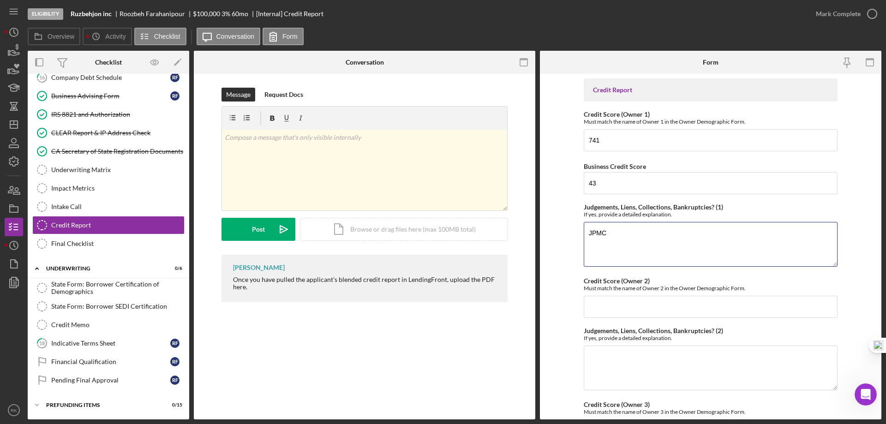
drag, startPoint x: 626, startPoint y: 227, endPoint x: 573, endPoint y: 228, distance: 52.6
click at [573, 227] on form "Credit Report Credit Score (Owner 1) Must match the name of Owner 1 in the Owne…" at bounding box center [710, 247] width 341 height 346
type textarea "AMEX - delinquent from 1/2024 to 6/2025 $126,734. Now Collection/Charge off JPM…"
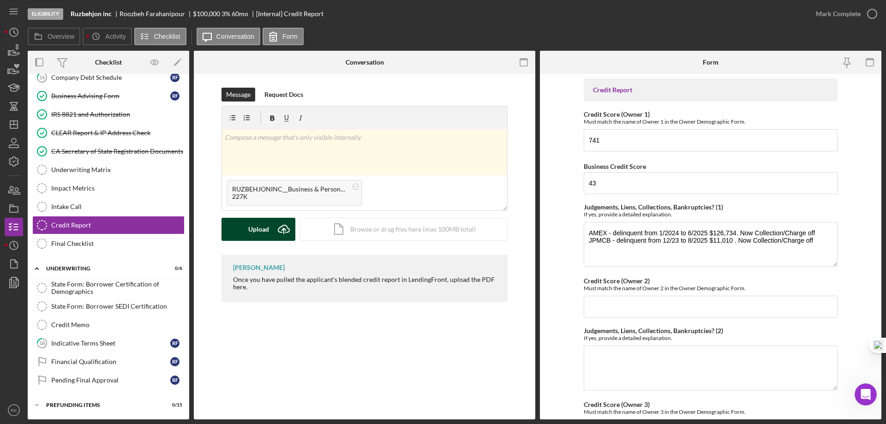
click at [273, 223] on icon "Icon/Upload" at bounding box center [283, 229] width 23 height 23
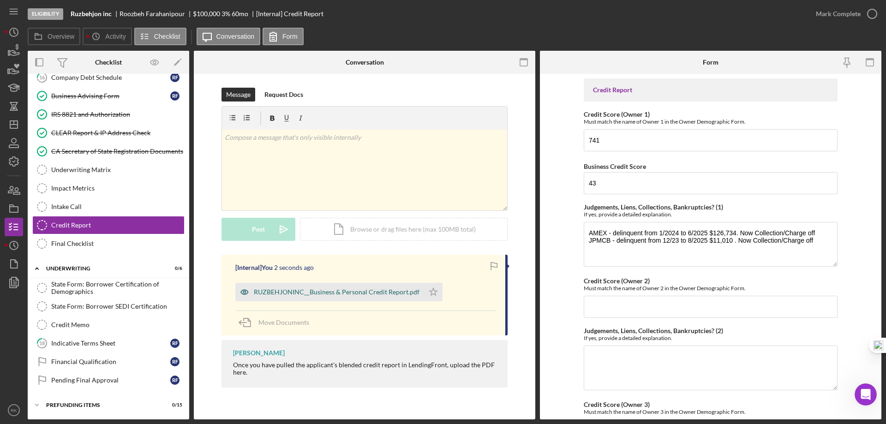
click at [431, 291] on polygon "button" at bounding box center [434, 291] width 8 height 7
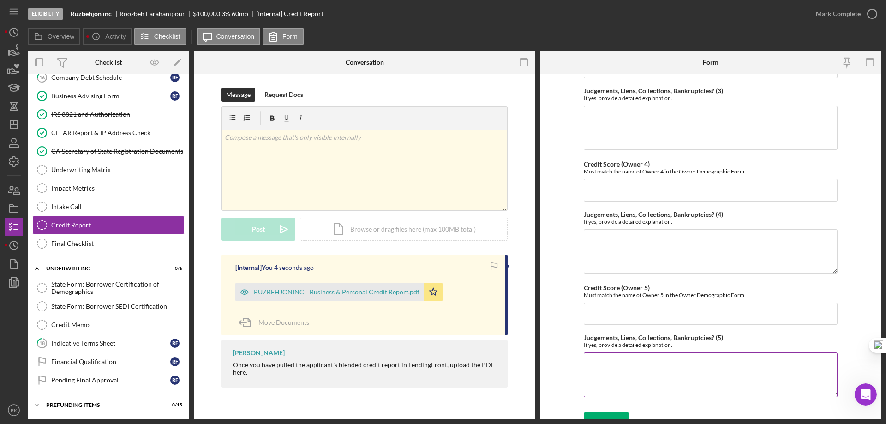
scroll to position [376, 0]
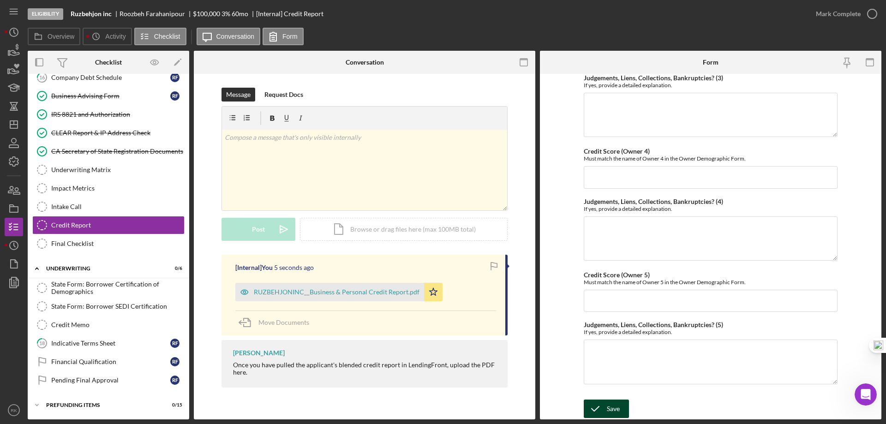
click at [603, 413] on icon "submit" at bounding box center [595, 408] width 23 height 23
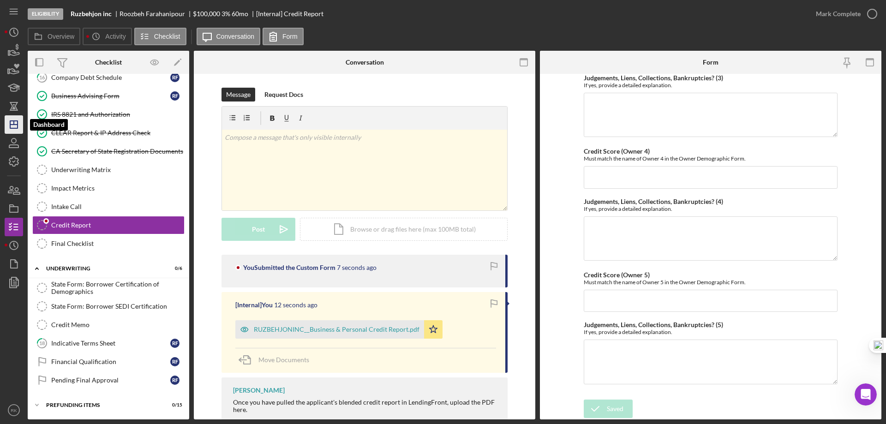
click at [18, 120] on icon "Icon/Dashboard" at bounding box center [13, 124] width 23 height 23
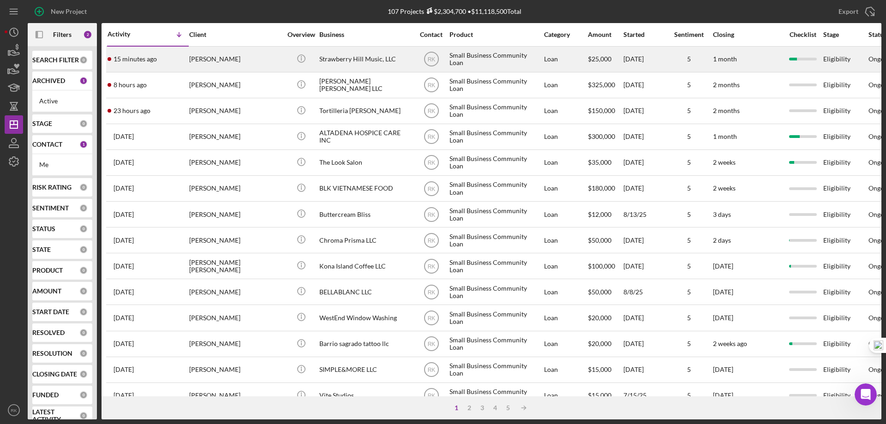
click at [343, 61] on div "Strawberry Hill Music, LLC" at bounding box center [365, 59] width 92 height 24
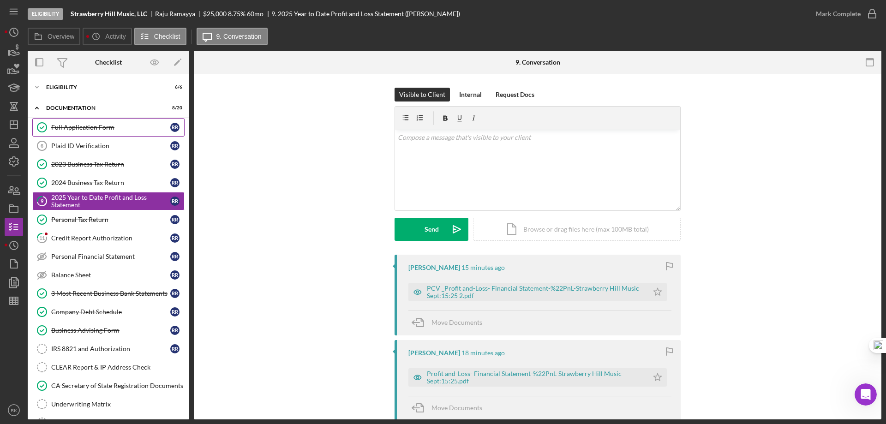
click at [90, 125] on div "Full Application Form" at bounding box center [110, 127] width 119 height 7
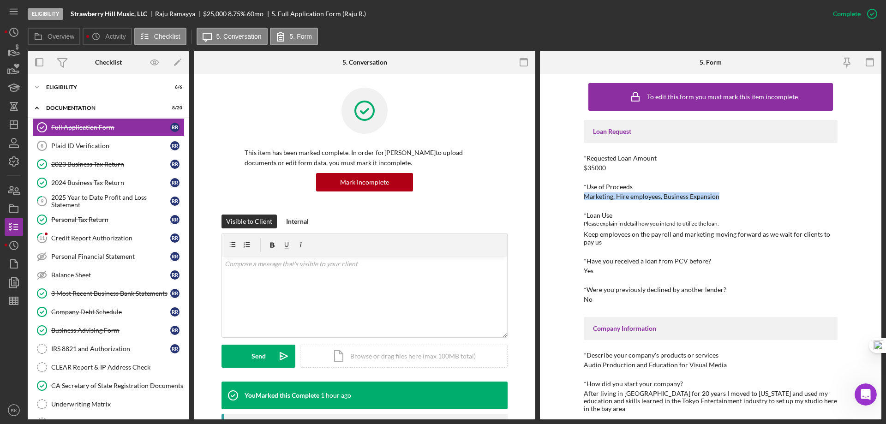
drag, startPoint x: 583, startPoint y: 196, endPoint x: 715, endPoint y: 195, distance: 132.4
click at [715, 195] on div "Marketing, Hire employees, Business Expansion" at bounding box center [652, 196] width 136 height 7
copy div "Marketing, Hire employees, Business Expansion"
drag, startPoint x: 68, startPoint y: 86, endPoint x: 77, endPoint y: 95, distance: 12.7
click at [69, 86] on div "Eligibility" at bounding box center [111, 87] width 131 height 6
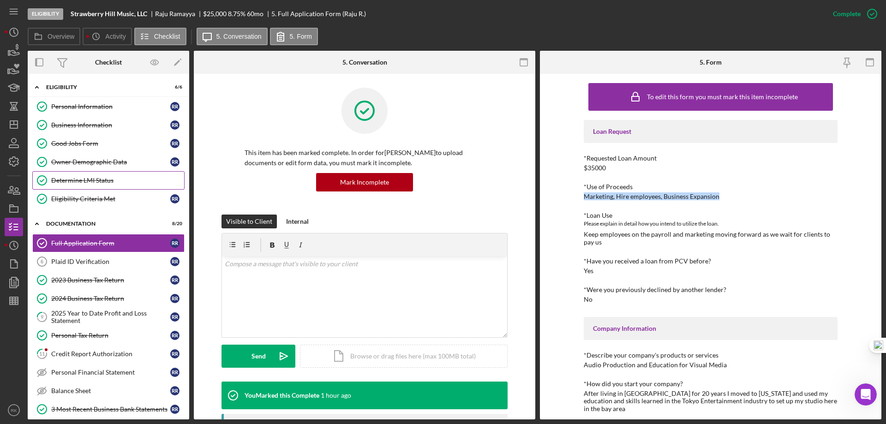
click at [101, 184] on div "Determine LMI Status" at bounding box center [117, 180] width 133 height 7
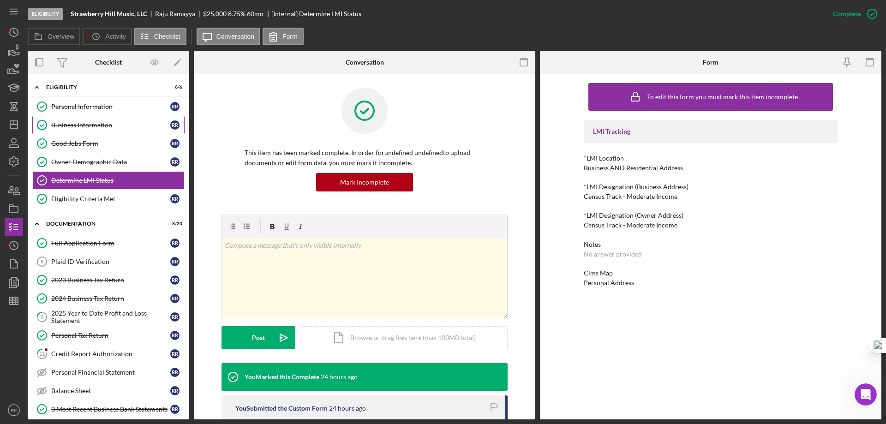
drag, startPoint x: 102, startPoint y: 123, endPoint x: 120, endPoint y: 129, distance: 18.5
click at [102, 123] on div "Business Information" at bounding box center [110, 124] width 119 height 7
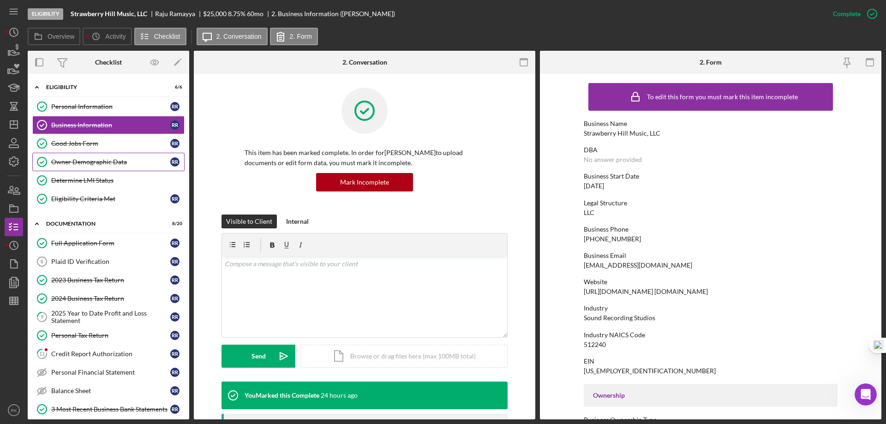
click at [92, 164] on div "Owner Demographic Data" at bounding box center [110, 161] width 119 height 7
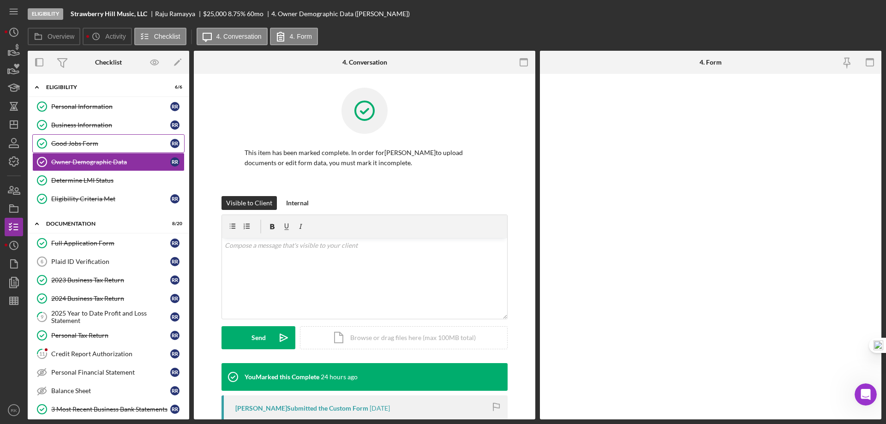
click at [85, 148] on link "Good Jobs Form Good Jobs Form R R" at bounding box center [108, 143] width 152 height 18
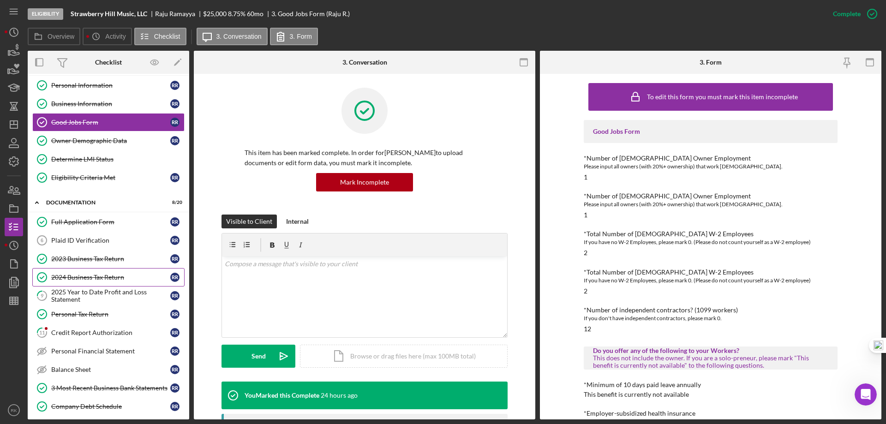
scroll to position [92, 0]
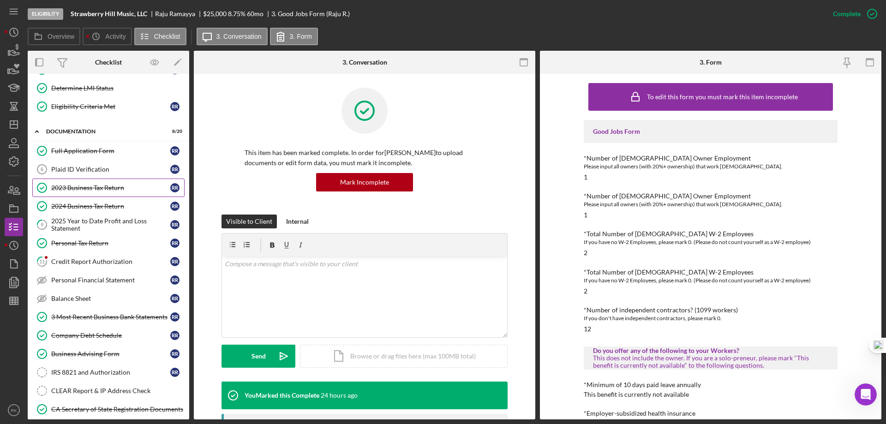
drag, startPoint x: 87, startPoint y: 192, endPoint x: 125, endPoint y: 189, distance: 38.4
click at [87, 192] on link "2023 Business Tax Return 2023 Business Tax Return R R" at bounding box center [108, 188] width 152 height 18
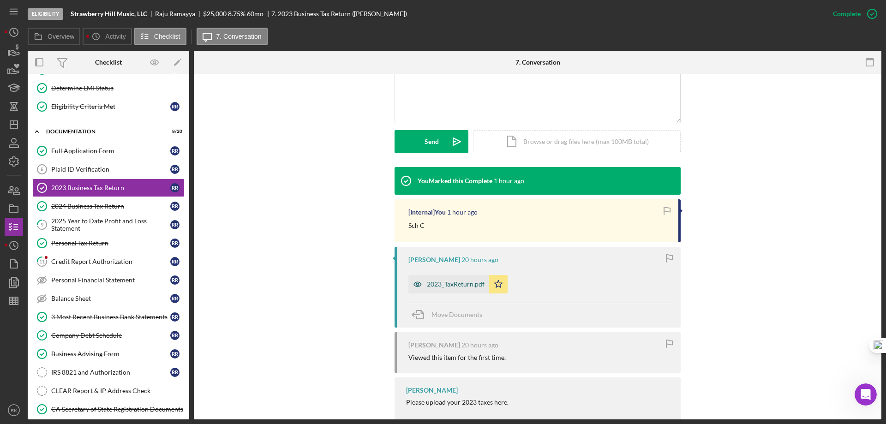
scroll to position [215, 0]
click at [454, 283] on div "2023_TaxReturn.pdf" at bounding box center [456, 283] width 58 height 7
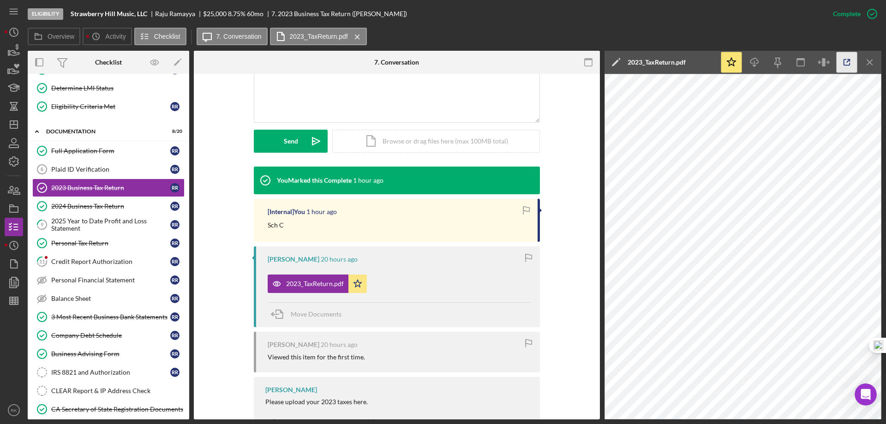
click at [848, 64] on icon "button" at bounding box center [846, 62] width 21 height 21
drag, startPoint x: 113, startPoint y: 203, endPoint x: 132, endPoint y: 199, distance: 18.9
click at [113, 203] on div "2024 Business Tax Return" at bounding box center [110, 206] width 119 height 7
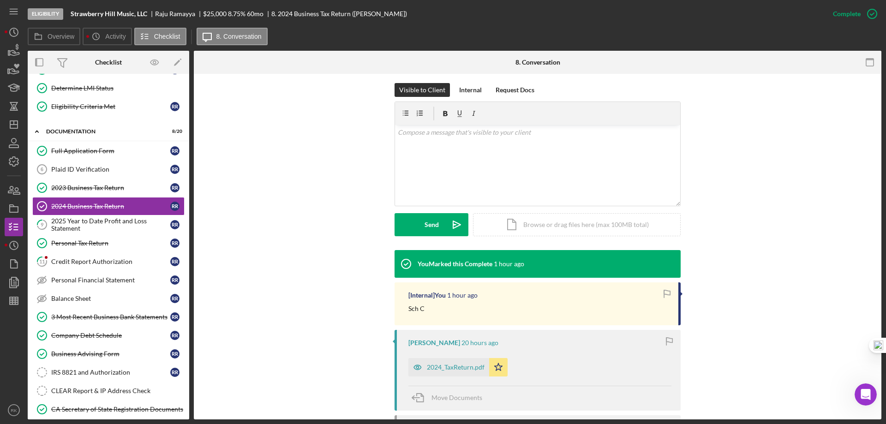
scroll to position [185, 0]
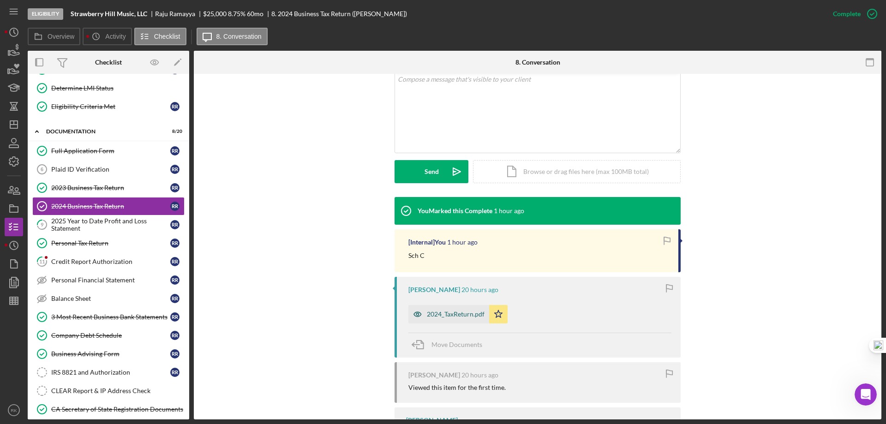
drag, startPoint x: 438, startPoint y: 320, endPoint x: 453, endPoint y: 316, distance: 15.2
click at [438, 320] on div "2024_TaxReturn.pdf" at bounding box center [448, 314] width 81 height 18
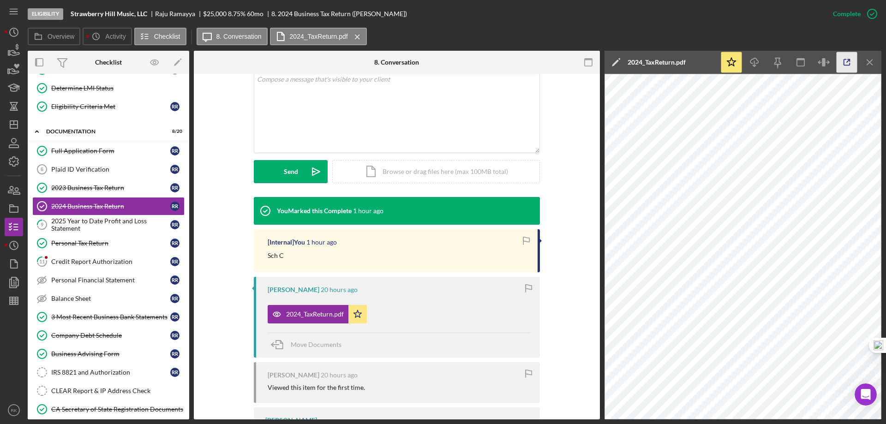
click at [839, 65] on icon "button" at bounding box center [846, 62] width 21 height 21
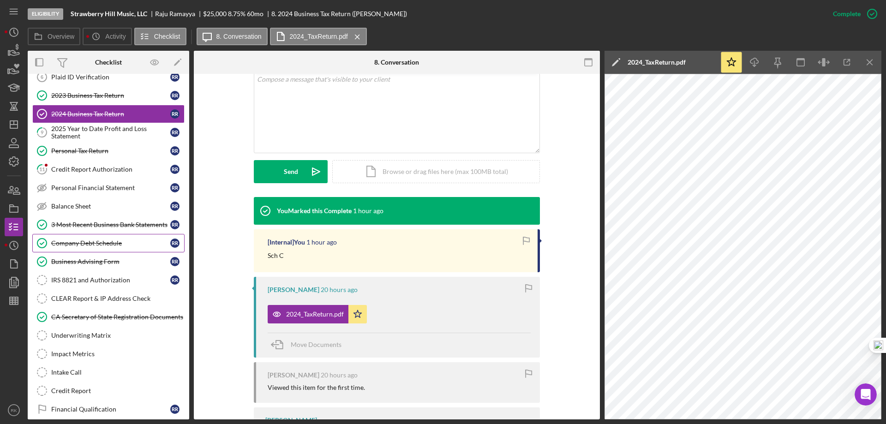
click at [89, 245] on div "Company Debt Schedule" at bounding box center [110, 242] width 119 height 7
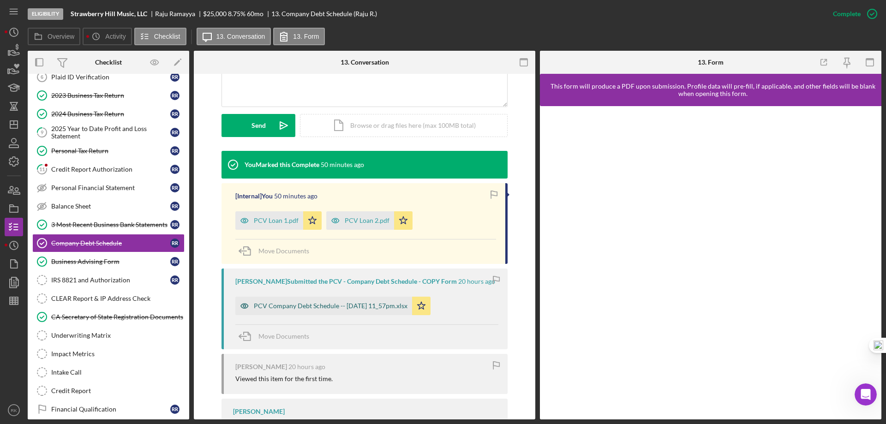
click at [338, 310] on div "PCV Company Debt Schedule -- [DATE] 11_57pm.xlsx" at bounding box center [331, 305] width 154 height 7
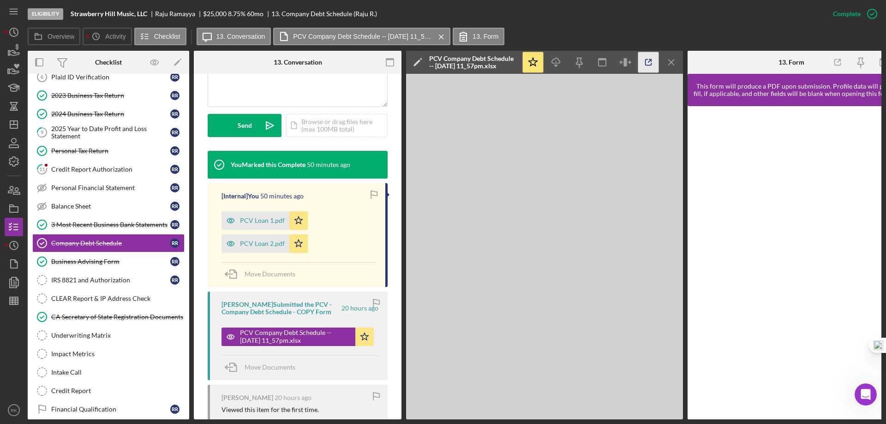
click at [649, 65] on icon "button" at bounding box center [648, 63] width 6 height 6
click at [260, 224] on div "PCV Loan 1.pdf" at bounding box center [262, 220] width 45 height 7
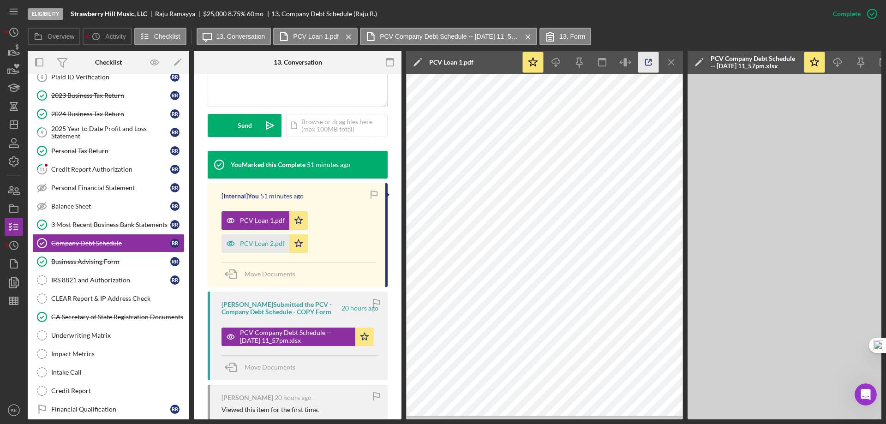
click at [648, 61] on icon "button" at bounding box center [648, 62] width 21 height 21
click at [255, 244] on div "PCV Loan 2.pdf" at bounding box center [262, 243] width 45 height 7
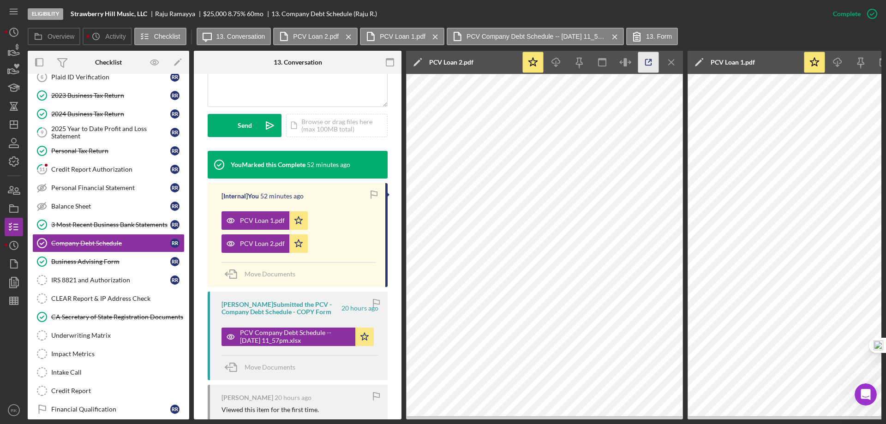
click at [650, 60] on line "button" at bounding box center [649, 61] width 3 height 3
click at [674, 61] on icon "Icon/Menu Close" at bounding box center [671, 62] width 21 height 21
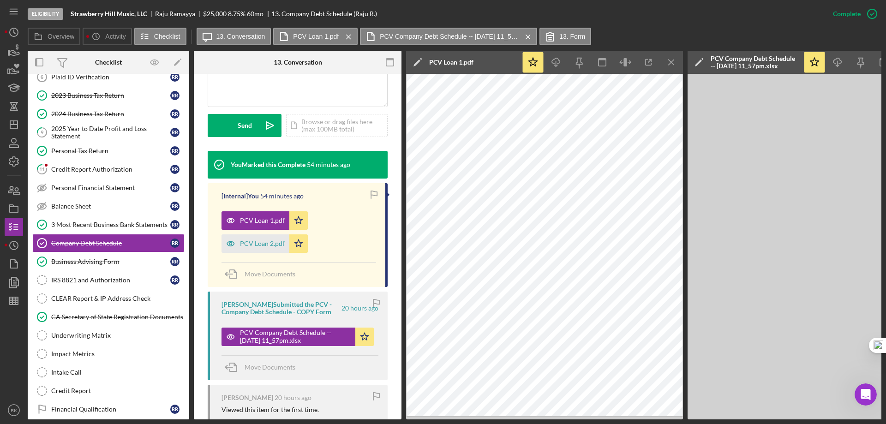
click at [673, 68] on icon "Icon/Menu Close" at bounding box center [671, 62] width 21 height 21
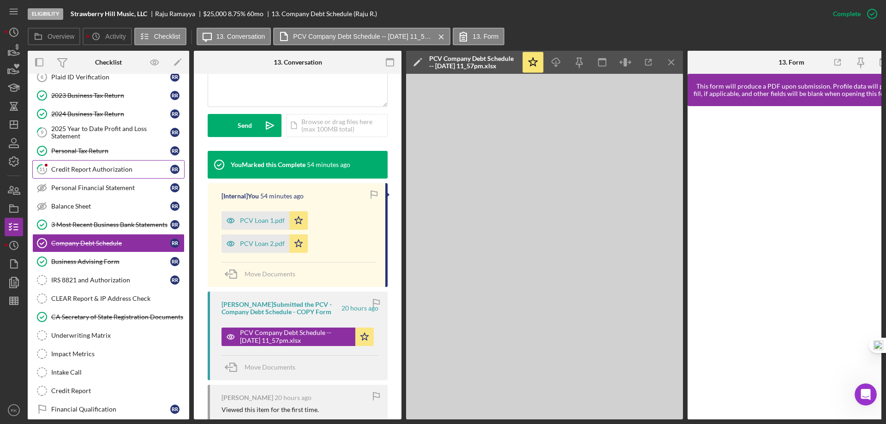
drag, startPoint x: 68, startPoint y: 165, endPoint x: 105, endPoint y: 170, distance: 37.3
click at [69, 166] on div "Credit Report Authorization" at bounding box center [110, 169] width 119 height 7
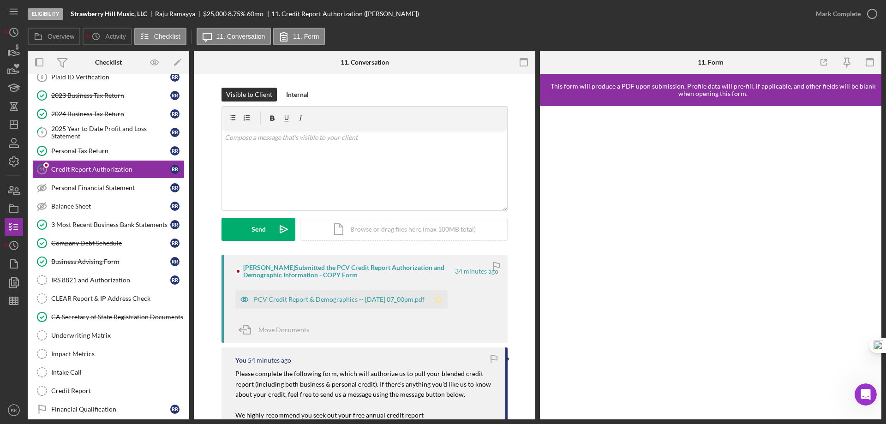
click at [448, 298] on icon "Icon/Star" at bounding box center [438, 299] width 18 height 18
click at [870, 18] on icon "button" at bounding box center [871, 13] width 23 height 23
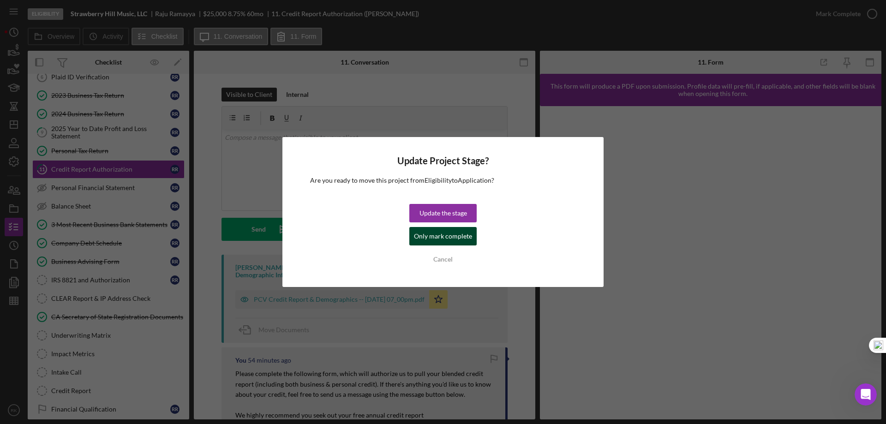
click at [434, 236] on div "Only mark complete" at bounding box center [443, 236] width 58 height 18
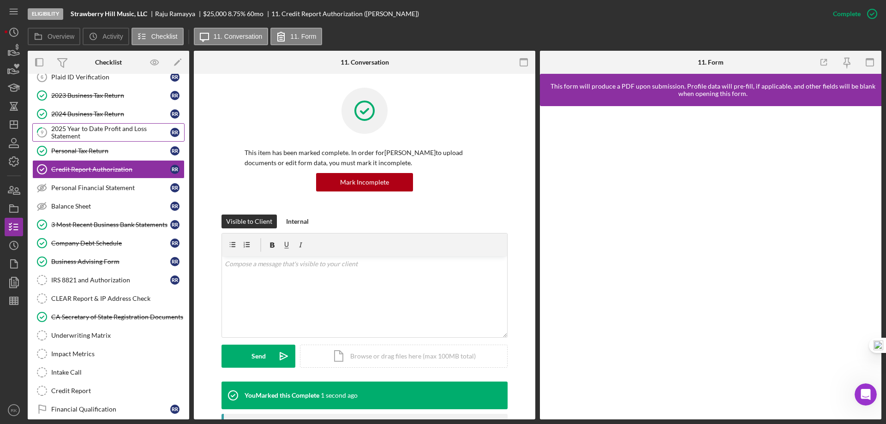
click at [71, 127] on div "2025 Year to Date Profit and Loss Statement" at bounding box center [110, 132] width 119 height 15
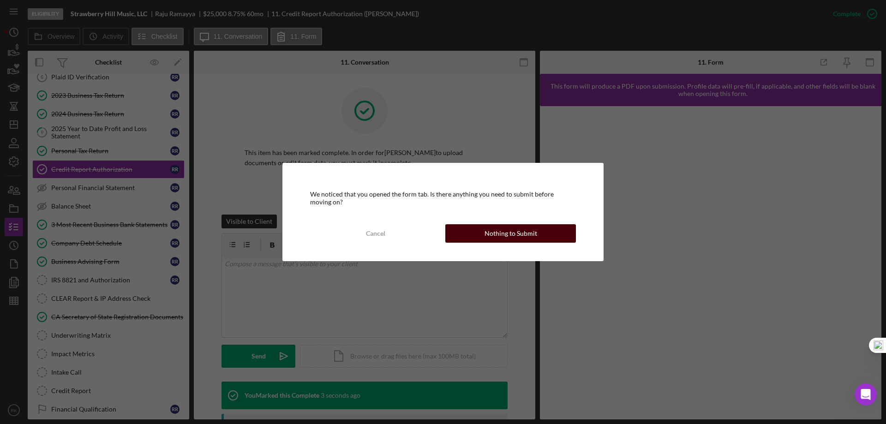
click at [467, 236] on button "Nothing to Submit" at bounding box center [510, 233] width 131 height 18
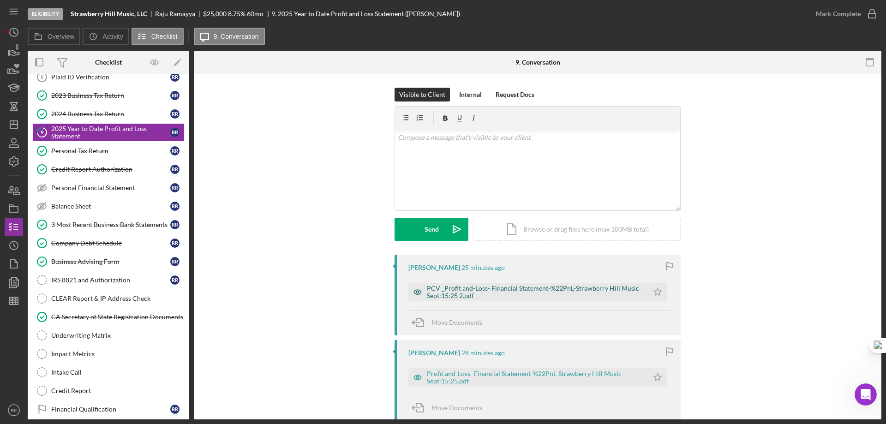
click at [539, 290] on div "PCV _Profit and-Loss- Financial Statement-%22PnL-Strawberry Hill Music Sept:15:…" at bounding box center [535, 292] width 217 height 15
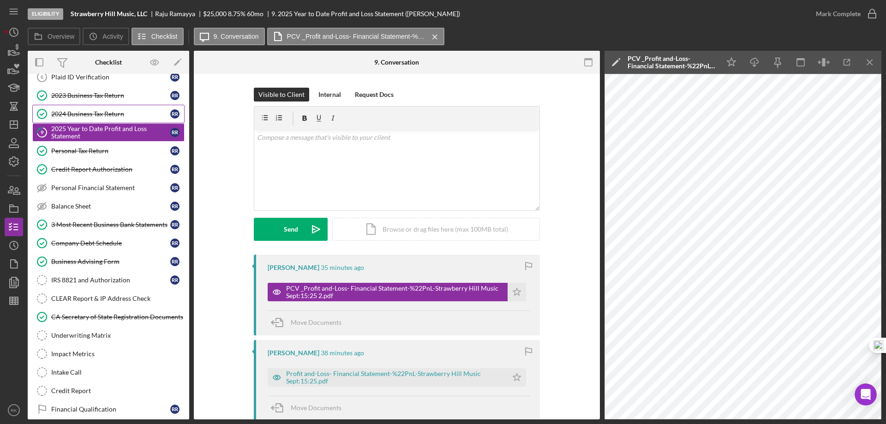
click at [90, 114] on div "2024 Business Tax Return" at bounding box center [110, 113] width 119 height 7
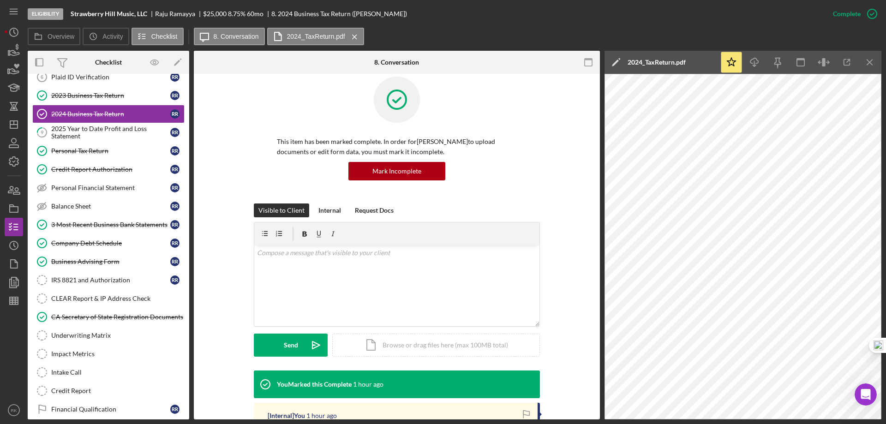
scroll to position [13, 0]
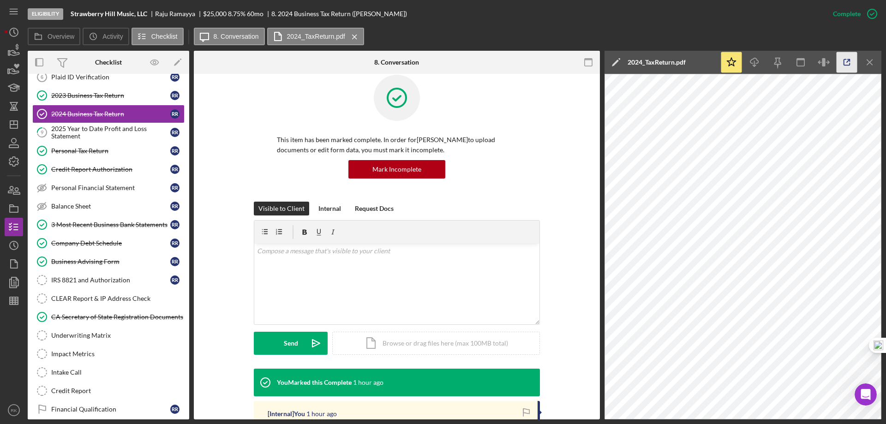
click at [848, 60] on line "button" at bounding box center [848, 61] width 3 height 3
click at [85, 286] on link "IRS 8821 and Authorization IRS 8821 and Authorization R R" at bounding box center [108, 280] width 152 height 18
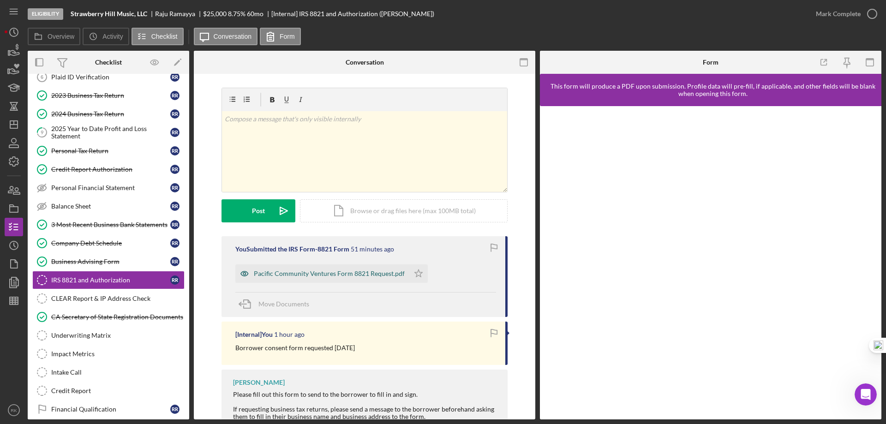
drag, startPoint x: 327, startPoint y: 272, endPoint x: 305, endPoint y: 274, distance: 22.2
click at [327, 272] on div "Pacific Community Ventures Form 8821 Request.pdf" at bounding box center [329, 273] width 151 height 7
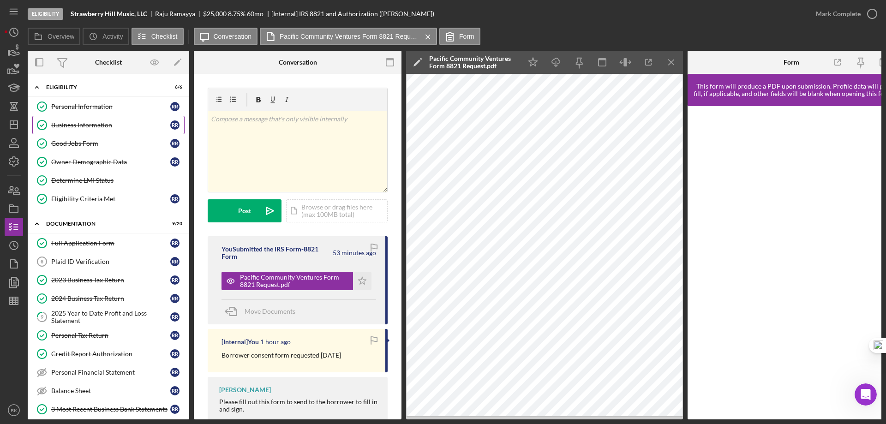
click at [90, 123] on div "Business Information" at bounding box center [110, 124] width 119 height 7
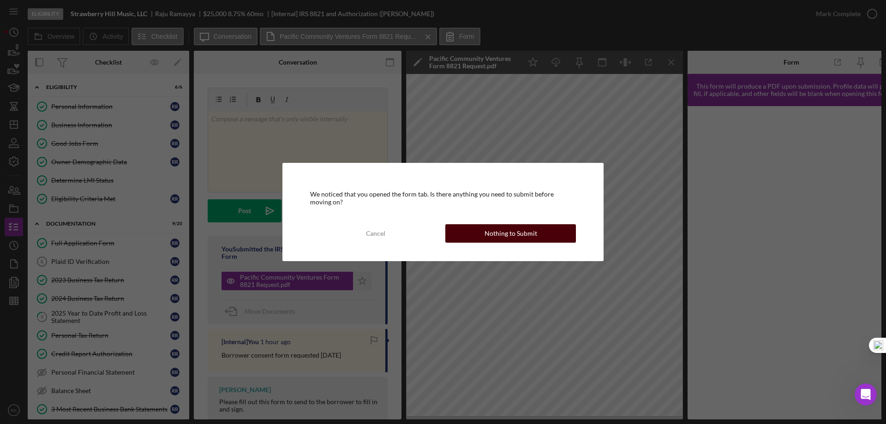
click at [548, 229] on button "Nothing to Submit" at bounding box center [510, 233] width 131 height 18
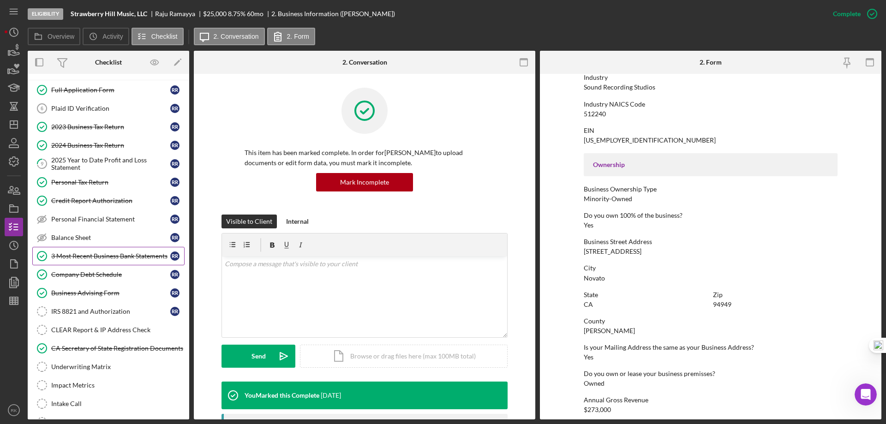
scroll to position [154, 0]
click at [89, 204] on link "Credit Report Authorization Credit Report Authorization R R" at bounding box center [108, 200] width 152 height 18
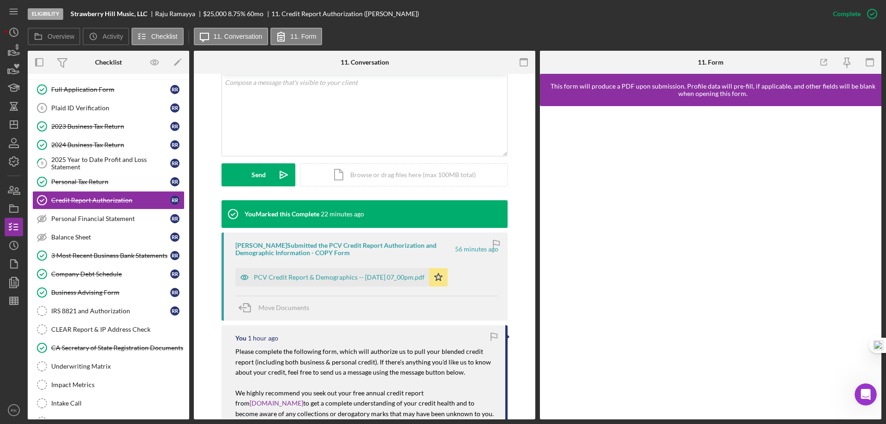
click at [384, 290] on div "Raju Ramayya Submitted the PCV Credit Report Authorization and Demographic Info…" at bounding box center [364, 277] width 286 height 88
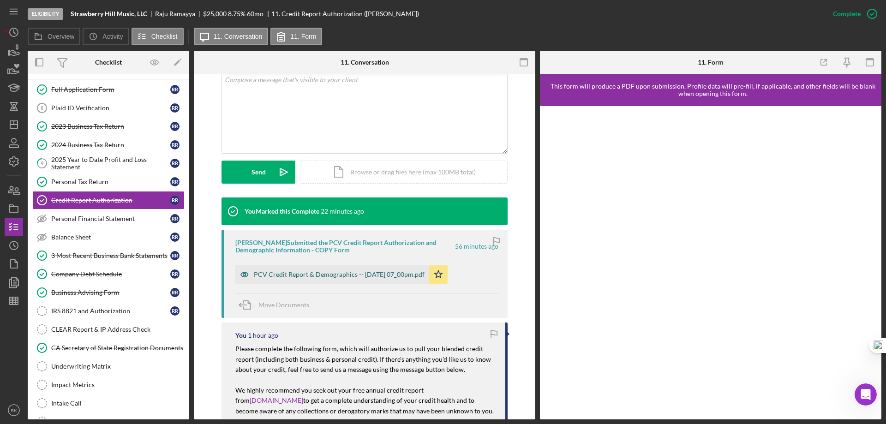
click at [354, 281] on div "PCV Credit Report & Demographics -- 2025-09-24 07_00pm.pdf" at bounding box center [332, 274] width 194 height 18
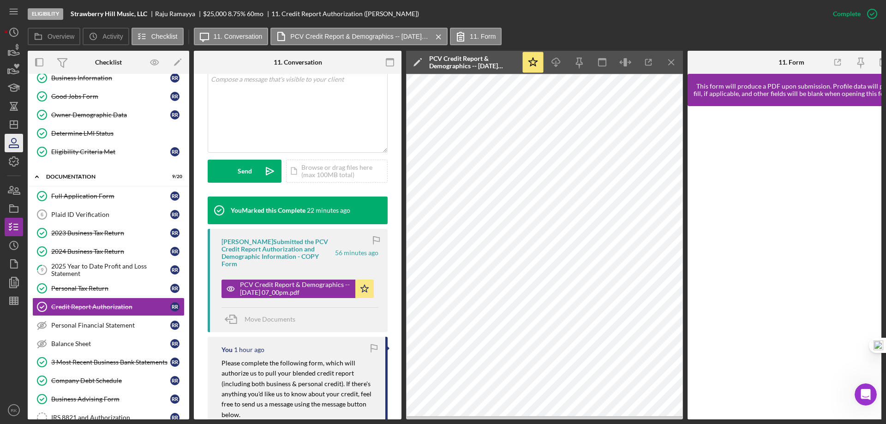
scroll to position [46, 0]
click at [14, 192] on icon "button" at bounding box center [16, 191] width 6 height 6
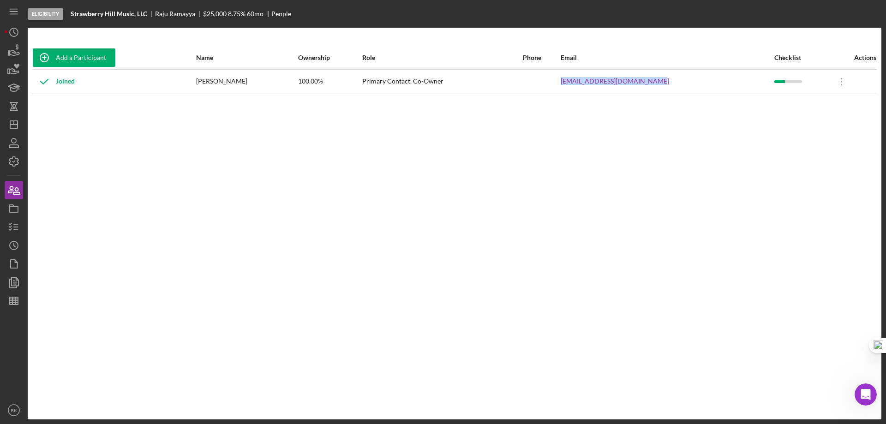
drag, startPoint x: 582, startPoint y: 80, endPoint x: 652, endPoint y: 81, distance: 70.1
click at [683, 85] on tr "Joined Raju Ramayya 100.00% Primary Contact, Co-Owner raj@strawberryhillmusic.c…" at bounding box center [454, 81] width 844 height 24
copy tr "raj@strawberryhillmusic.com"
click at [15, 222] on icon "button" at bounding box center [13, 226] width 23 height 23
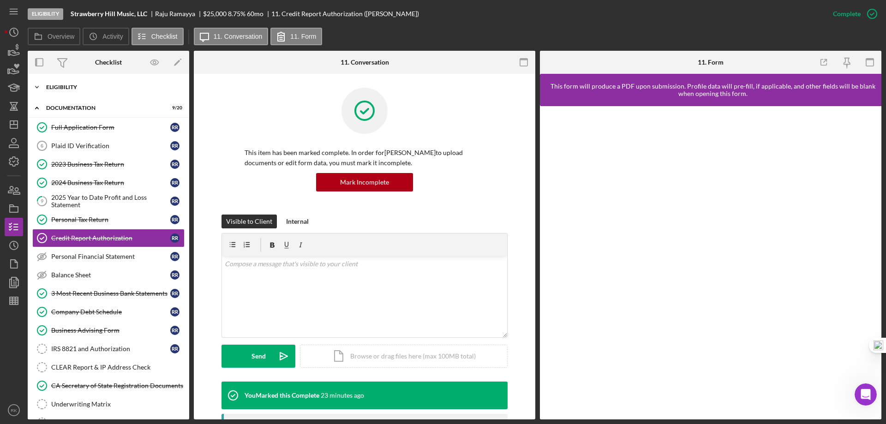
click at [65, 89] on div "Eligibility" at bounding box center [111, 87] width 131 height 6
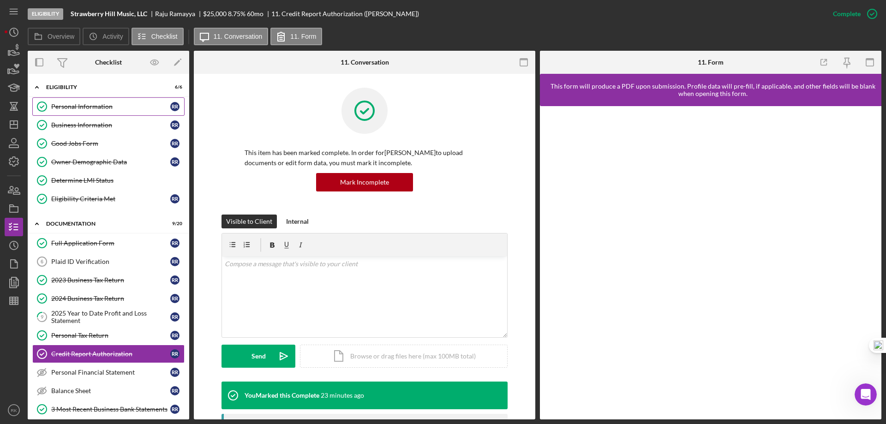
click at [79, 111] on link "Personal Information Personal Information R R" at bounding box center [108, 106] width 152 height 18
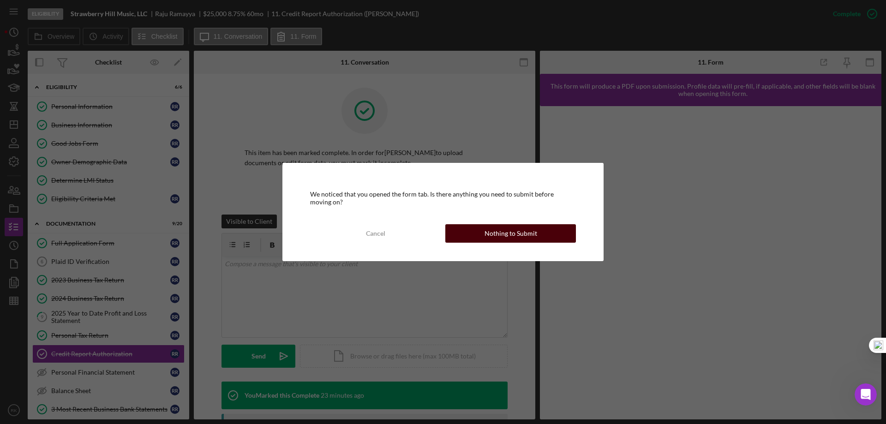
drag, startPoint x: 472, startPoint y: 235, endPoint x: 631, endPoint y: 262, distance: 161.4
click at [472, 235] on button "Nothing to Submit" at bounding box center [510, 233] width 131 height 18
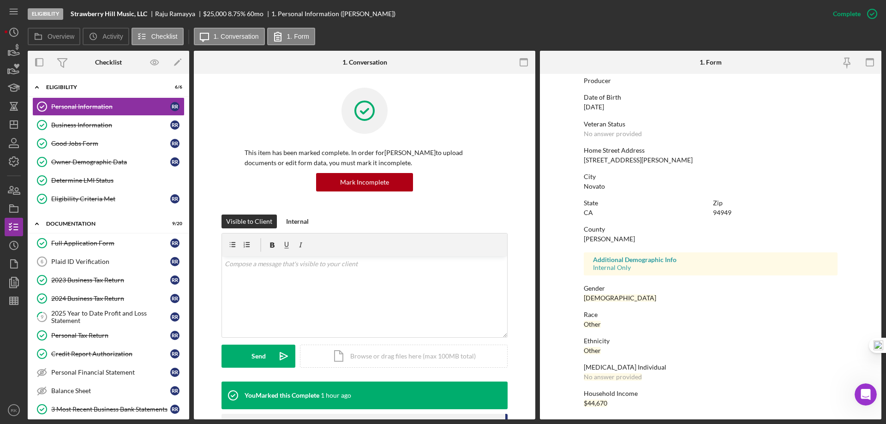
scroll to position [85, 0]
drag, startPoint x: 582, startPoint y: 157, endPoint x: 630, endPoint y: 156, distance: 48.0
click at [630, 156] on div "Home Street Address 93 Kelly Drive" at bounding box center [711, 153] width 254 height 17
copy div "93 Kelly Drive"
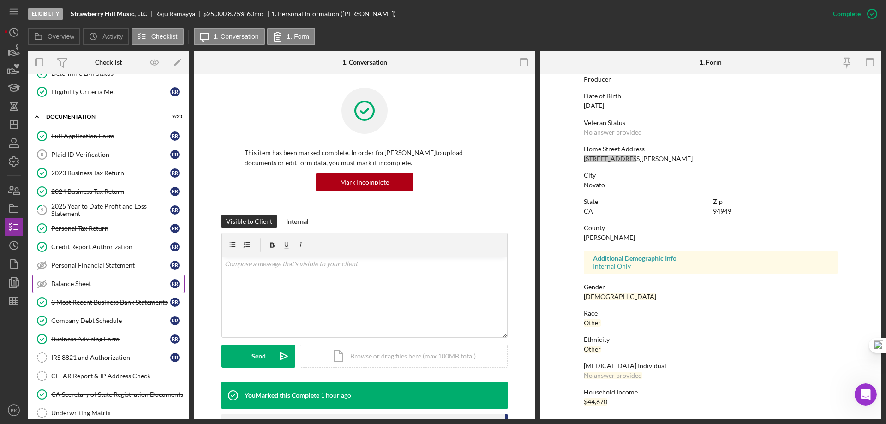
scroll to position [107, 0]
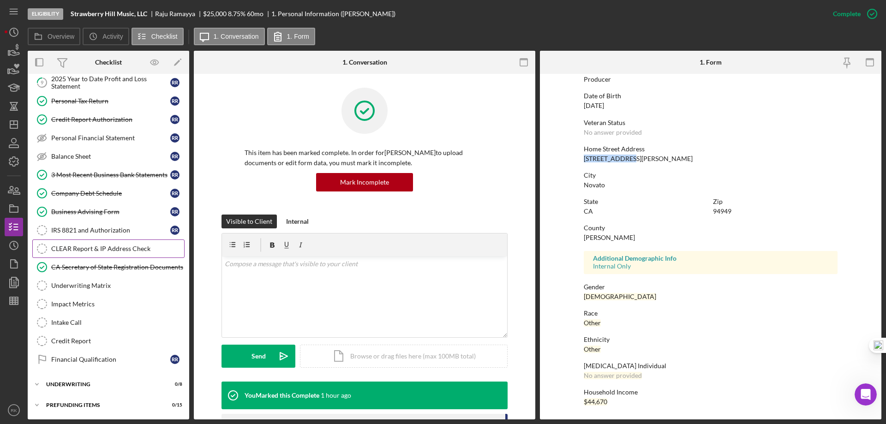
drag, startPoint x: 93, startPoint y: 246, endPoint x: 175, endPoint y: 275, distance: 87.4
click at [93, 246] on div "CLEAR Report & IP Address Check" at bounding box center [117, 248] width 133 height 7
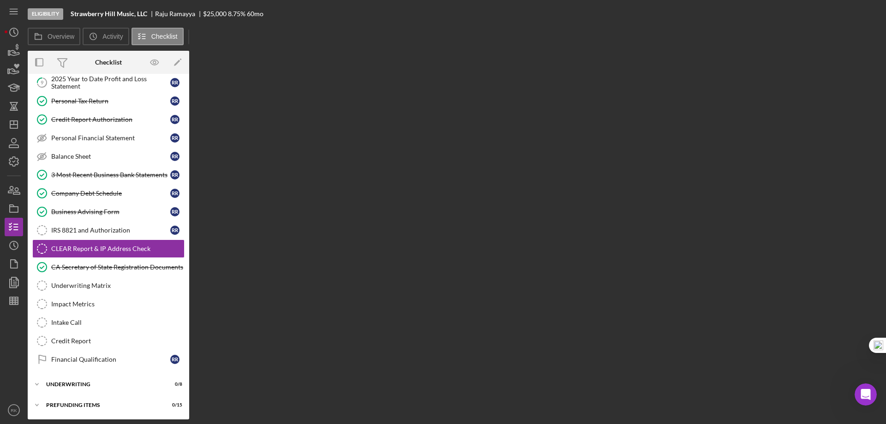
scroll to position [234, 0]
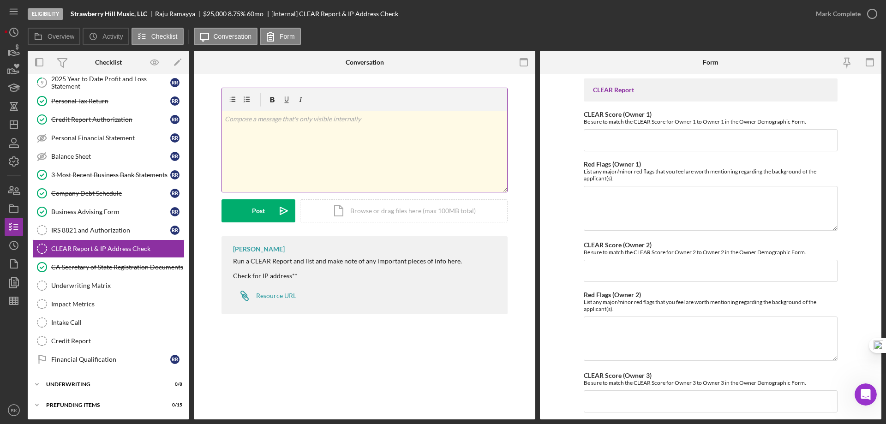
click at [252, 141] on div "v Color teal Color pink Remove color Add row above Add row below Add column bef…" at bounding box center [364, 151] width 285 height 81
click at [113, 230] on div "IRS 8821 and Authorization" at bounding box center [110, 230] width 119 height 7
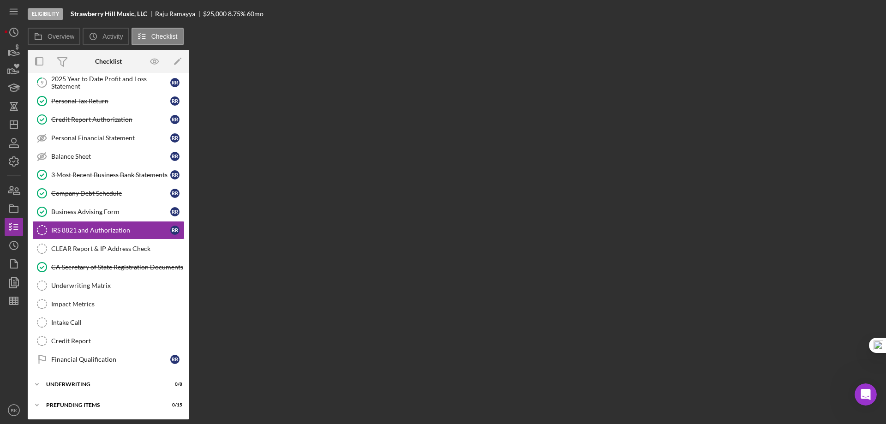
scroll to position [234, 0]
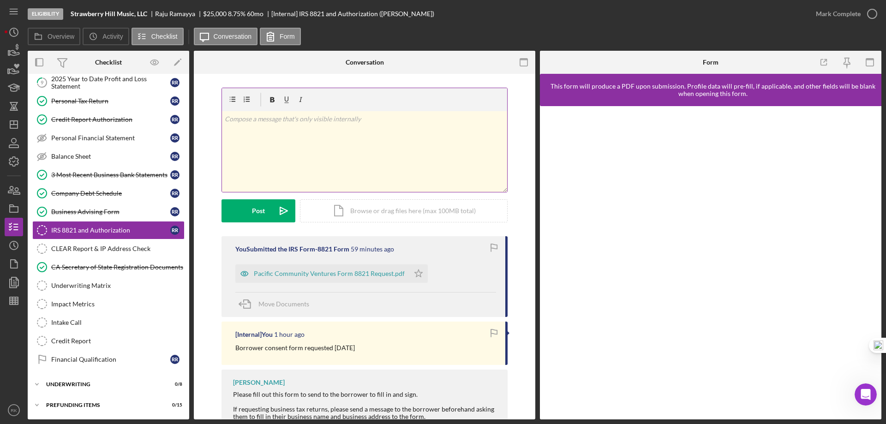
click at [258, 127] on div "v Color teal Color pink Remove color Add row above Add row below Add column bef…" at bounding box center [364, 151] width 285 height 81
click at [274, 209] on icon "Icon/icon-invite-send" at bounding box center [283, 210] width 23 height 23
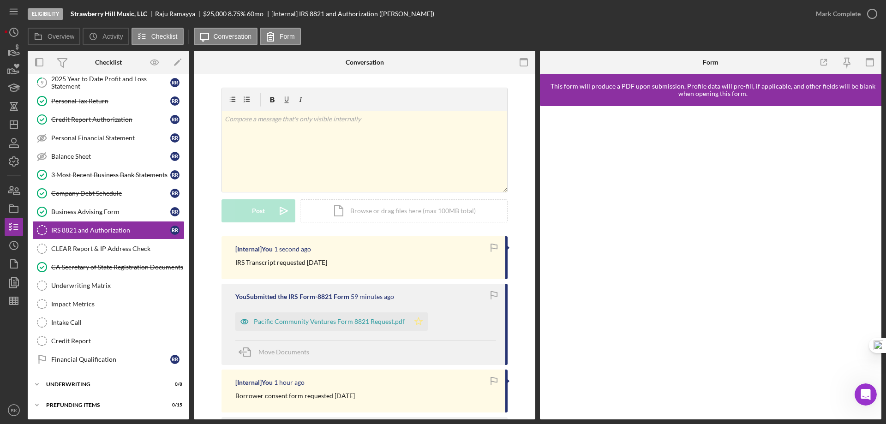
click at [416, 322] on icon "Icon/Star" at bounding box center [418, 321] width 18 height 18
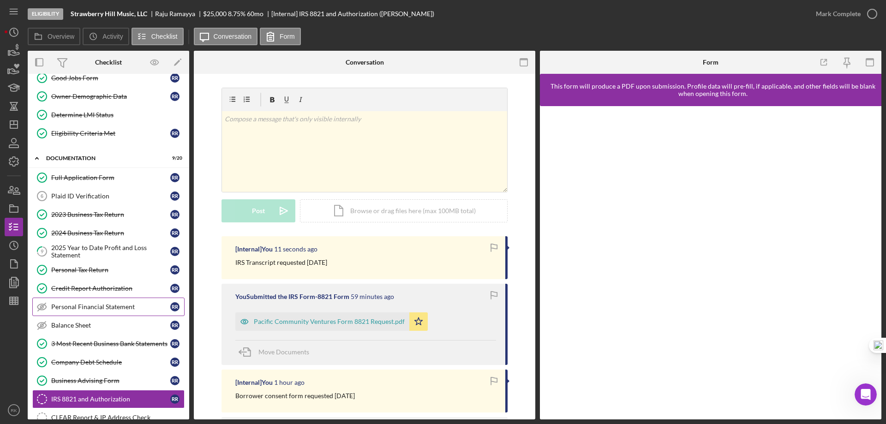
scroll to position [65, 0]
click at [83, 197] on div "Plaid ID Verification" at bounding box center [110, 196] width 119 height 7
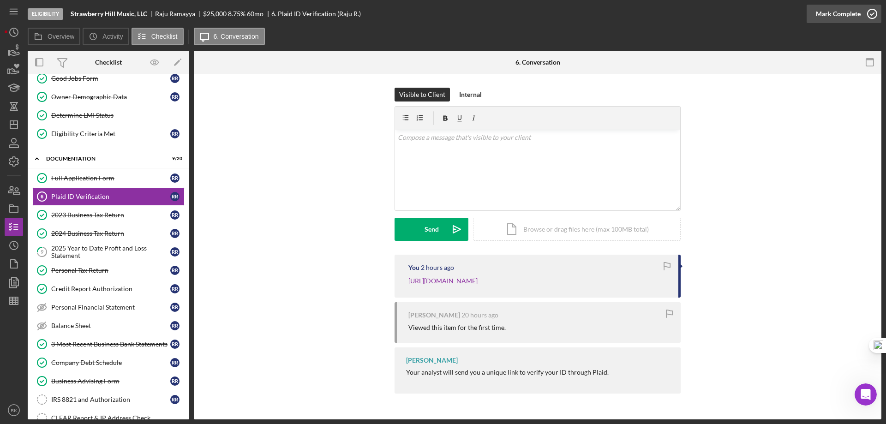
click at [871, 17] on icon "button" at bounding box center [871, 13] width 23 height 23
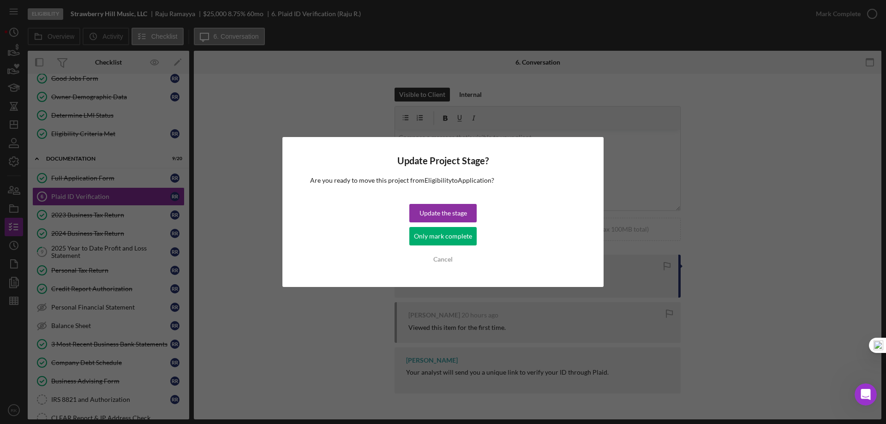
click at [448, 260] on div "Cancel" at bounding box center [442, 259] width 19 height 18
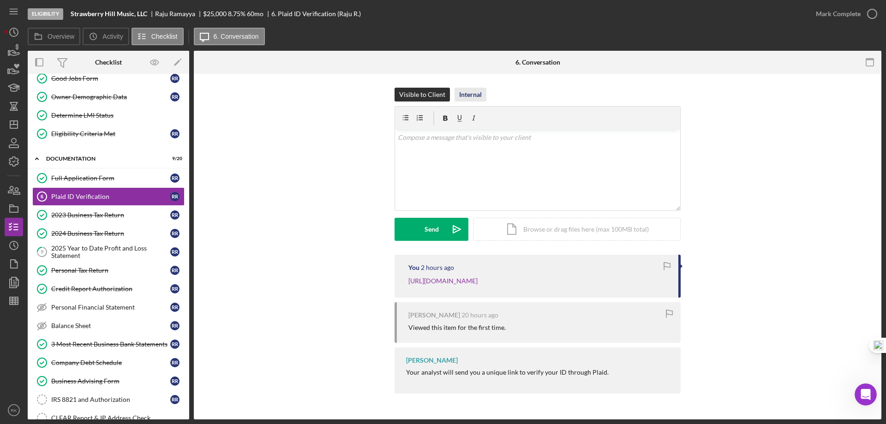
click at [464, 93] on div "Internal" at bounding box center [470, 95] width 23 height 14
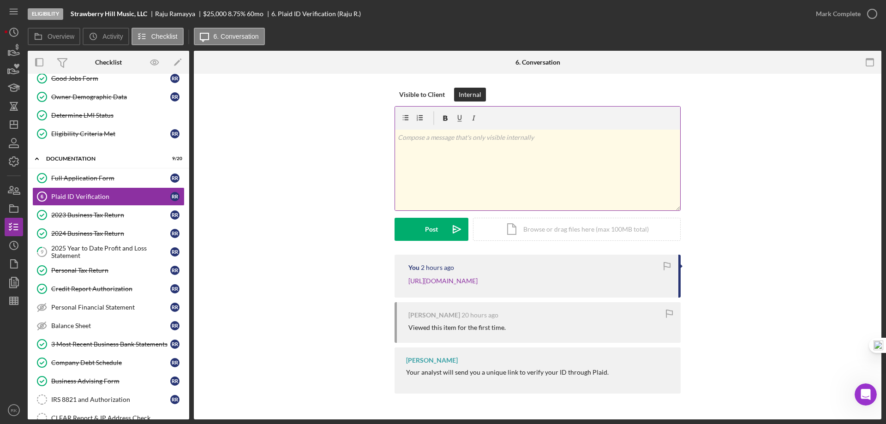
click at [455, 145] on div "v Color teal Color pink Remove color Add row above Add row below Add column bef…" at bounding box center [537, 170] width 285 height 81
click at [425, 232] on div "Post" at bounding box center [431, 229] width 13 height 23
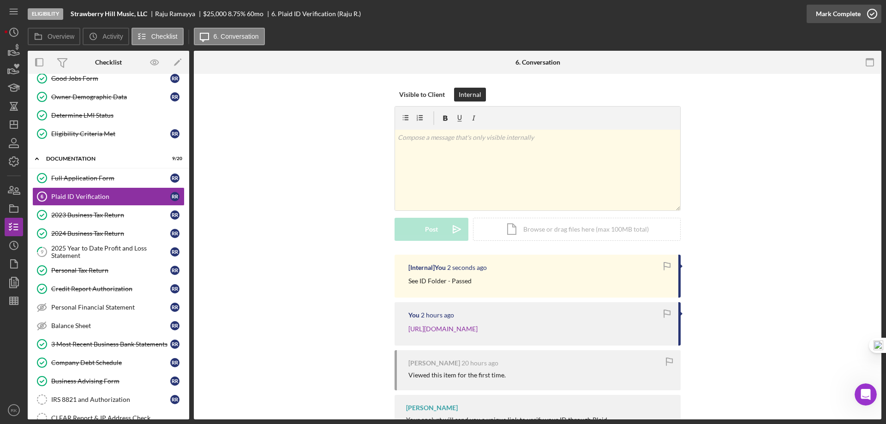
click at [868, 13] on icon "button" at bounding box center [871, 13] width 23 height 23
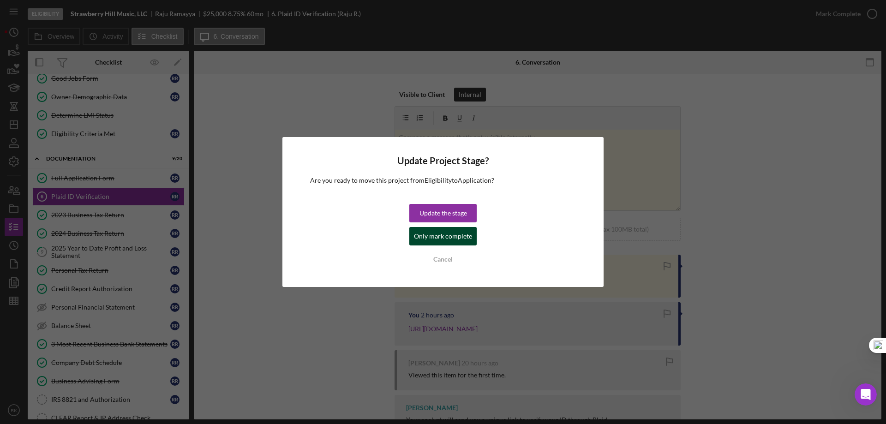
click at [450, 237] on div "Only mark complete" at bounding box center [443, 236] width 58 height 18
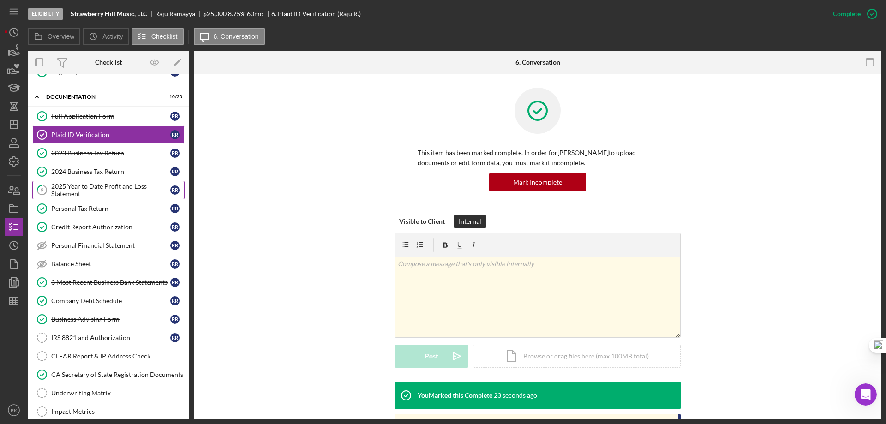
scroll to position [203, 0]
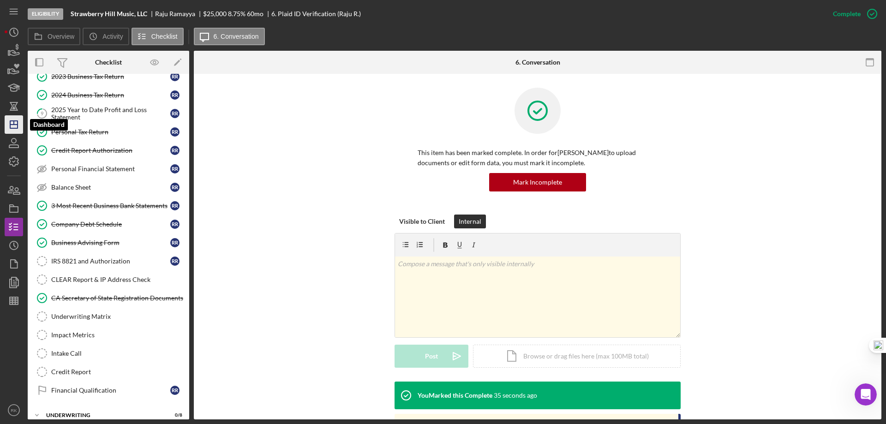
drag, startPoint x: 15, startPoint y: 127, endPoint x: 24, endPoint y: 139, distance: 15.1
click at [15, 127] on icon "Icon/Dashboard" at bounding box center [13, 124] width 23 height 23
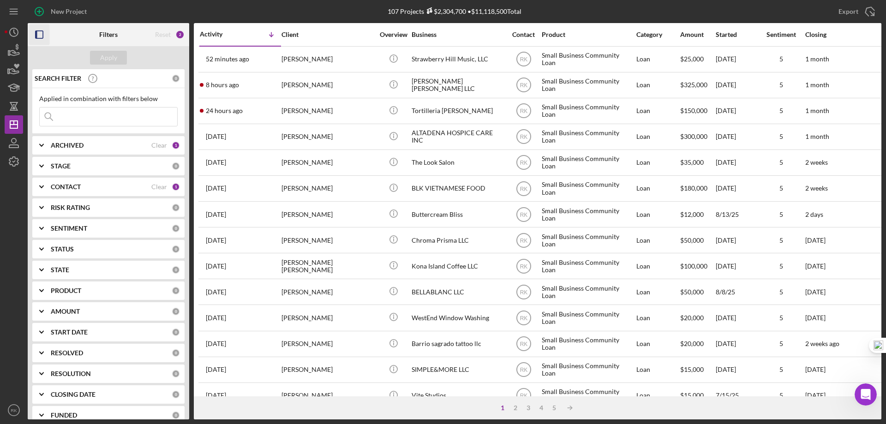
click at [43, 36] on rect "button" at bounding box center [39, 34] width 7 height 7
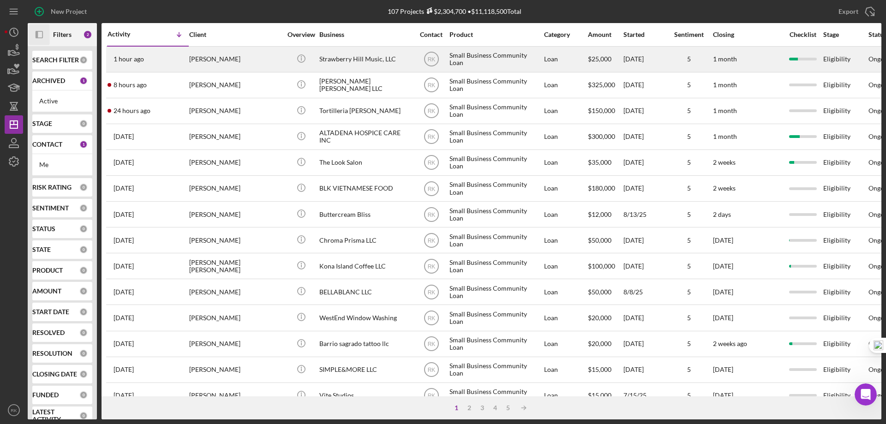
click at [325, 64] on div "Strawberry Hill Music, LLC" at bounding box center [365, 59] width 92 height 24
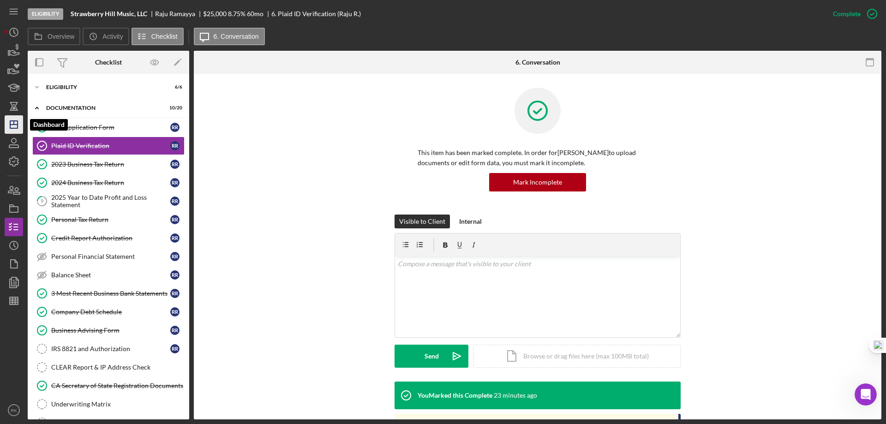
drag, startPoint x: 12, startPoint y: 129, endPoint x: 22, endPoint y: 135, distance: 12.4
click at [12, 128] on polygon "button" at bounding box center [13, 124] width 7 height 7
